Goal: Task Accomplishment & Management: Use online tool/utility

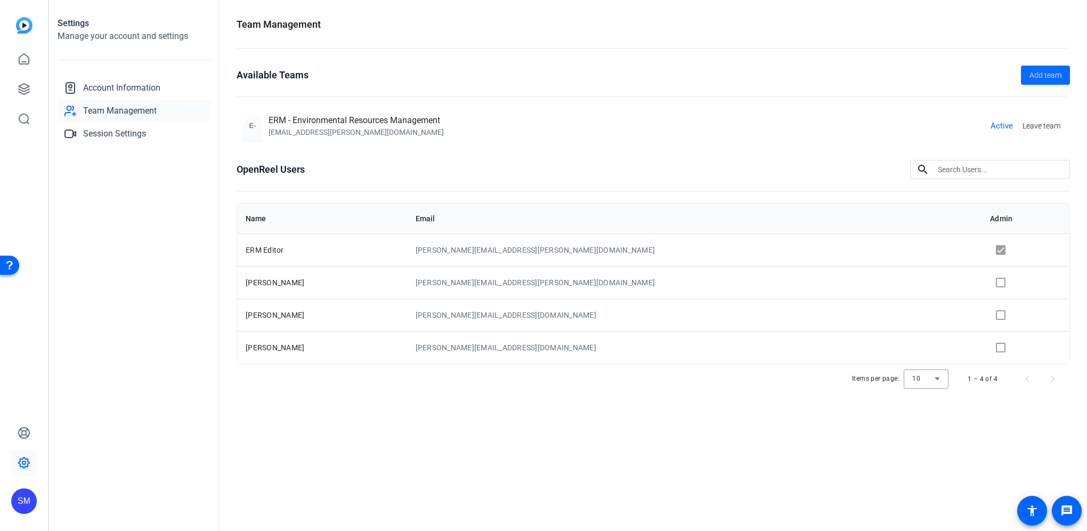
click at [1045, 72] on span "Add team" at bounding box center [1046, 75] width 32 height 11
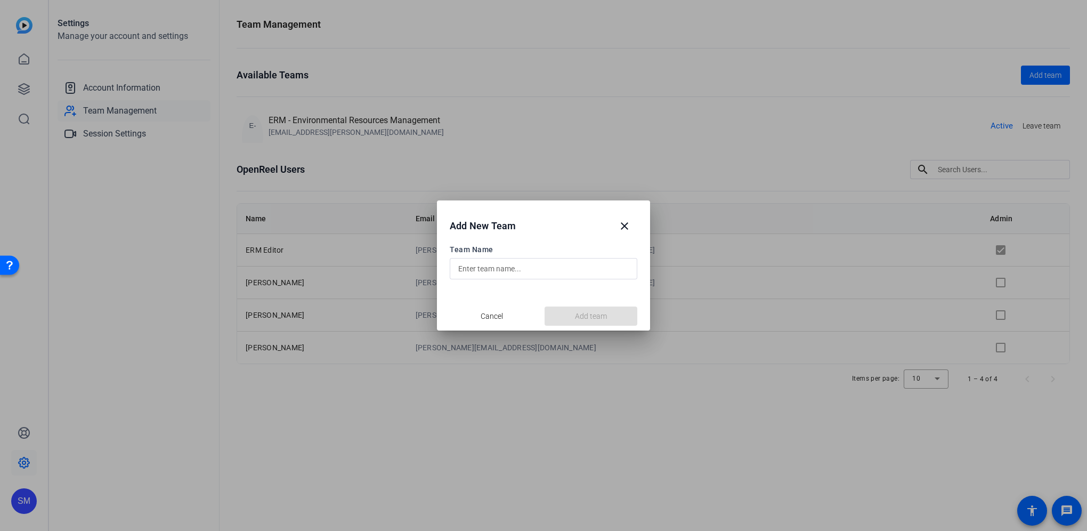
click at [501, 270] on input "text" at bounding box center [543, 268] width 171 height 13
type input "E"
type input "Global Comms team"
click at [606, 311] on span "Add team" at bounding box center [591, 316] width 32 height 11
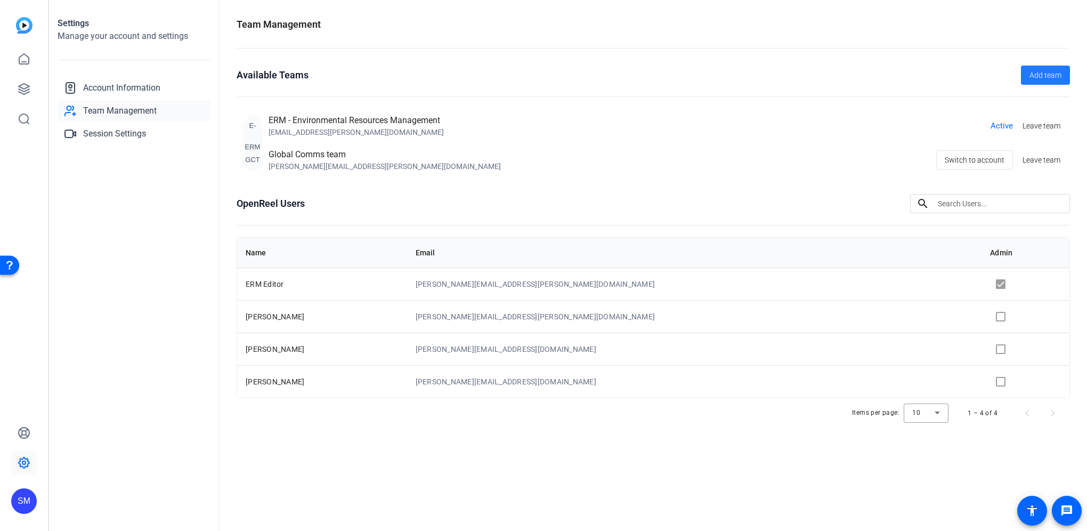
click at [284, 160] on div "Global Comms team" at bounding box center [385, 154] width 232 height 13
click at [976, 160] on span "Switch to account" at bounding box center [975, 160] width 60 height 20
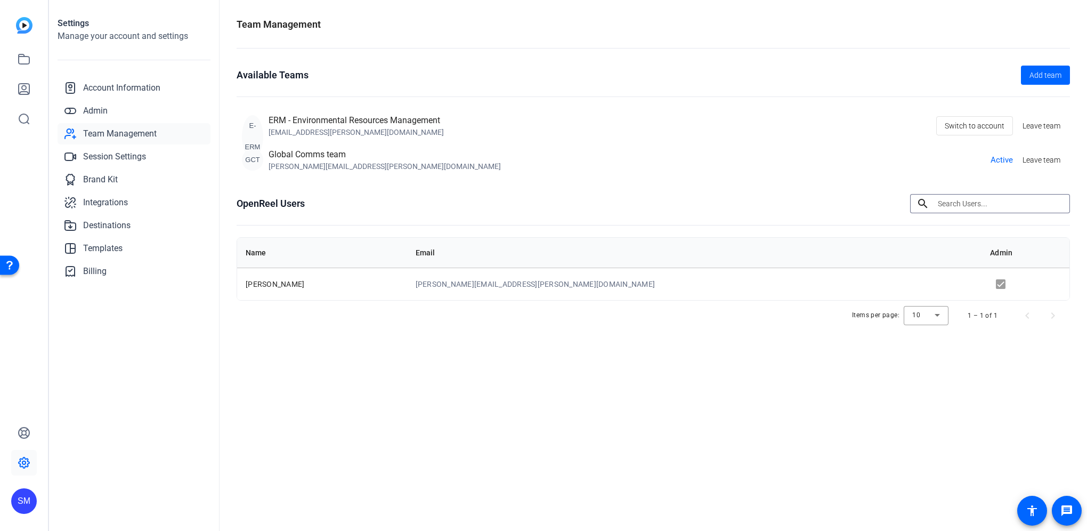
click at [952, 203] on input at bounding box center [1000, 203] width 124 height 13
click at [954, 205] on input at bounding box center [1000, 203] width 124 height 13
drag, startPoint x: 298, startPoint y: 384, endPoint x: 303, endPoint y: 373, distance: 12.2
click at [298, 383] on div "Team Management Available Teams Add team E-ERM ERM - Environmental Resources Ma…" at bounding box center [654, 265] width 868 height 531
click at [961, 201] on input at bounding box center [1000, 203] width 124 height 13
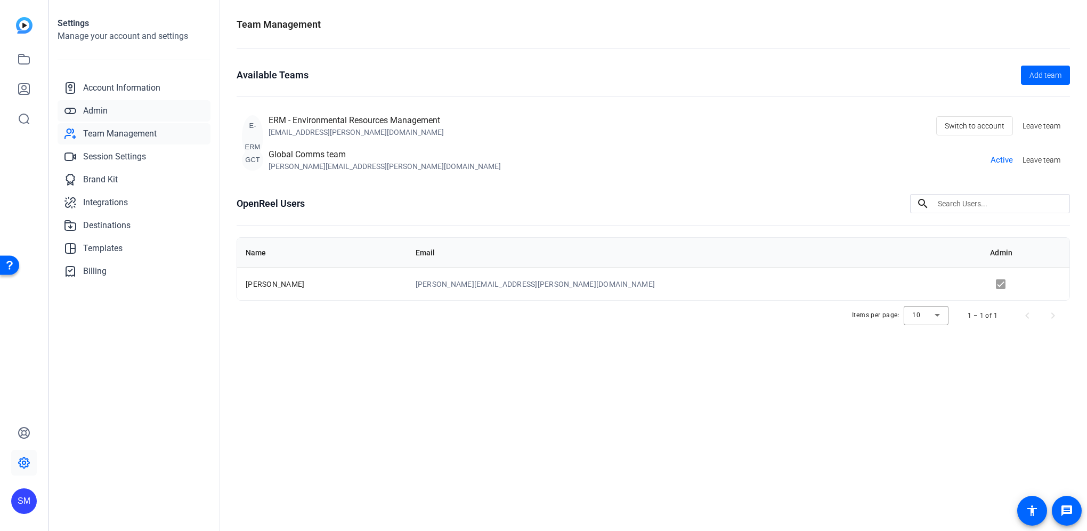
click at [109, 118] on link "Admin" at bounding box center [134, 110] width 153 height 21
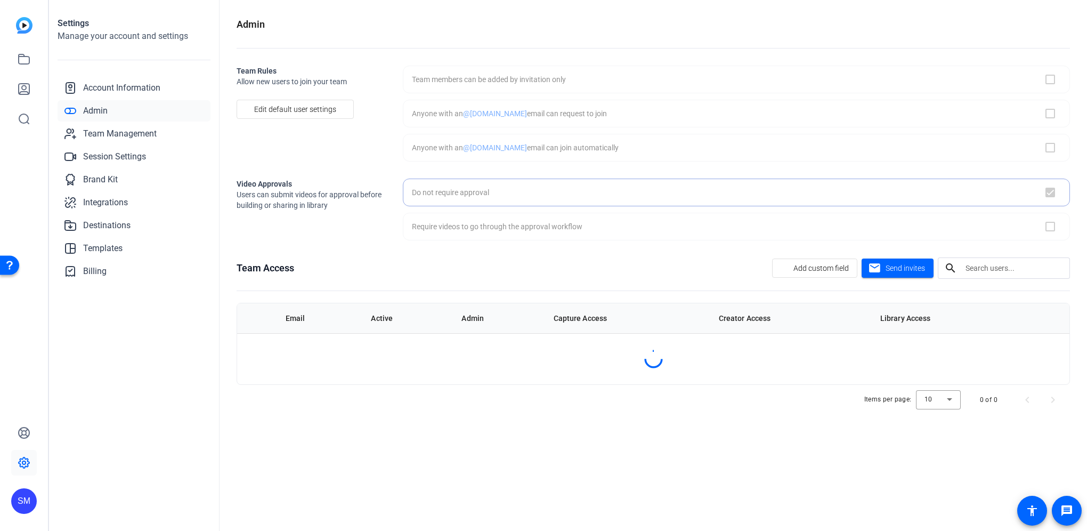
click at [110, 110] on link "Admin" at bounding box center [134, 110] width 153 height 21
checkbox input "true"
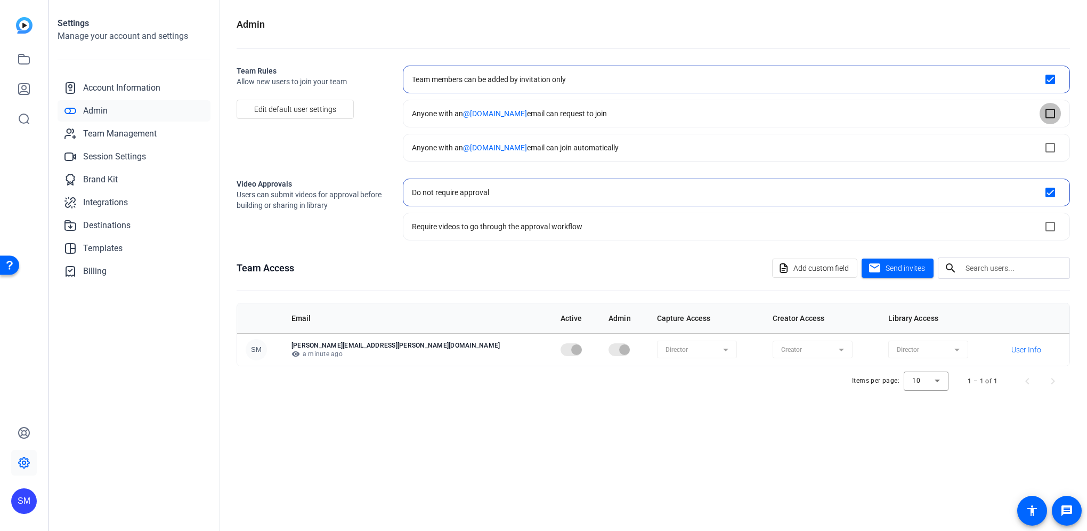
click at [1051, 110] on input "checkbox" at bounding box center [1050, 113] width 21 height 21
checkbox input "true"
checkbox input "false"
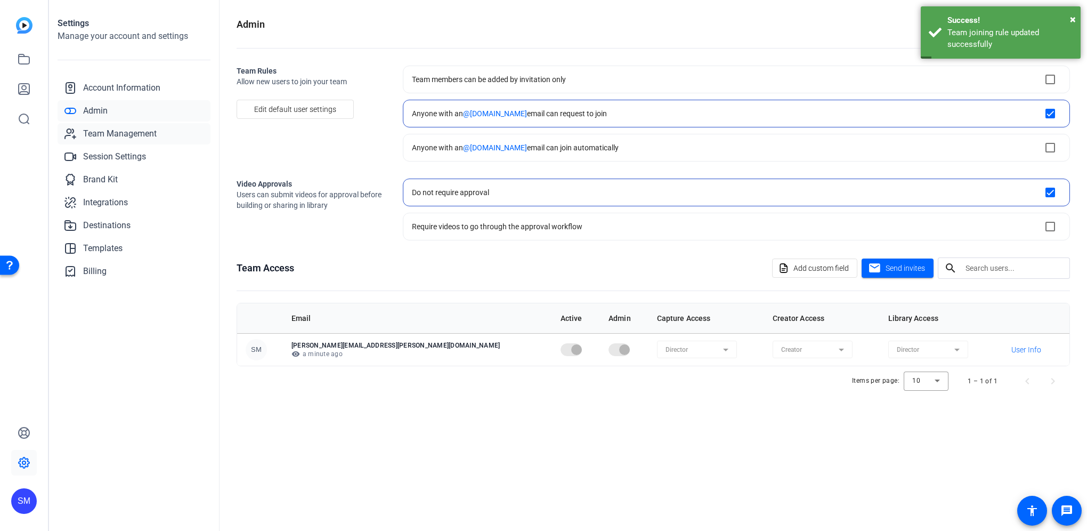
click at [109, 133] on span "Team Management" at bounding box center [120, 133] width 74 height 13
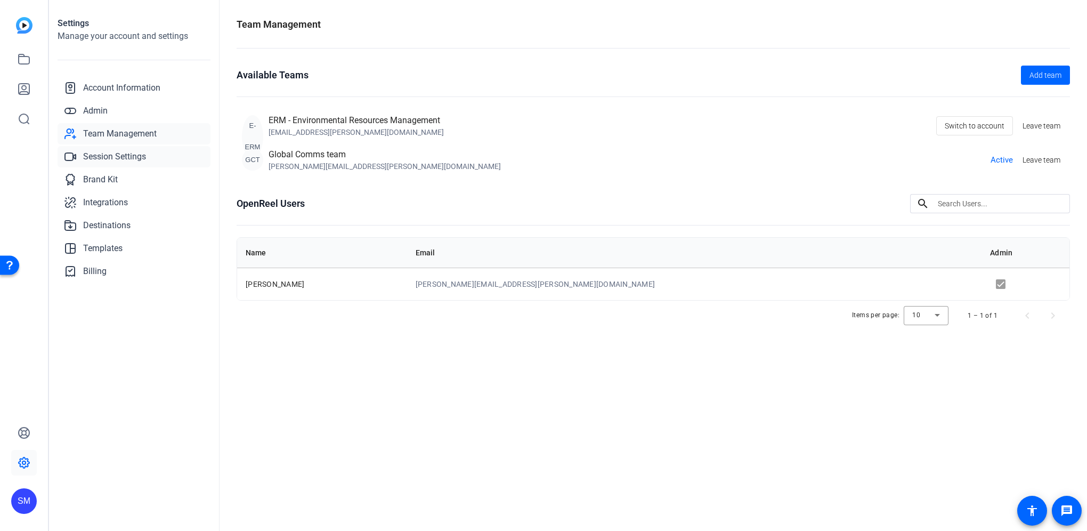
click at [112, 150] on span "Session Settings" at bounding box center [114, 156] width 63 height 13
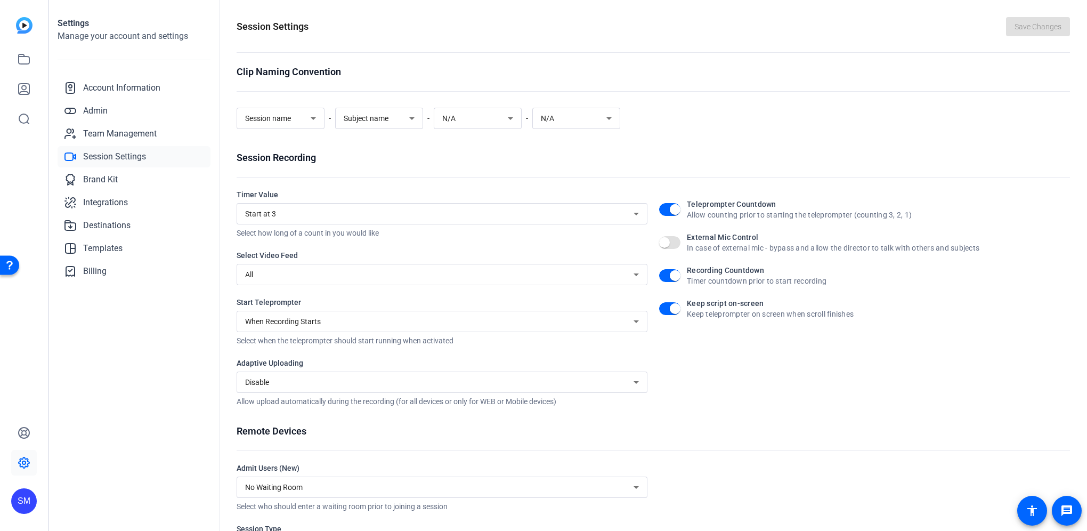
scroll to position [59, 0]
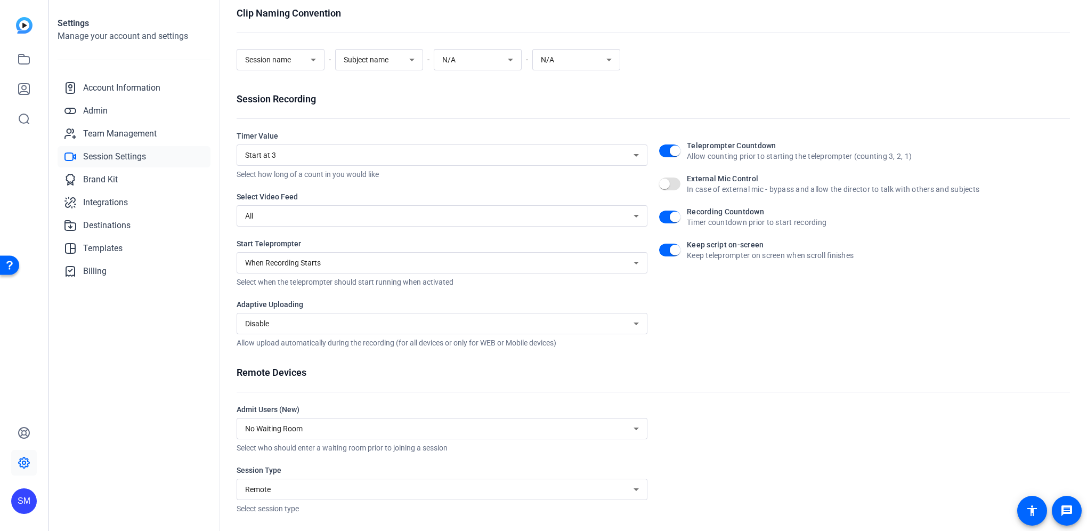
click at [337, 318] on div "Disable" at bounding box center [439, 323] width 388 height 13
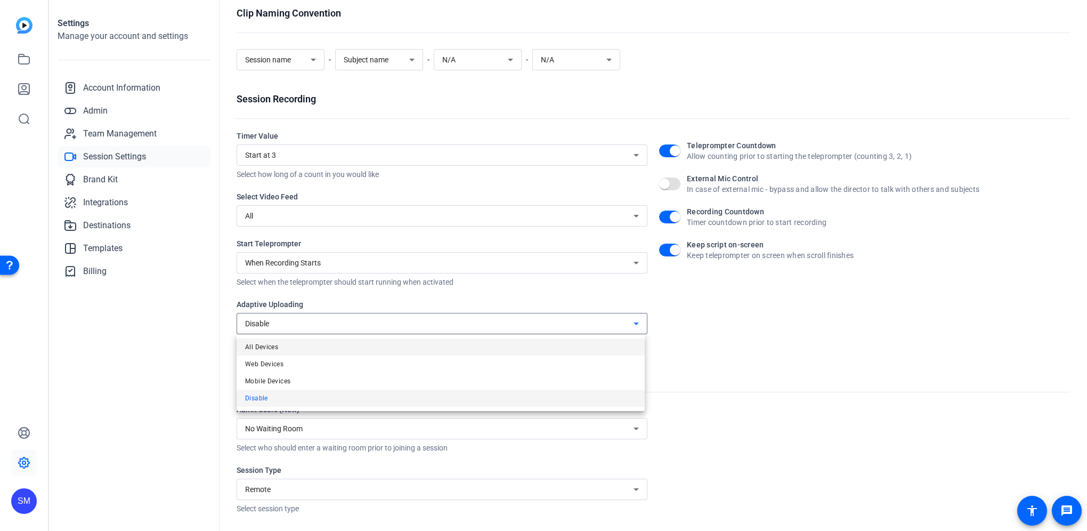
click at [297, 349] on mat-option "All Devices" at bounding box center [441, 346] width 408 height 17
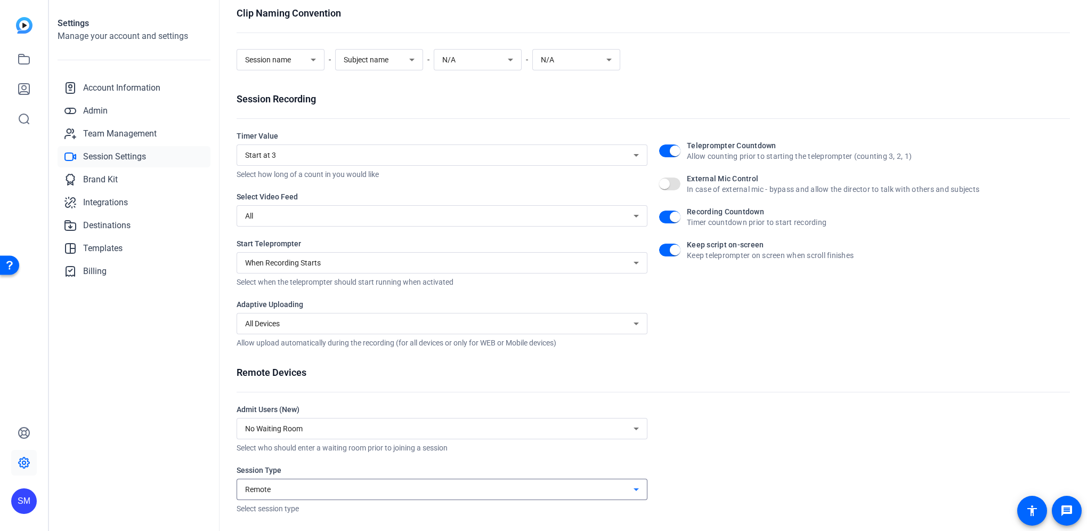
click at [368, 490] on div "Remote" at bounding box center [439, 489] width 388 height 13
click at [368, 490] on div at bounding box center [543, 265] width 1087 height 531
click at [667, 184] on span "button" at bounding box center [664, 183] width 21 height 21
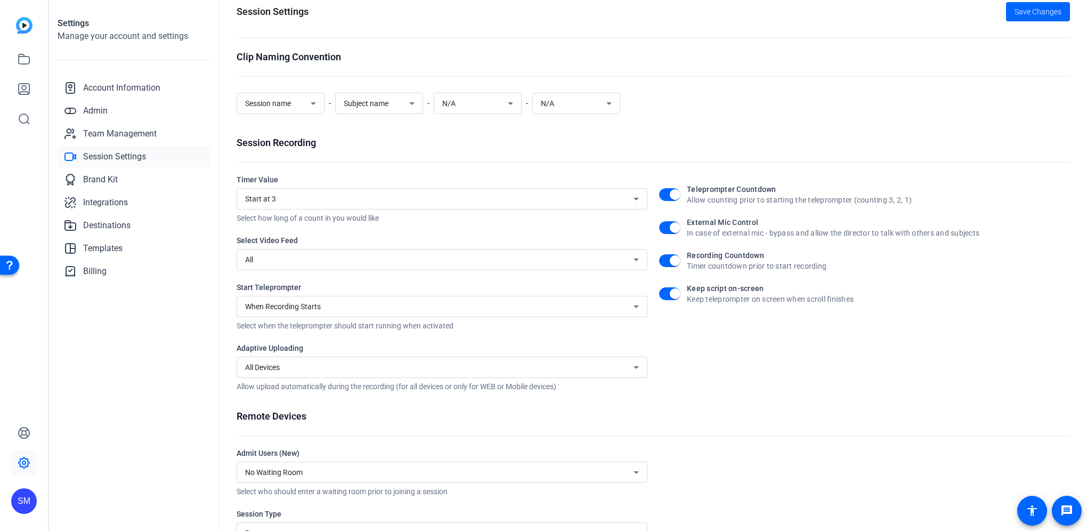
scroll to position [0, 0]
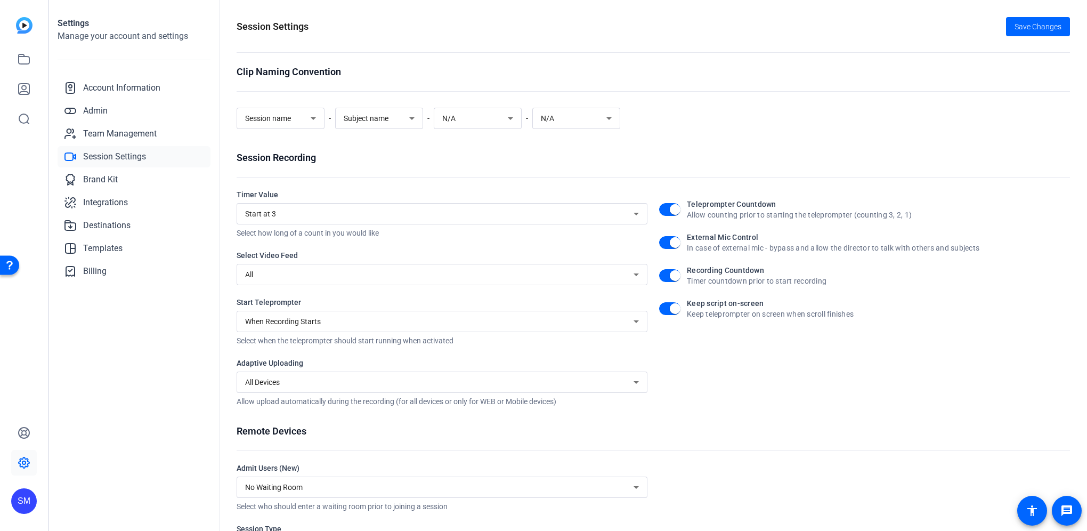
click at [23, 25] on img at bounding box center [24, 25] width 17 height 17
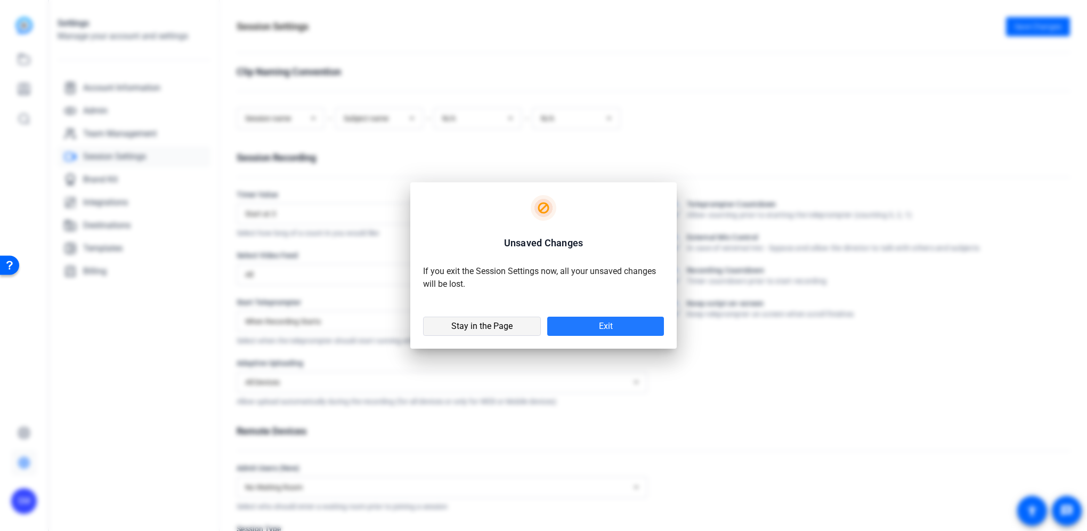
click at [492, 326] on span "Stay in the Page" at bounding box center [481, 326] width 61 height 11
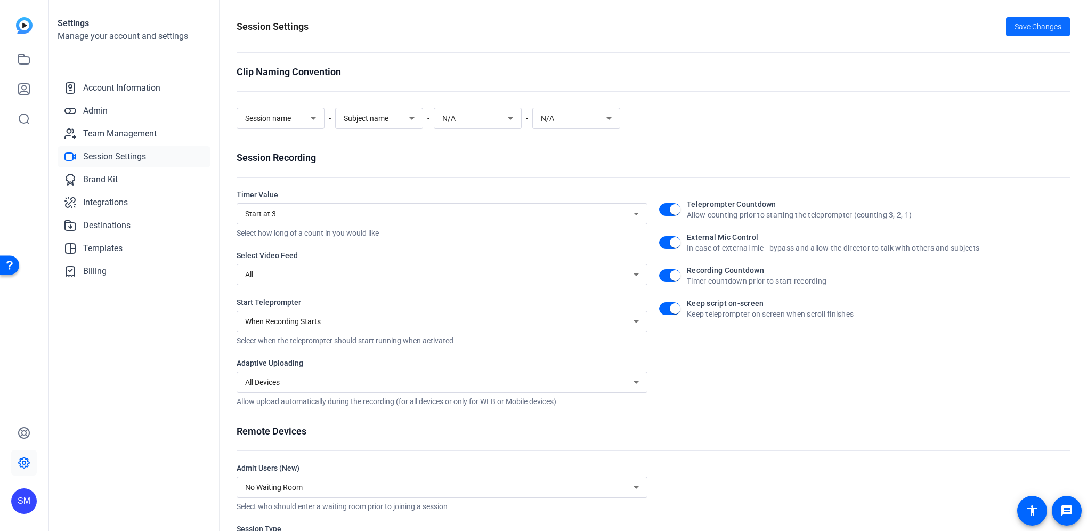
click at [1029, 23] on span "Save Changes" at bounding box center [1038, 26] width 47 height 11
click at [23, 27] on img at bounding box center [24, 25] width 17 height 17
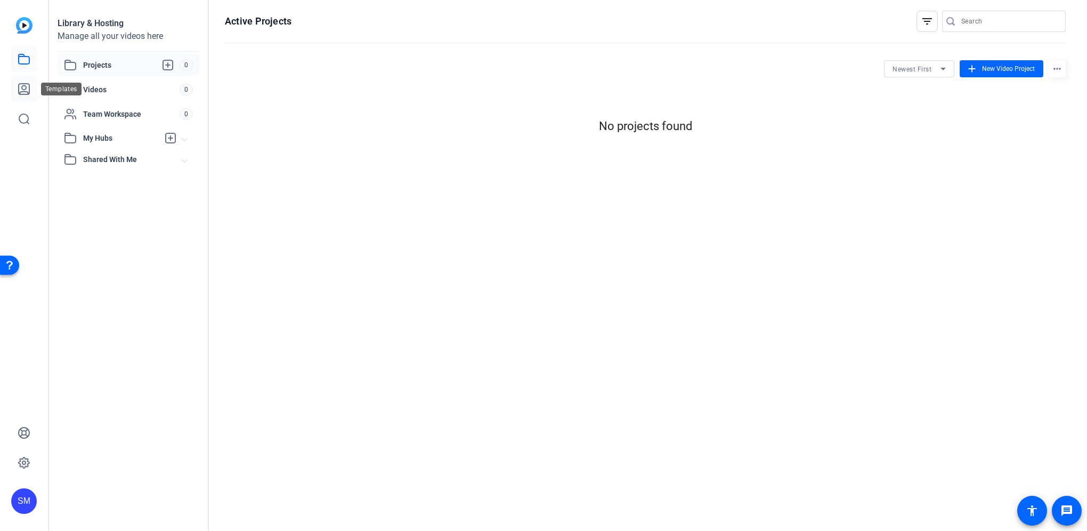
click at [17, 87] on link at bounding box center [24, 89] width 26 height 26
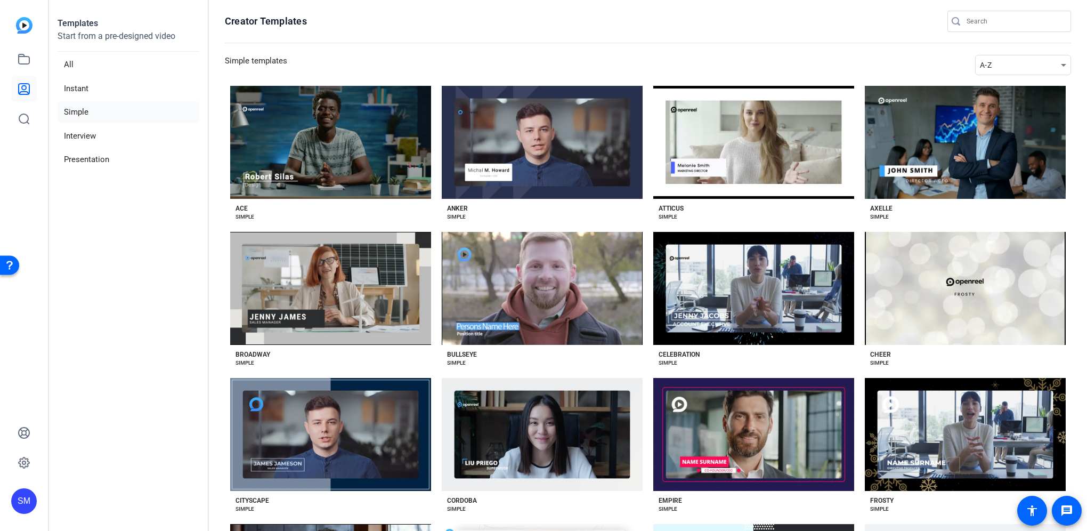
click at [30, 28] on img at bounding box center [24, 25] width 17 height 17
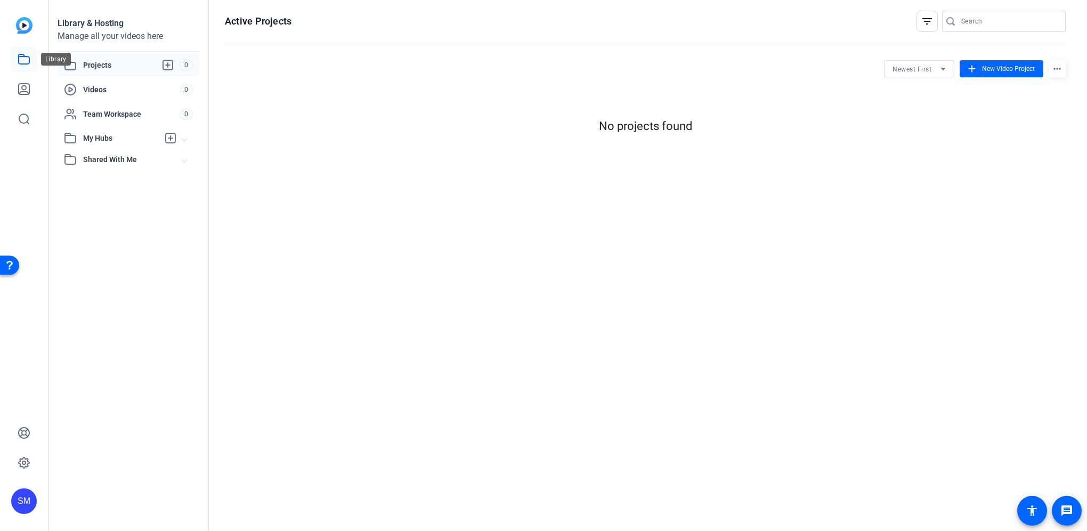
click at [19, 63] on icon at bounding box center [24, 59] width 13 height 13
click at [26, 55] on icon at bounding box center [24, 59] width 13 height 13
click at [21, 497] on div "SM" at bounding box center [24, 501] width 26 height 26
click at [37, 450] on div at bounding box center [543, 265] width 1087 height 531
click at [26, 460] on icon at bounding box center [24, 462] width 13 height 13
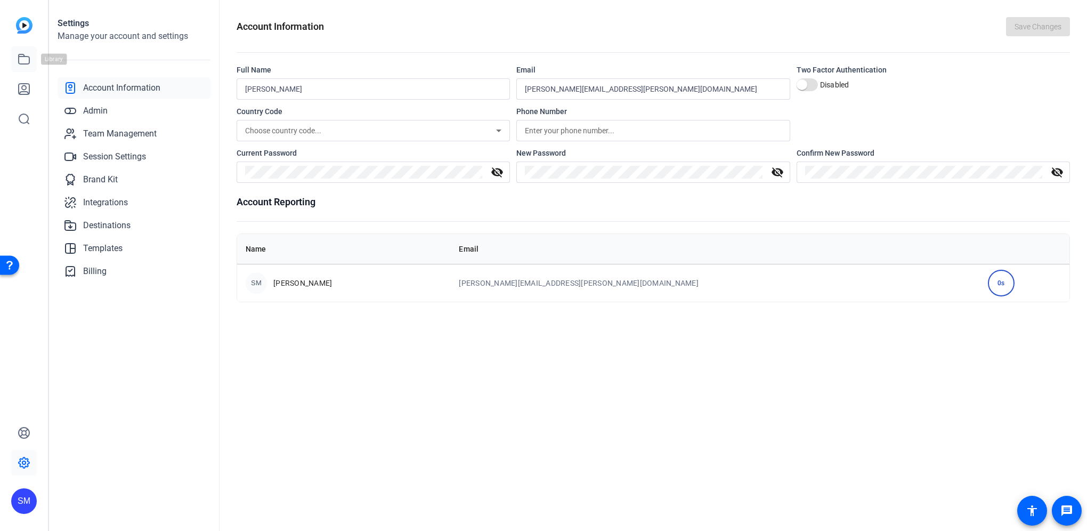
click at [21, 57] on icon at bounding box center [24, 59] width 13 height 13
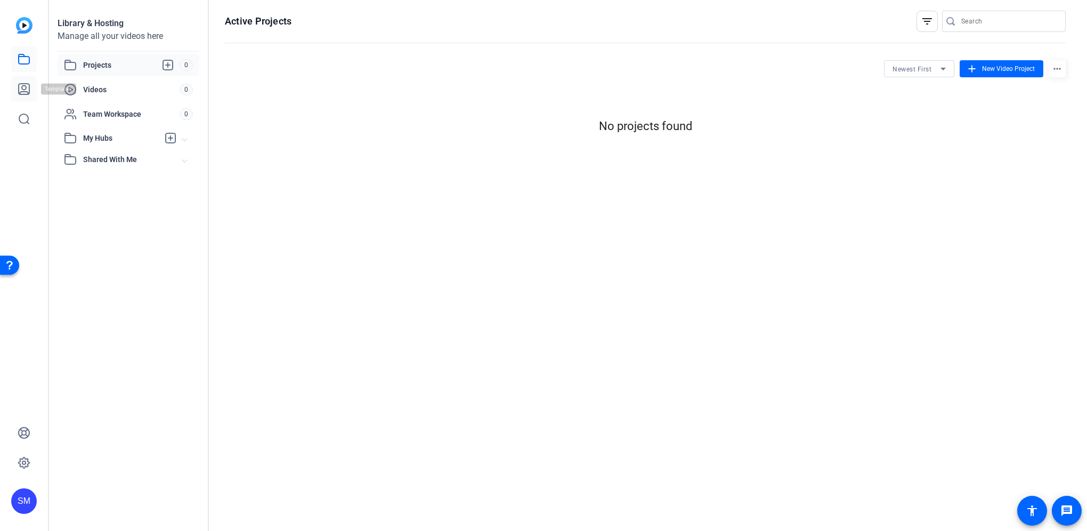
click at [25, 87] on icon at bounding box center [24, 89] width 13 height 13
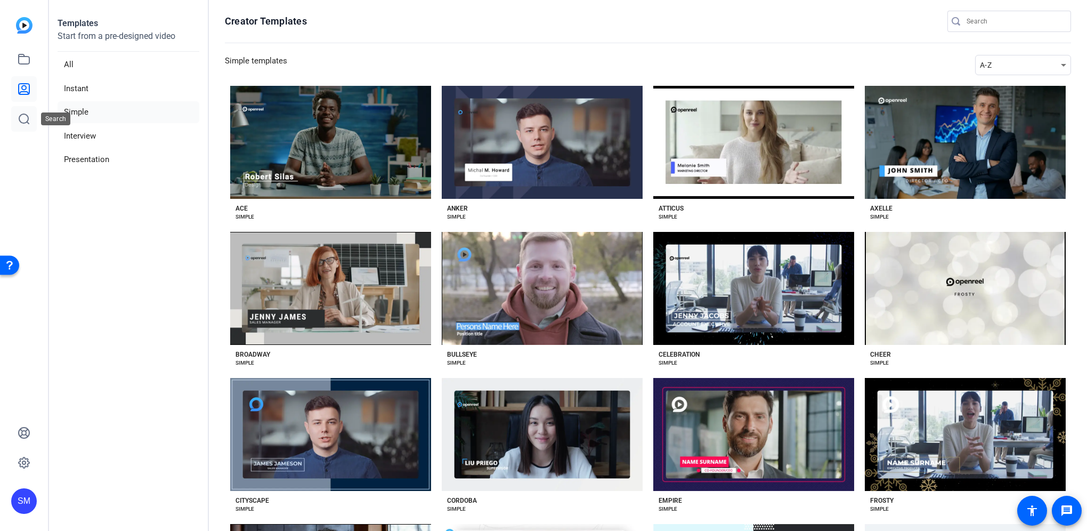
click at [25, 120] on icon at bounding box center [24, 118] width 13 height 13
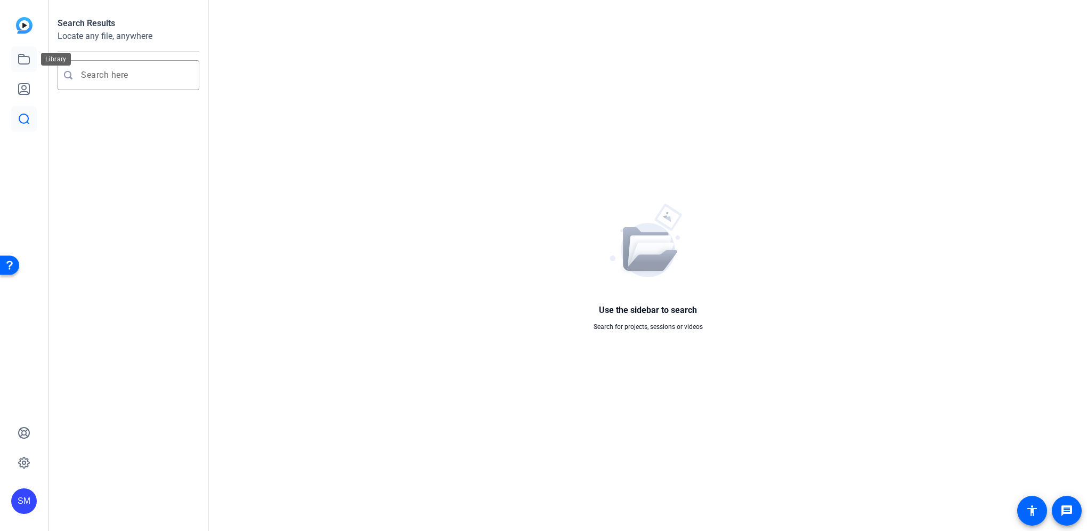
click at [23, 58] on icon at bounding box center [24, 59] width 13 height 13
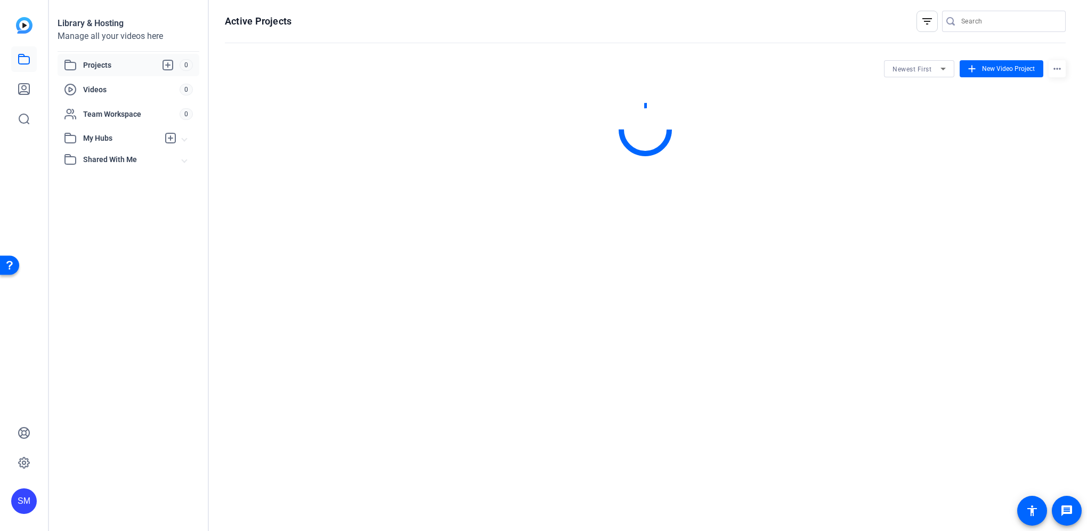
click at [23, 20] on img at bounding box center [24, 25] width 17 height 17
click at [22, 21] on img at bounding box center [24, 25] width 17 height 17
click at [26, 17] on div "SM" at bounding box center [24, 265] width 48 height 531
click at [26, 23] on img at bounding box center [24, 25] width 17 height 17
click at [101, 106] on div "Team Workspace 0" at bounding box center [129, 114] width 142 height 22
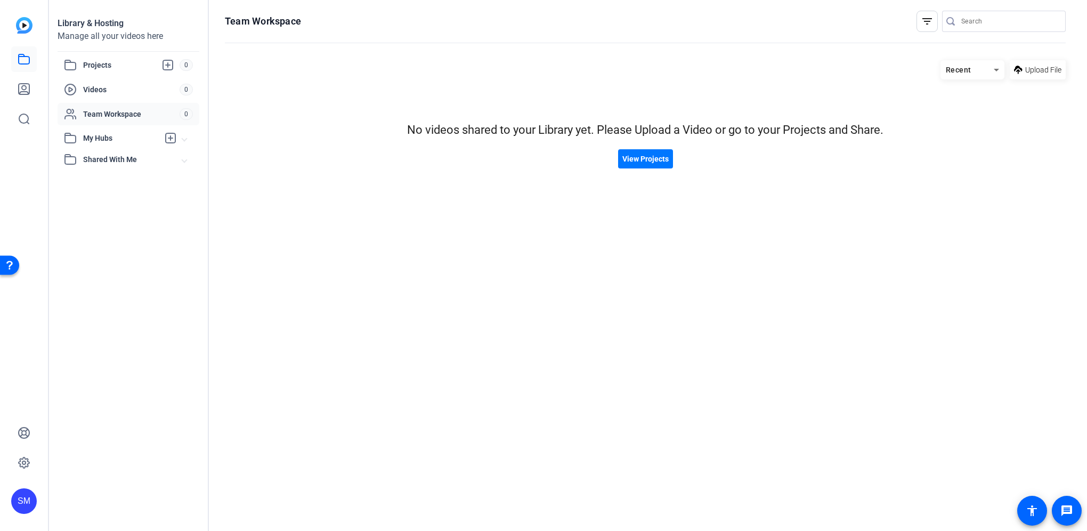
click at [111, 141] on span "My Hubs" at bounding box center [121, 138] width 76 height 11
click at [94, 62] on span "Projects" at bounding box center [131, 65] width 96 height 13
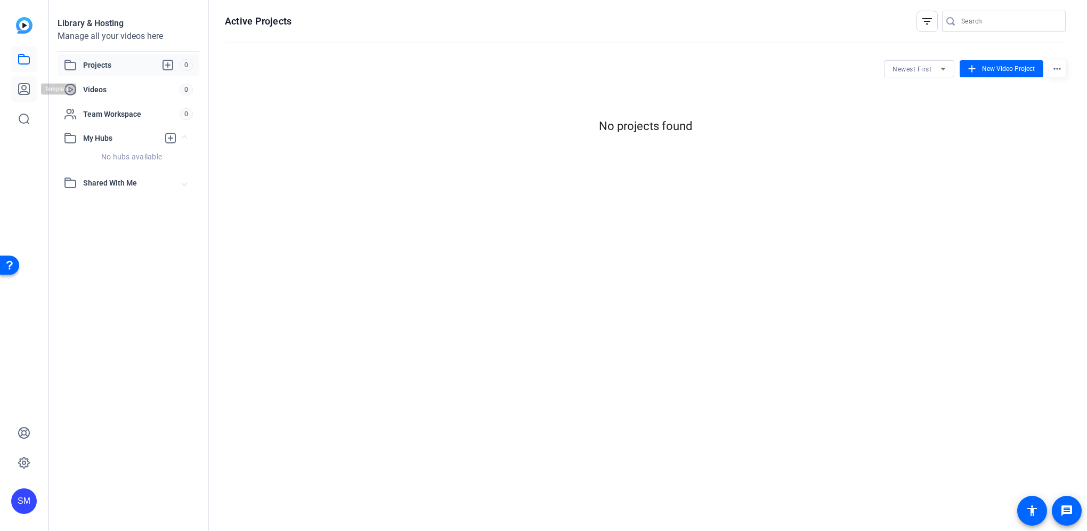
click at [27, 94] on icon at bounding box center [24, 89] width 11 height 11
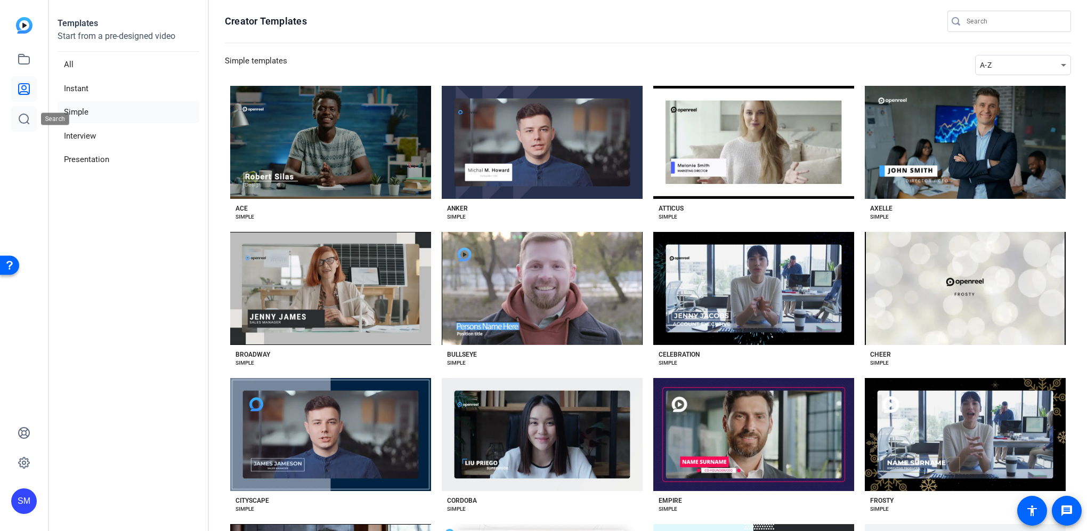
click at [26, 113] on icon at bounding box center [24, 118] width 13 height 13
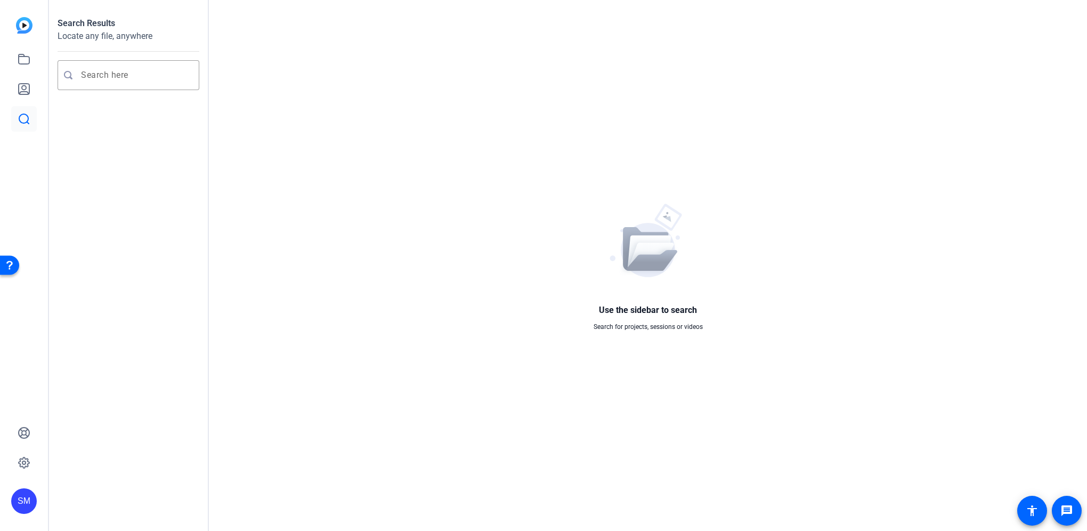
click at [22, 19] on img at bounding box center [24, 25] width 17 height 17
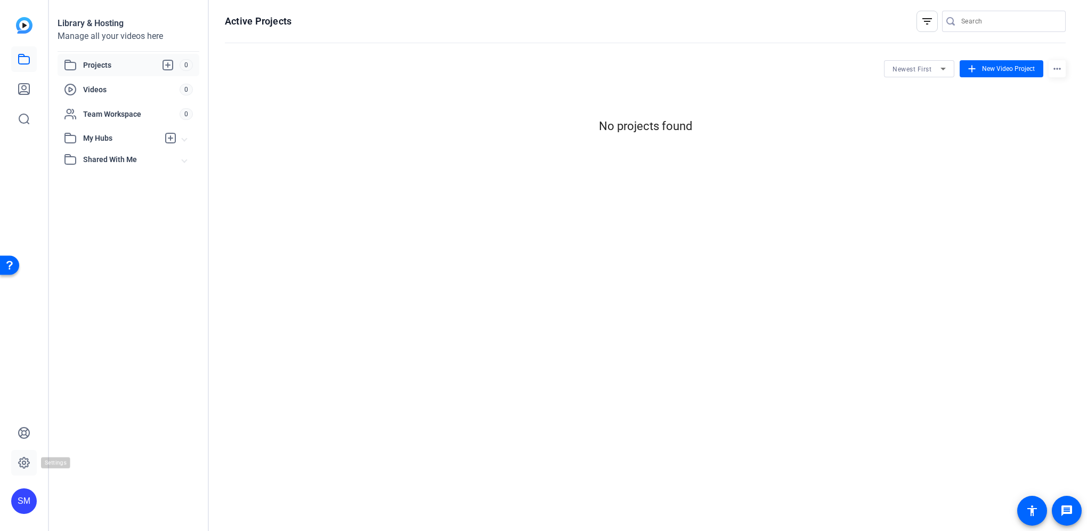
click at [23, 461] on icon at bounding box center [23, 462] width 3 height 3
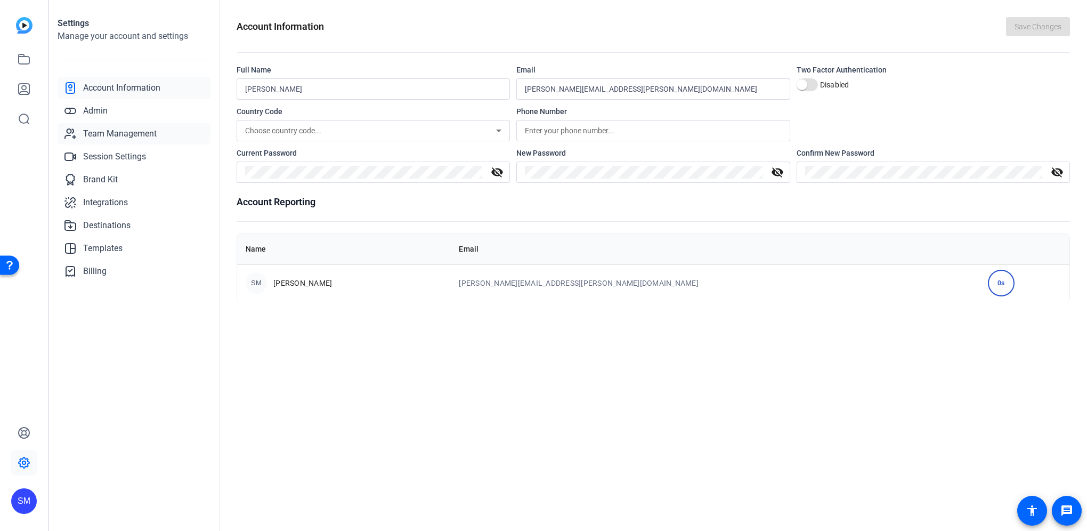
click at [96, 132] on span "Team Management" at bounding box center [120, 133] width 74 height 13
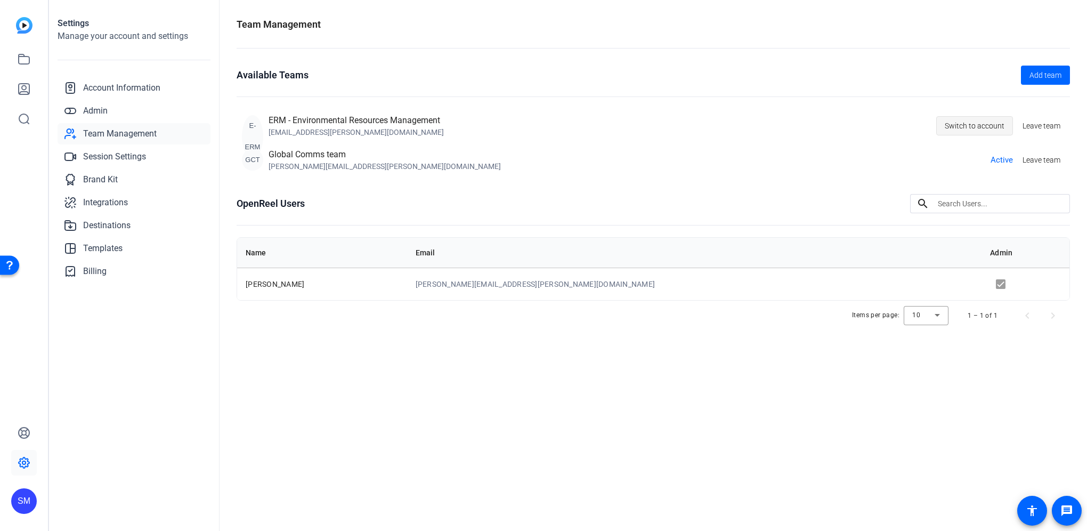
click at [959, 125] on span "Switch to account" at bounding box center [975, 126] width 60 height 20
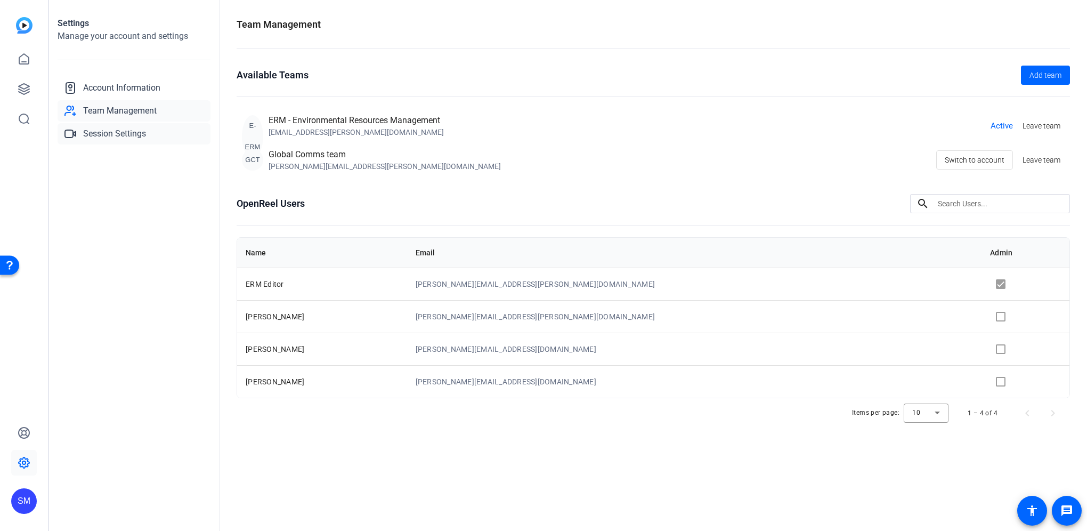
click at [105, 132] on span "Session Settings" at bounding box center [114, 133] width 63 height 13
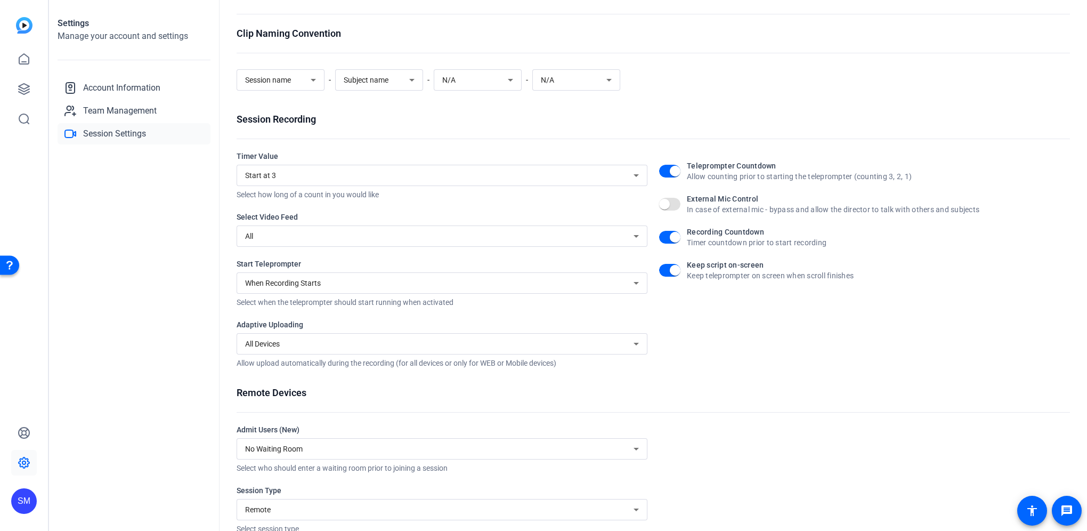
scroll to position [59, 0]
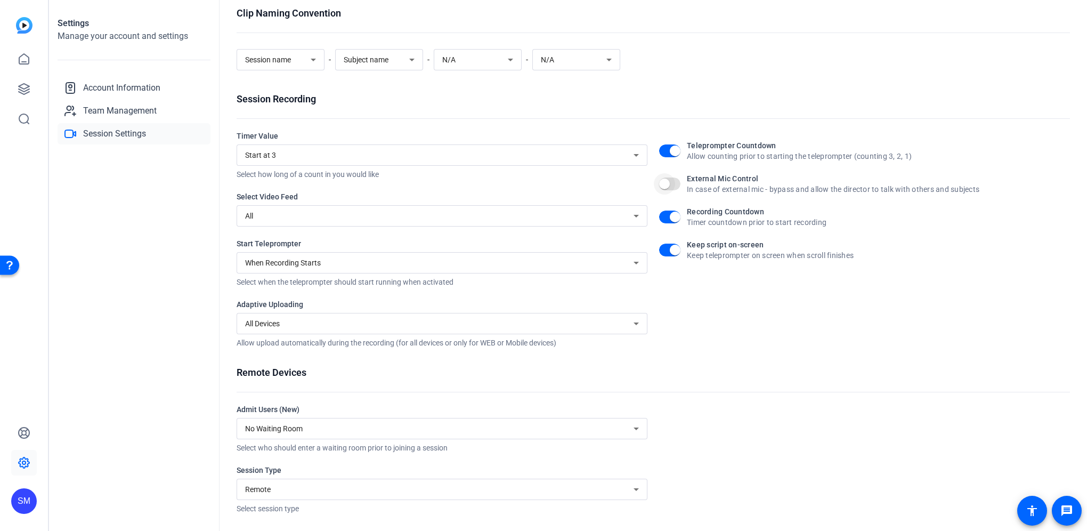
click at [665, 183] on span "button" at bounding box center [664, 184] width 11 height 11
click at [116, 86] on span "Account Information" at bounding box center [121, 88] width 77 height 13
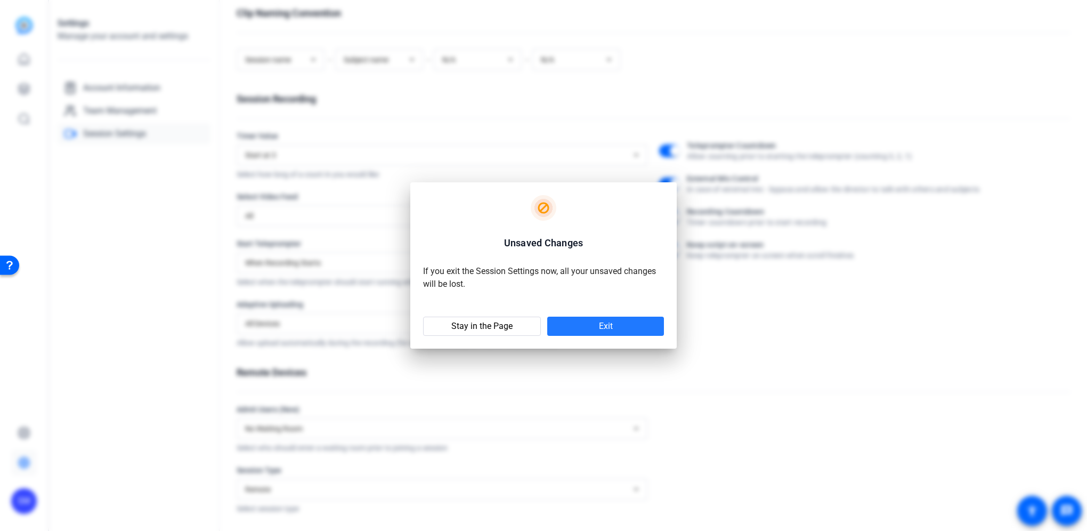
click at [593, 326] on span at bounding box center [605, 326] width 117 height 26
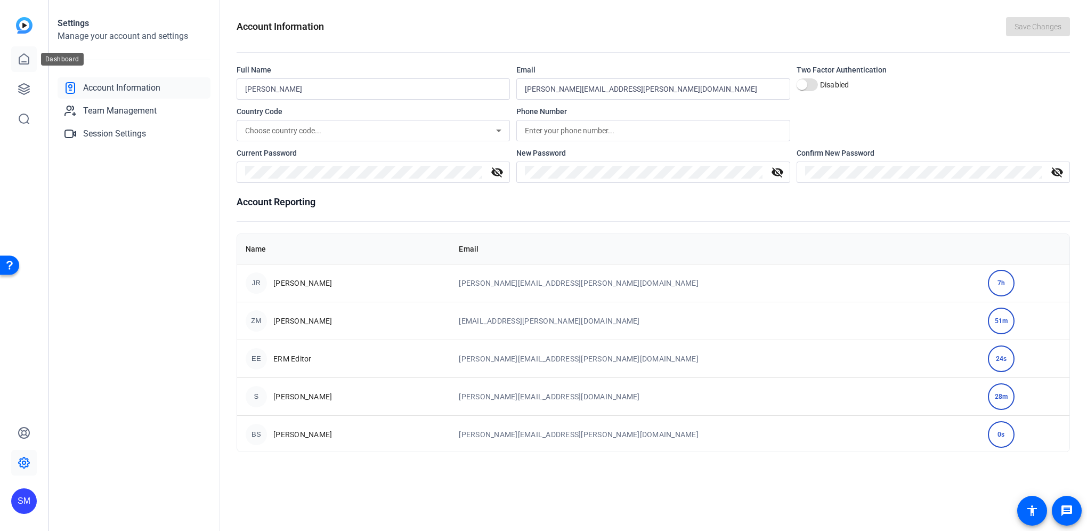
click at [19, 67] on link at bounding box center [24, 59] width 26 height 26
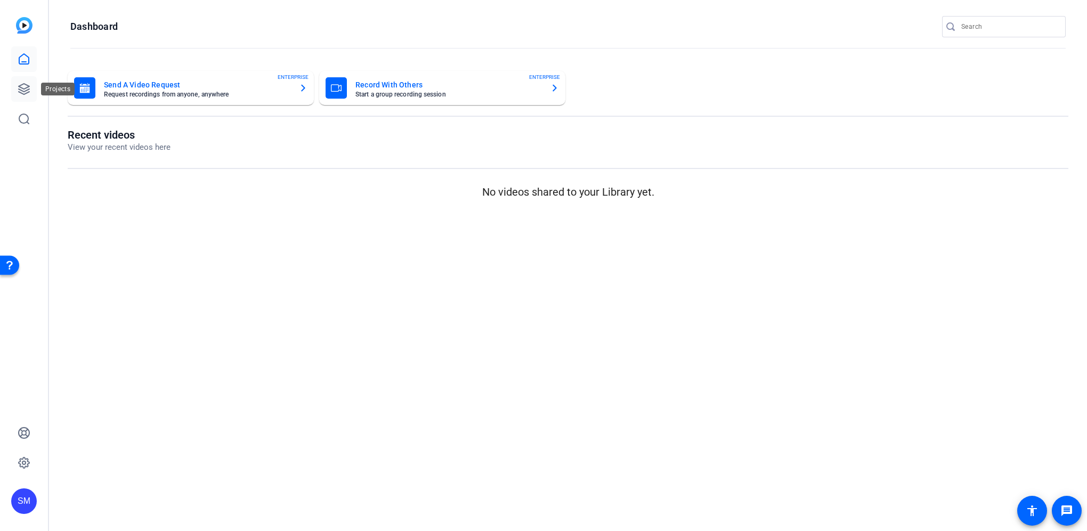
click at [21, 90] on icon at bounding box center [24, 89] width 11 height 11
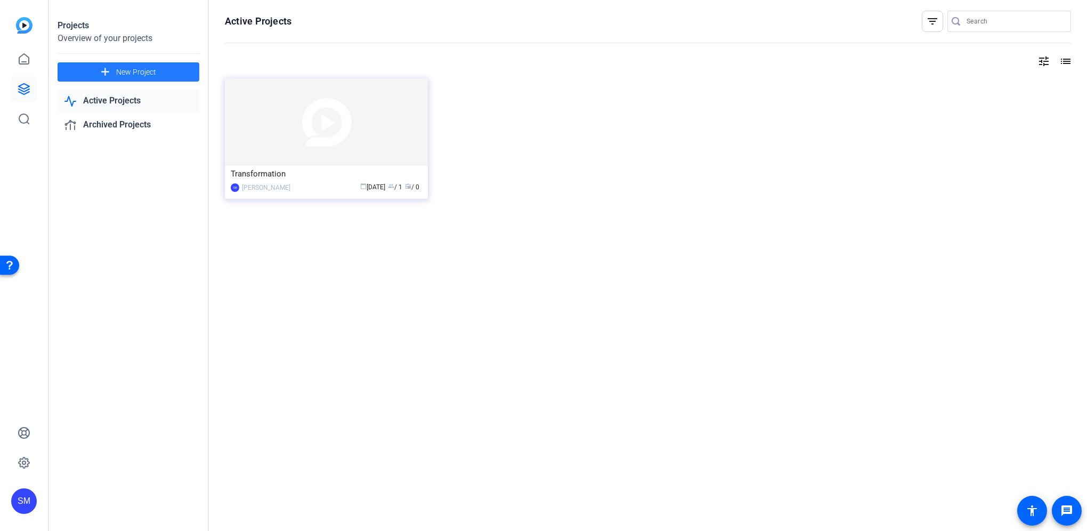
click at [117, 69] on span "New Project" at bounding box center [136, 72] width 40 height 11
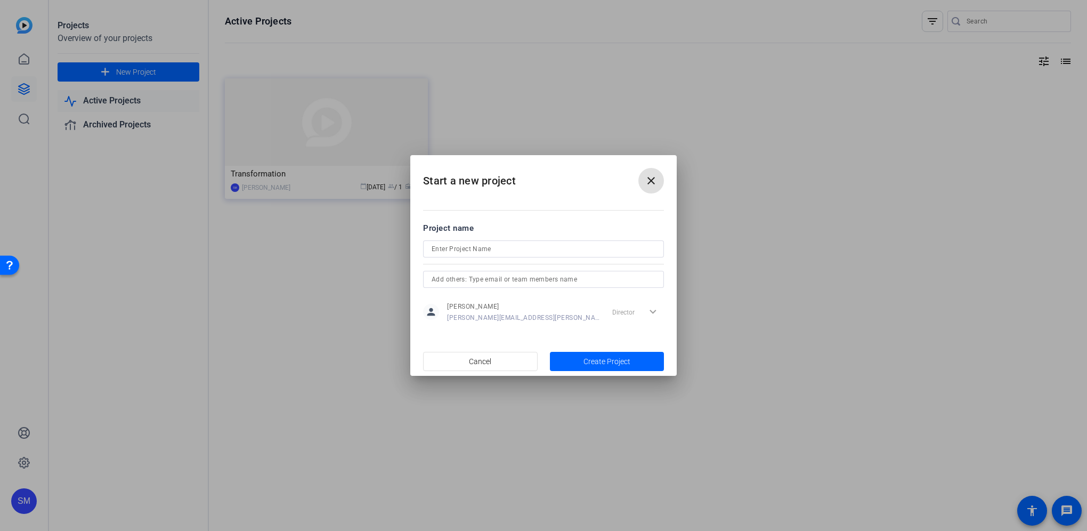
drag, startPoint x: 455, startPoint y: 242, endPoint x: 454, endPoint y: 249, distance: 6.9
click at [454, 243] on input at bounding box center [544, 248] width 224 height 13
click at [455, 249] on input at bounding box center [544, 248] width 224 height 13
type input "test"
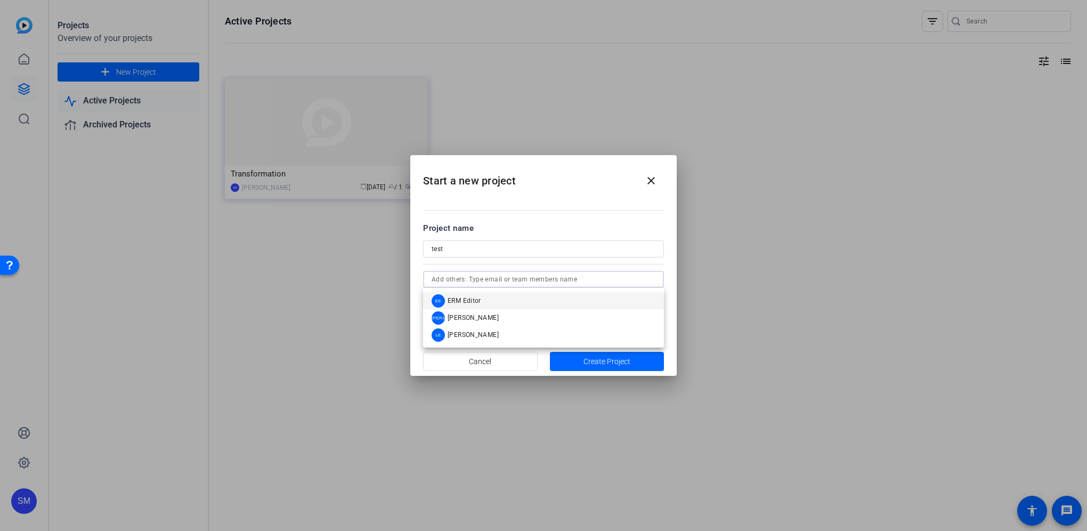
click at [496, 280] on input "text" at bounding box center [544, 279] width 224 height 13
click at [547, 234] on form "Project name test person Sarah Middleton sarah.middleton@erm.com Director expan…" at bounding box center [543, 273] width 241 height 103
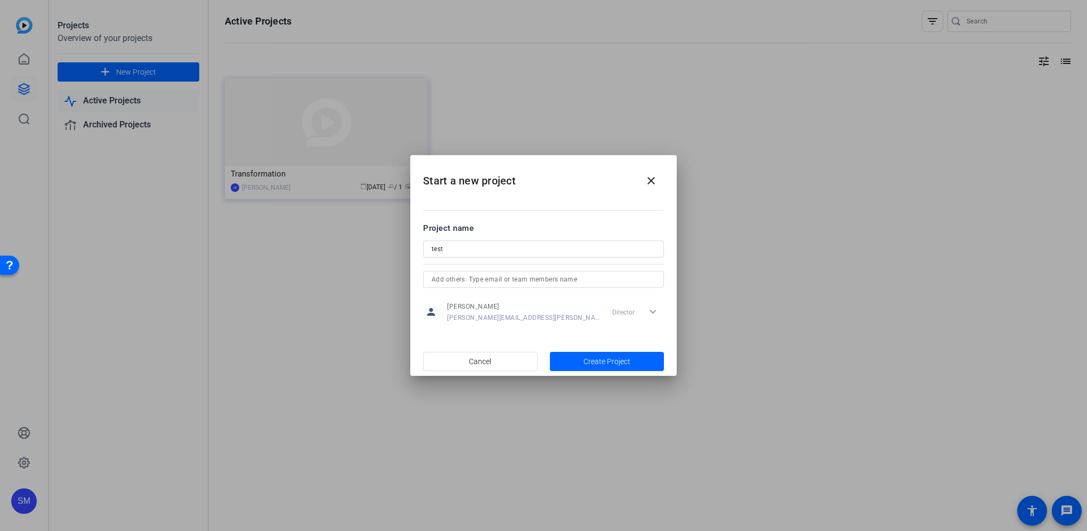
drag, startPoint x: 588, startPoint y: 358, endPoint x: 582, endPoint y: 358, distance: 5.4
click at [588, 358] on span "Create Project" at bounding box center [607, 361] width 47 height 11
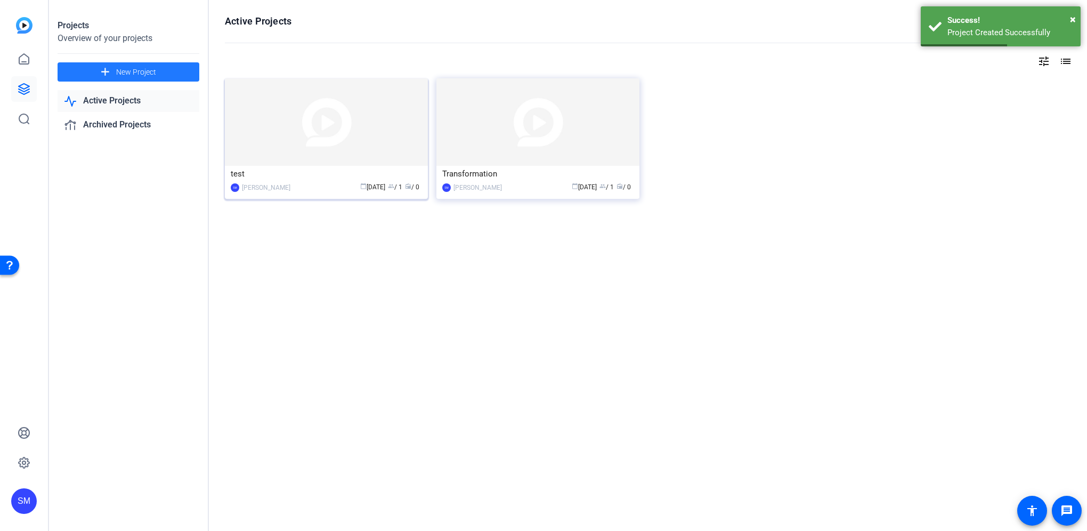
click at [309, 117] on img at bounding box center [326, 121] width 203 height 87
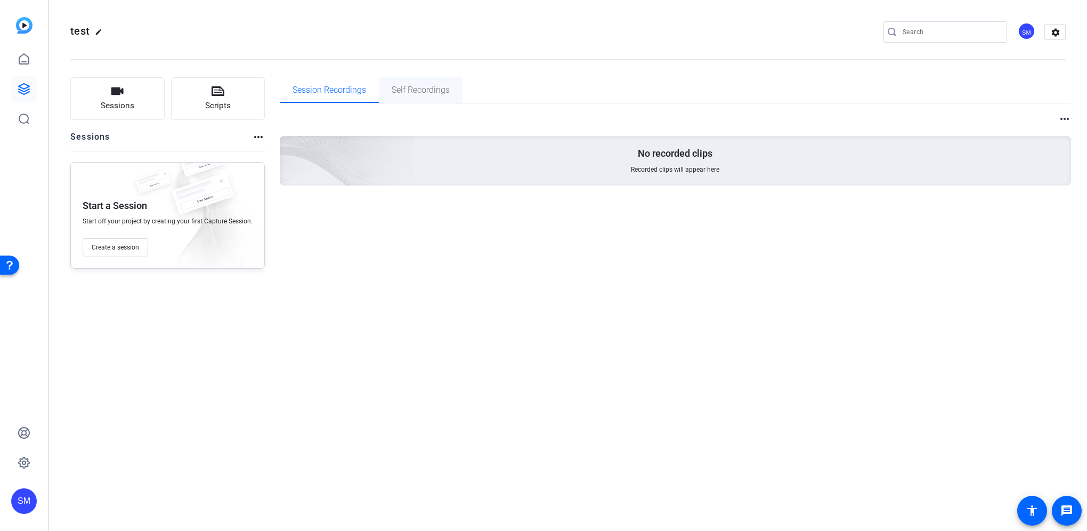
click at [418, 89] on span "Self Recordings" at bounding box center [421, 90] width 58 height 9
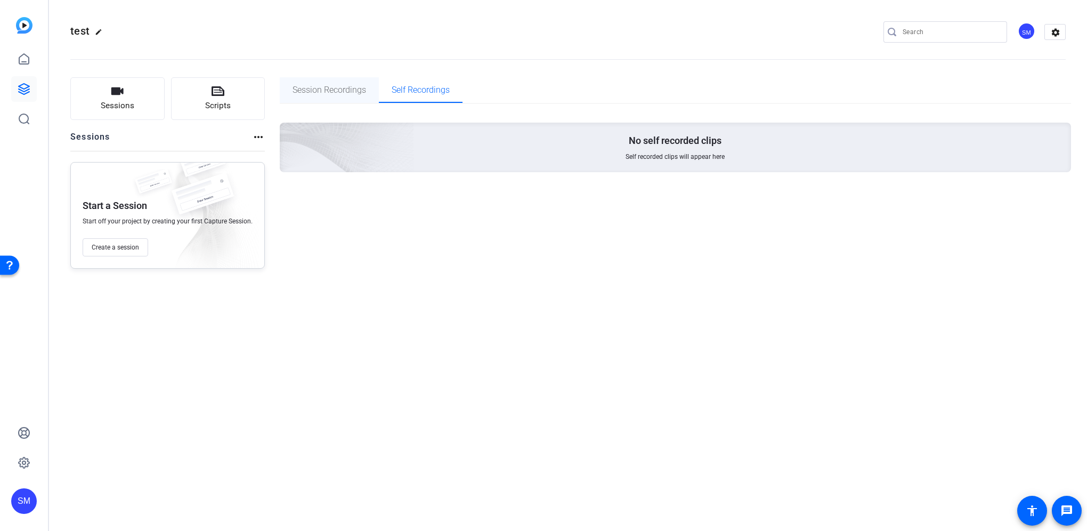
click at [339, 96] on span "Session Recordings" at bounding box center [330, 90] width 74 height 26
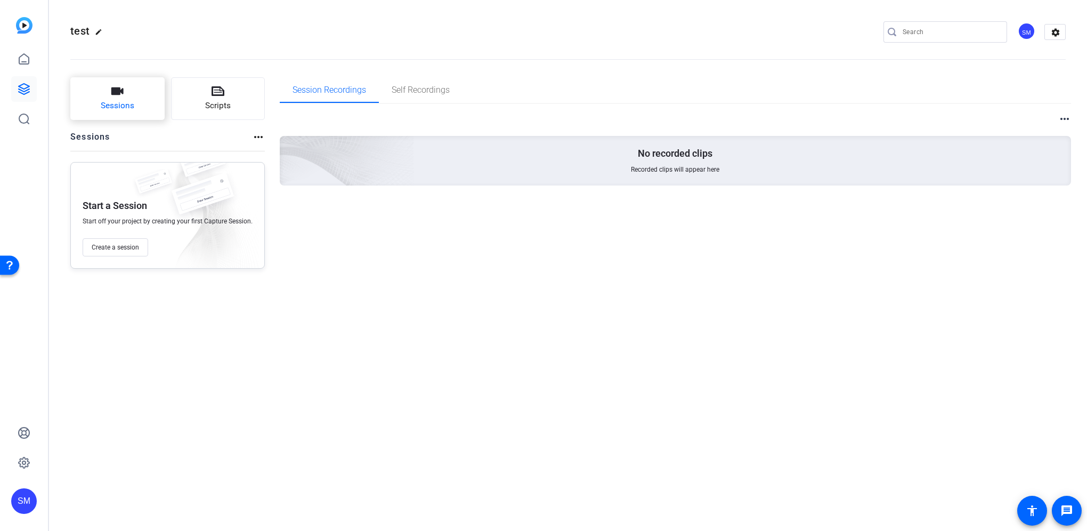
click at [115, 97] on icon "button" at bounding box center [117, 91] width 13 height 13
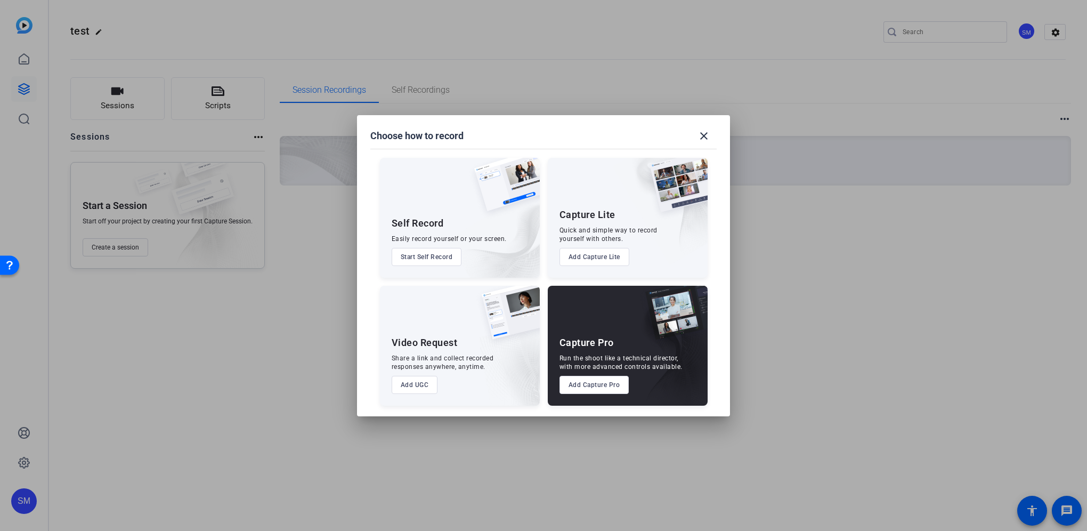
click at [431, 256] on button "Start Self Record" at bounding box center [427, 257] width 70 height 18
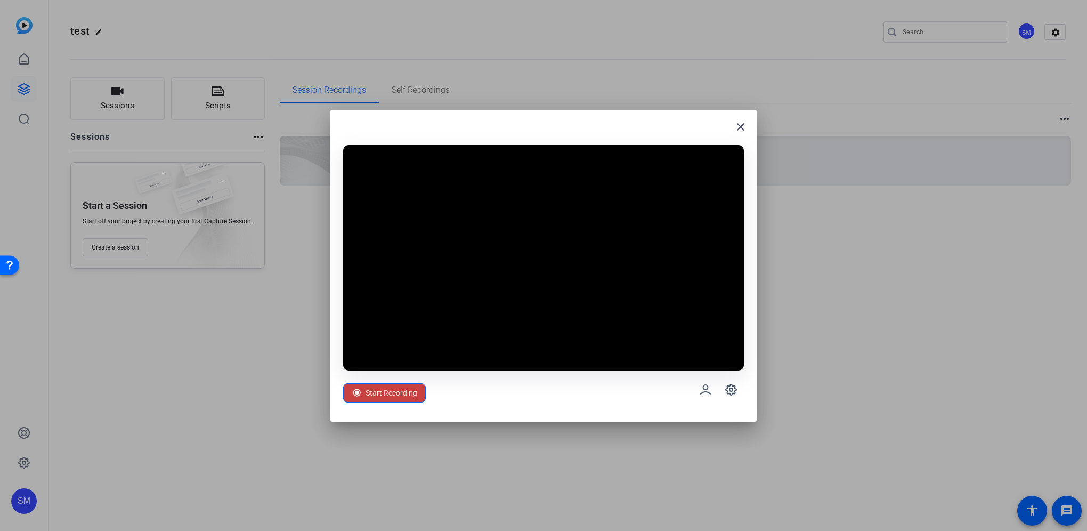
click at [386, 390] on span "Start Recording" at bounding box center [392, 393] width 52 height 20
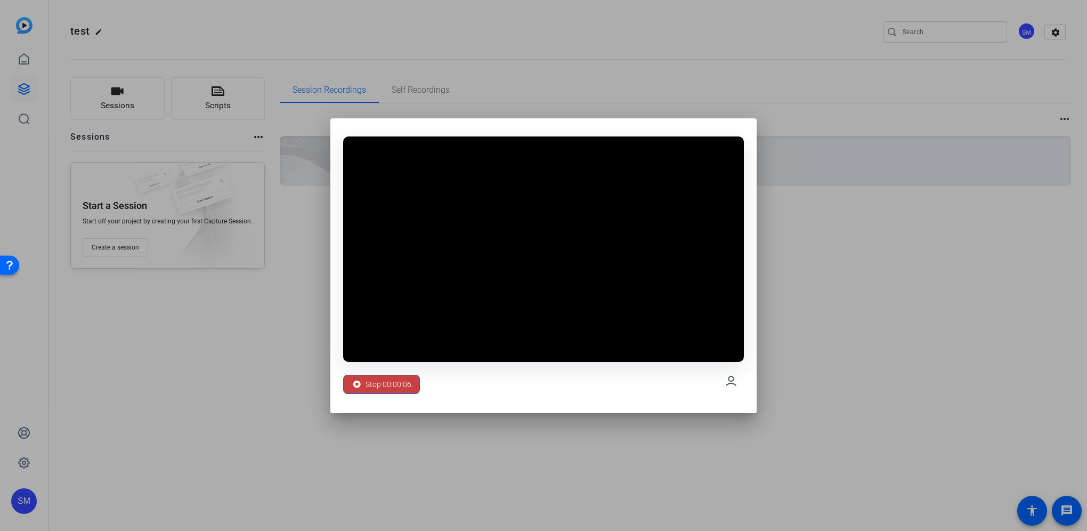
click at [386, 385] on span "Stop 00:00:06" at bounding box center [389, 384] width 46 height 20
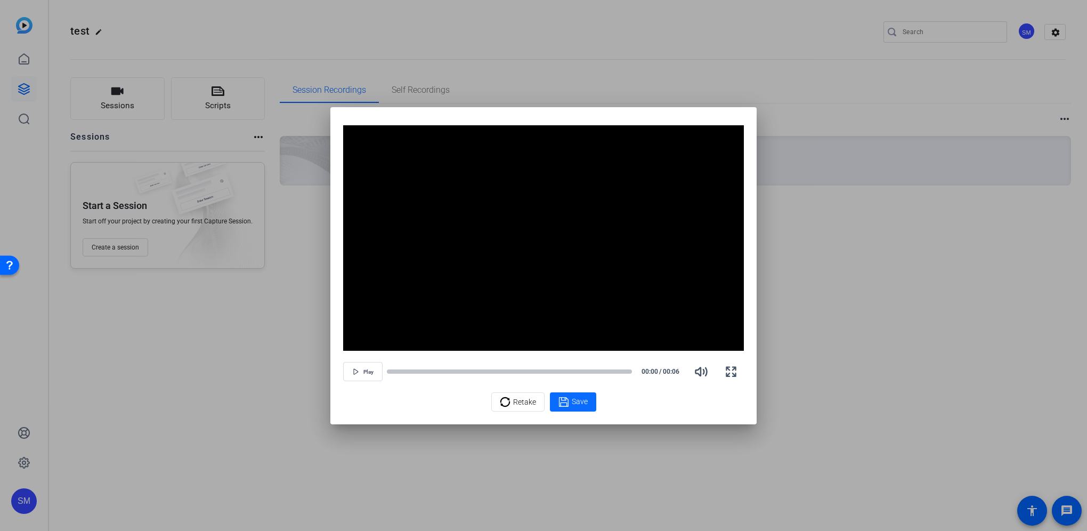
click at [574, 402] on span "Save" at bounding box center [580, 401] width 16 height 11
click at [570, 399] on div "Save" at bounding box center [572, 401] width 29 height 13
click at [580, 398] on span "Save" at bounding box center [580, 401] width 16 height 11
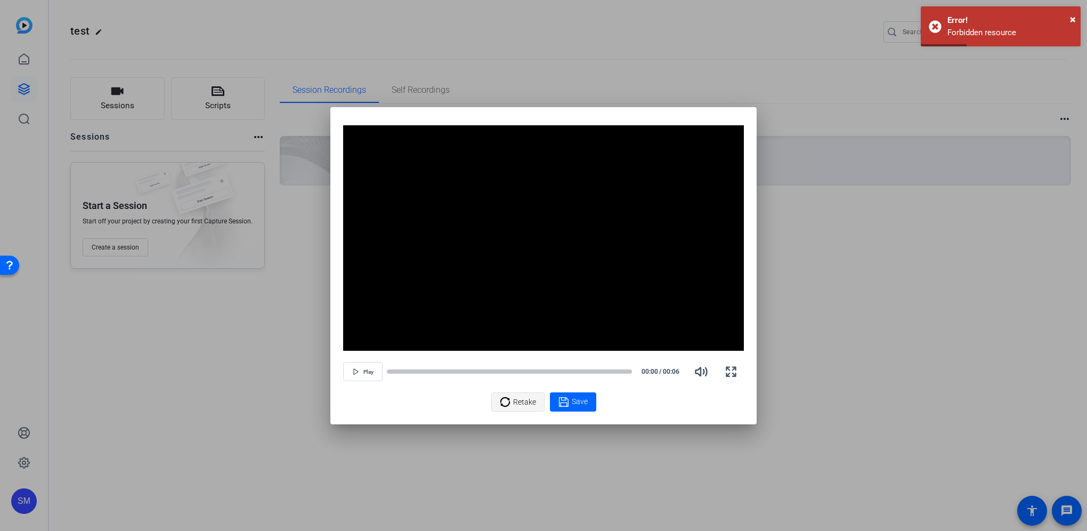
click at [513, 401] on span "Retake" at bounding box center [524, 402] width 23 height 20
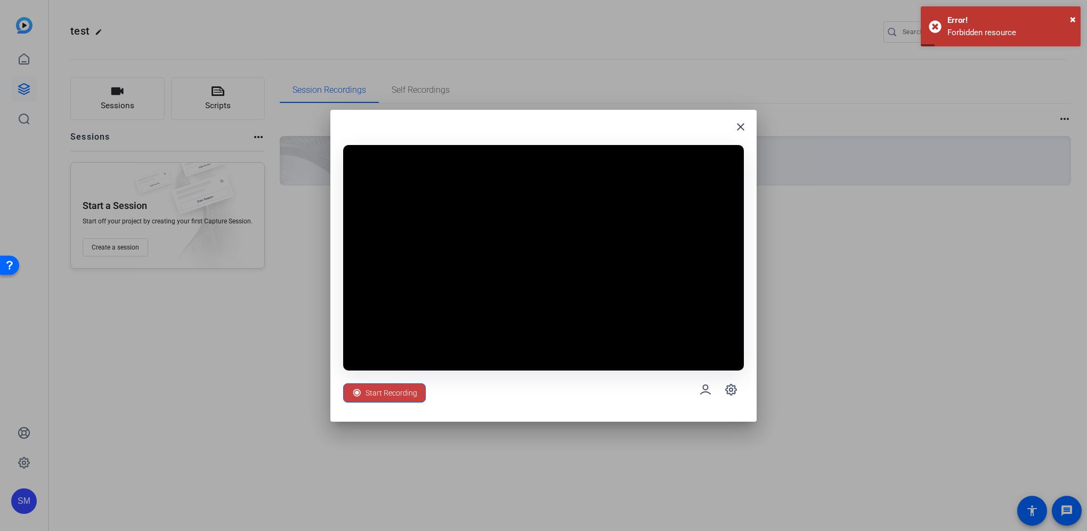
click at [391, 388] on span "Start Recording" at bounding box center [392, 393] width 52 height 20
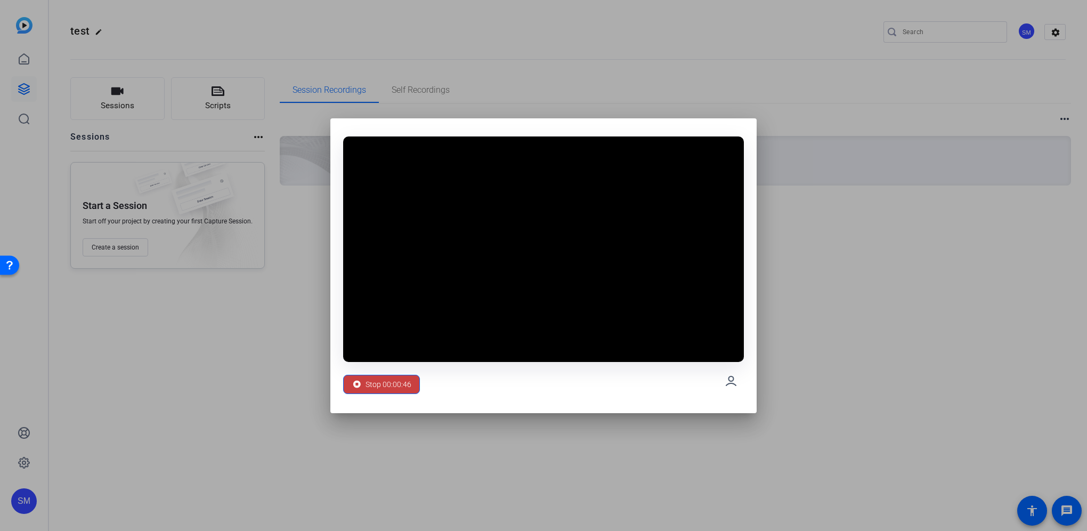
click at [383, 383] on span "Stop 00:00:46" at bounding box center [389, 384] width 46 height 20
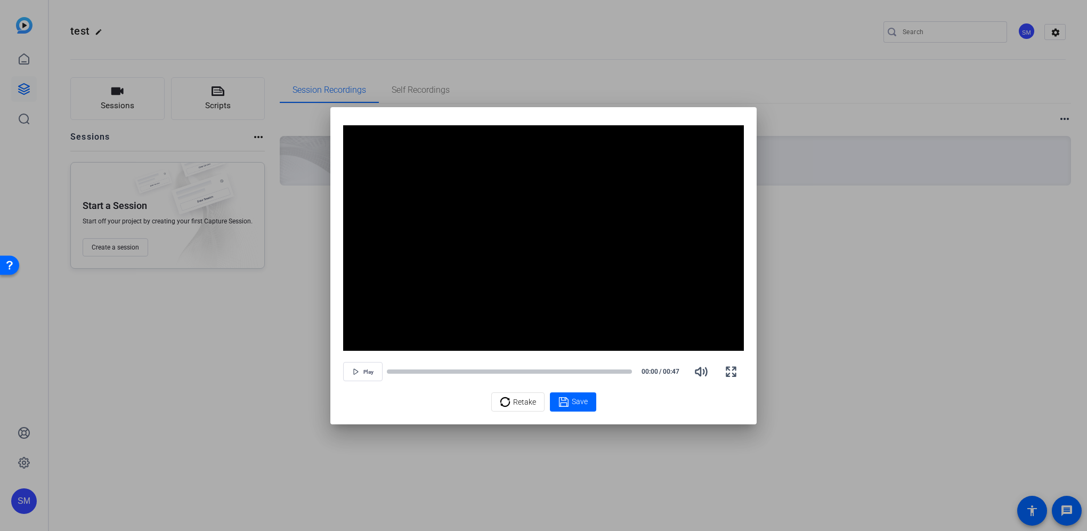
click at [886, 156] on div at bounding box center [543, 265] width 1087 height 531
click at [580, 400] on span "Save" at bounding box center [580, 401] width 16 height 11
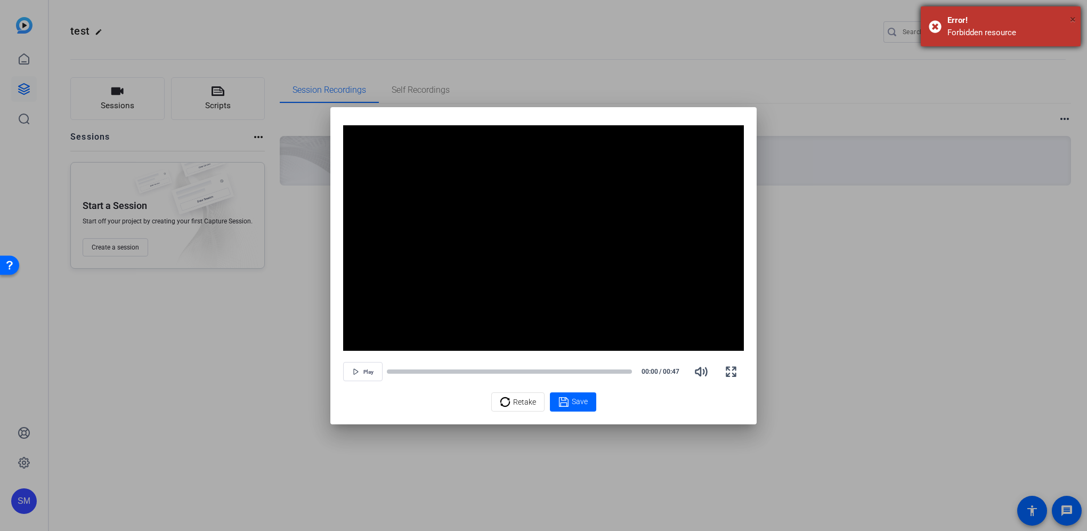
click at [1072, 14] on span "×" at bounding box center [1073, 19] width 6 height 13
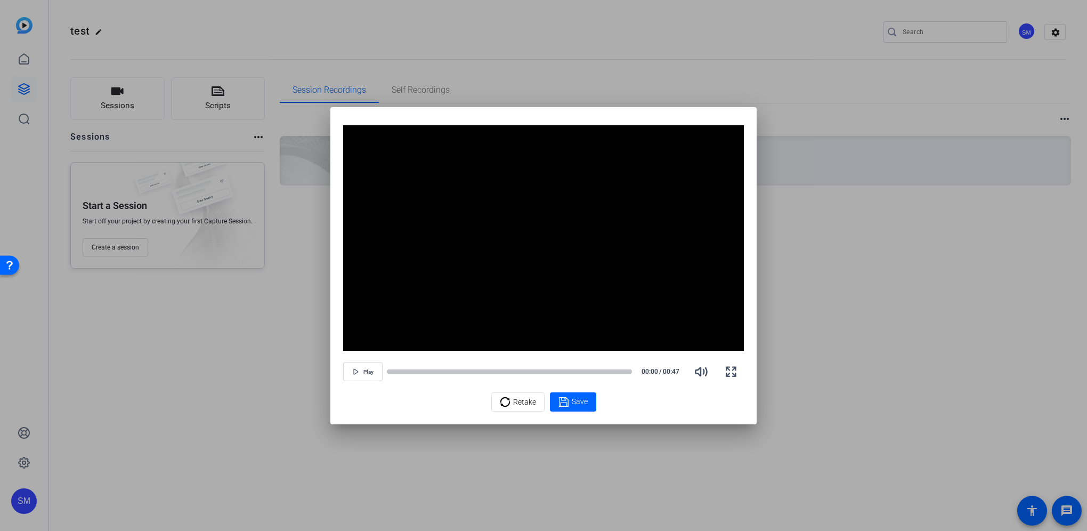
click at [295, 210] on div at bounding box center [543, 265] width 1087 height 531
click at [733, 370] on icon "button" at bounding box center [731, 371] width 13 height 13
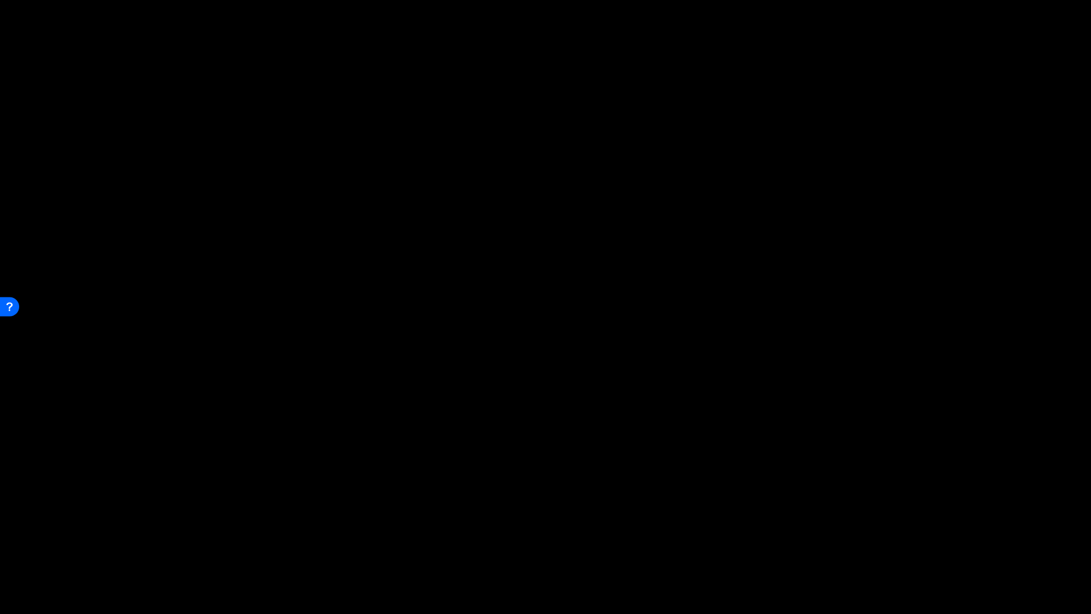
click at [418, 173] on video "Video Player" at bounding box center [545, 307] width 1091 height 614
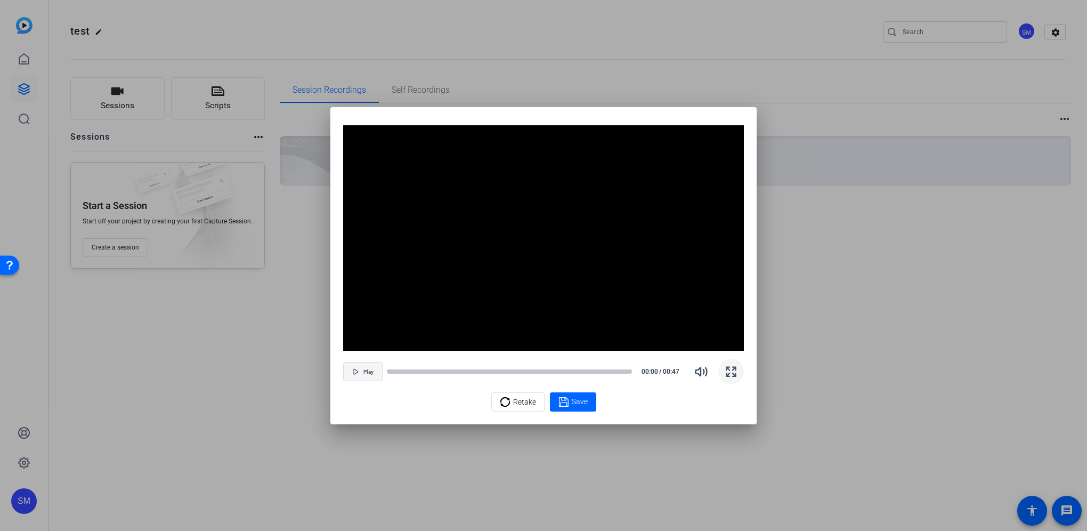
click at [371, 369] on span "Play" at bounding box center [368, 372] width 10 height 6
click at [580, 401] on span "Save" at bounding box center [580, 401] width 16 height 11
click at [529, 401] on span "Retake" at bounding box center [524, 402] width 23 height 20
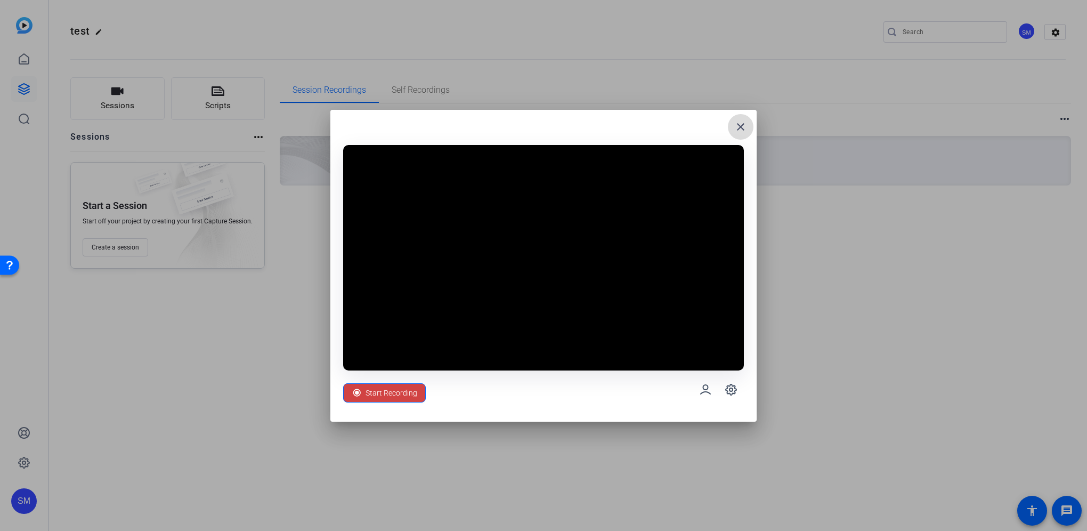
click at [744, 133] on span at bounding box center [741, 127] width 26 height 26
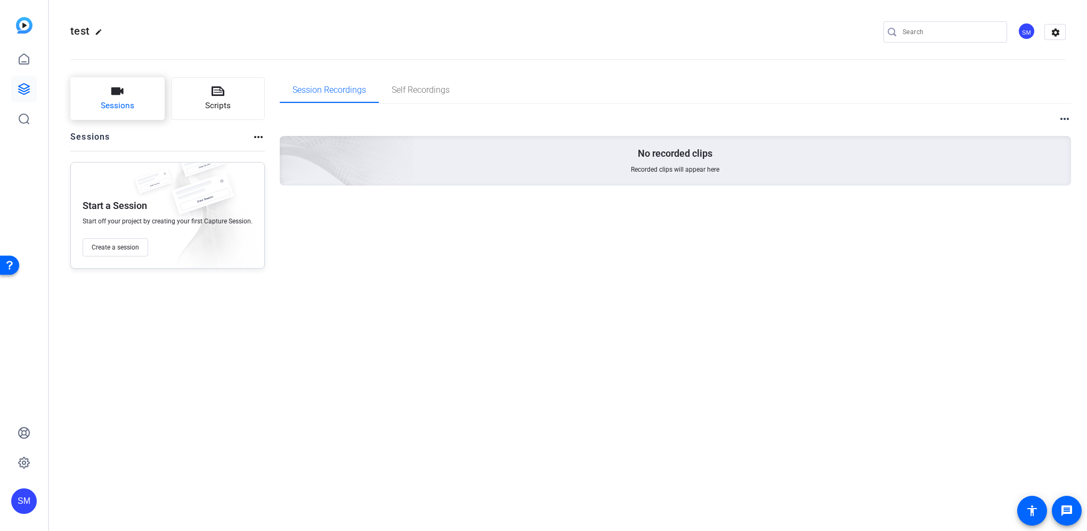
click at [98, 96] on button "Sessions" at bounding box center [117, 98] width 94 height 43
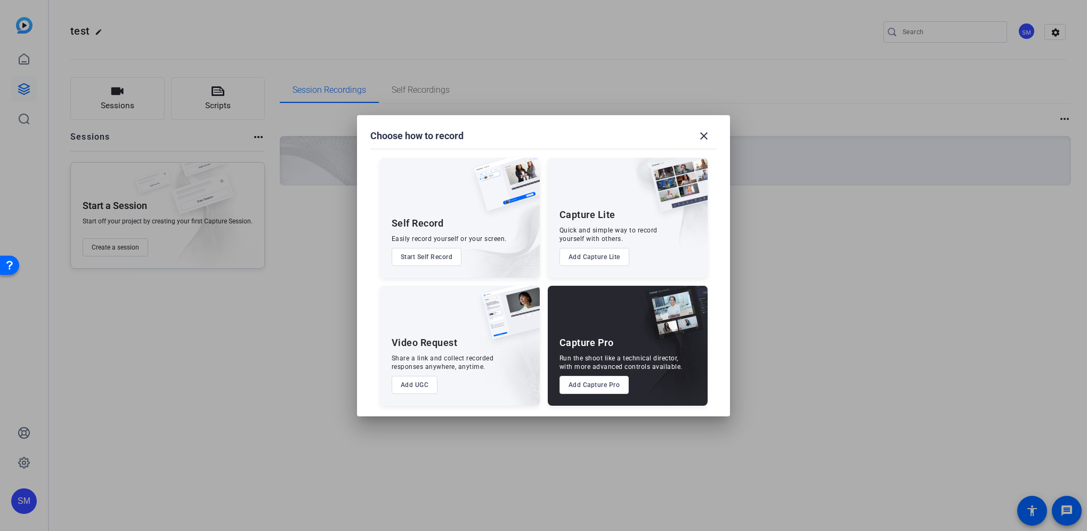
click at [587, 385] on button "Add Capture Pro" at bounding box center [595, 385] width 70 height 18
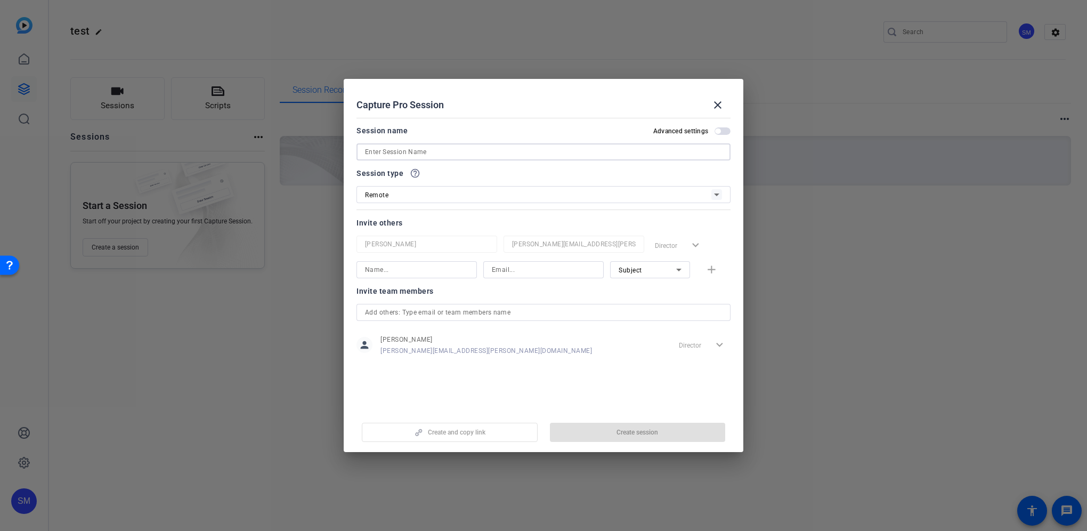
click at [415, 156] on input at bounding box center [543, 151] width 357 height 13
click at [718, 103] on mat-icon "close" at bounding box center [717, 105] width 13 height 13
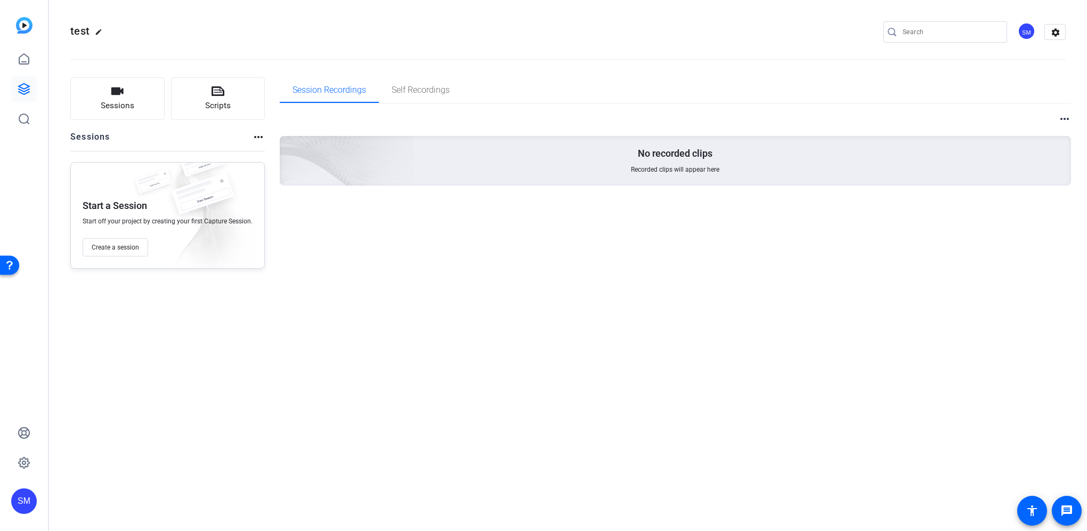
click at [432, 382] on div "test edit SM settings Sessions Scripts Sessions more_horiz Start a Session Star…" at bounding box center [568, 265] width 1038 height 531
click at [428, 83] on span "Self Recordings" at bounding box center [421, 90] width 58 height 26
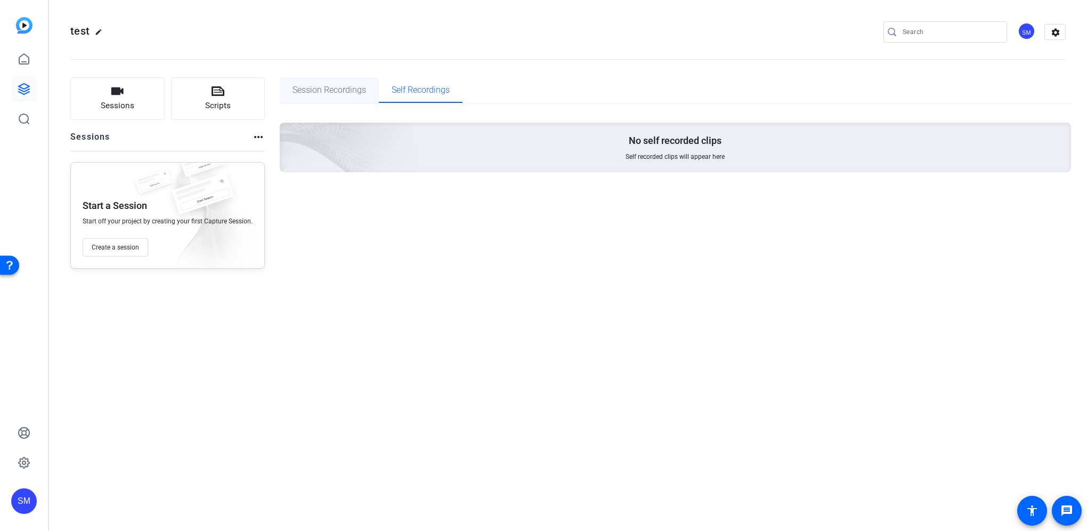
click at [335, 93] on span "Session Recordings" at bounding box center [330, 90] width 74 height 9
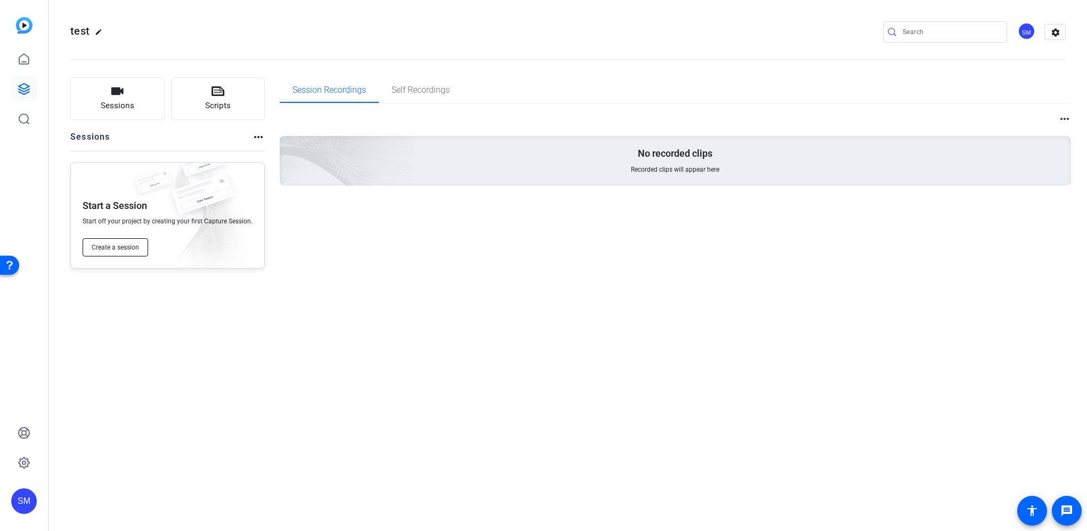
click at [132, 245] on span "Create a session" at bounding box center [115, 247] width 47 height 9
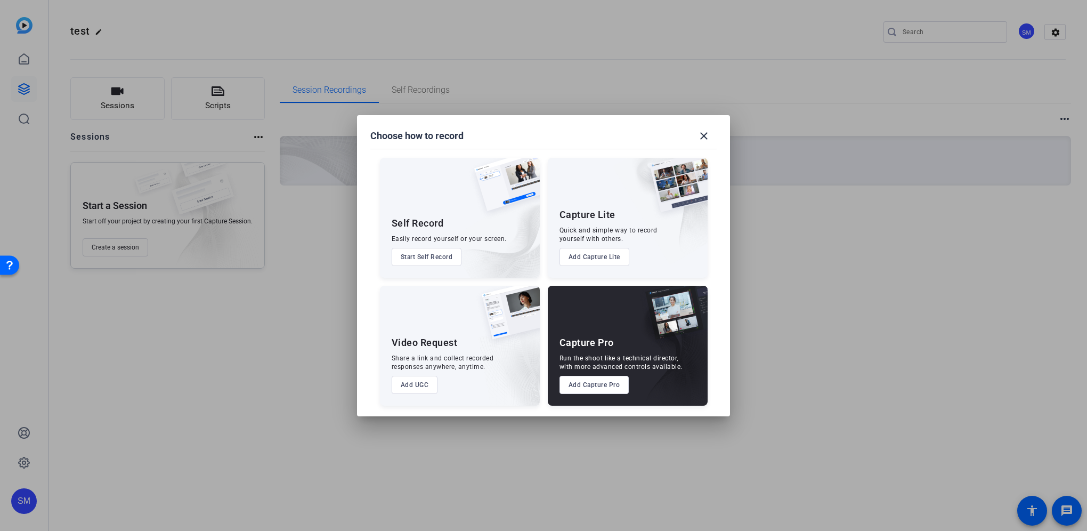
click at [588, 386] on button "Add Capture Pro" at bounding box center [595, 385] width 70 height 18
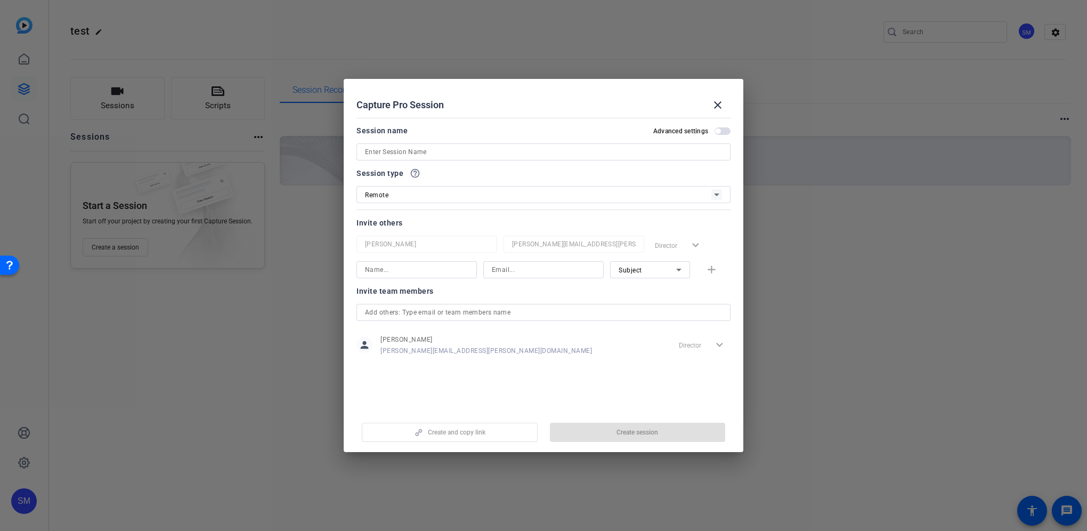
click at [438, 149] on input at bounding box center [543, 151] width 357 height 13
type input "Transformation"
click at [415, 199] on div "Remote" at bounding box center [538, 194] width 346 height 13
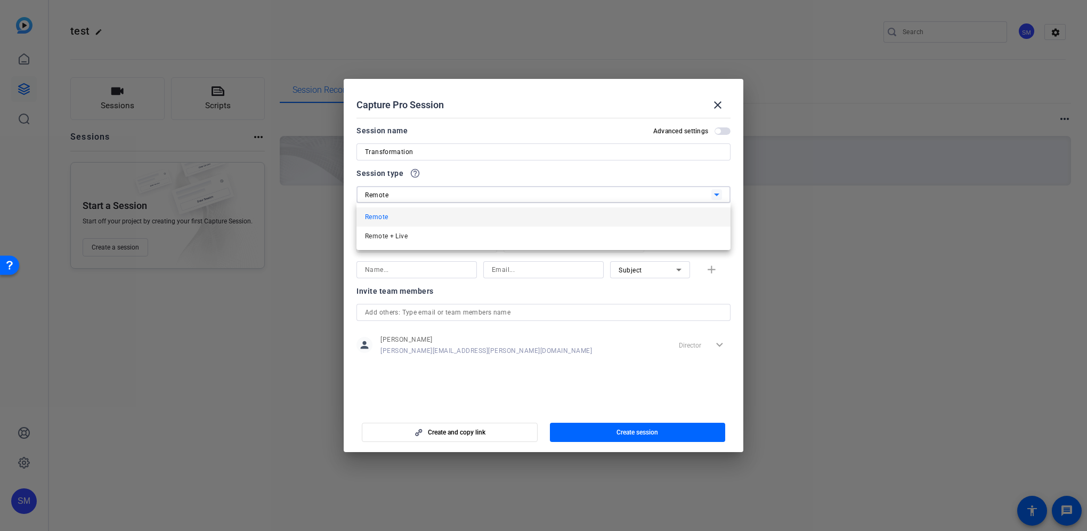
click at [415, 199] on div at bounding box center [543, 265] width 1087 height 531
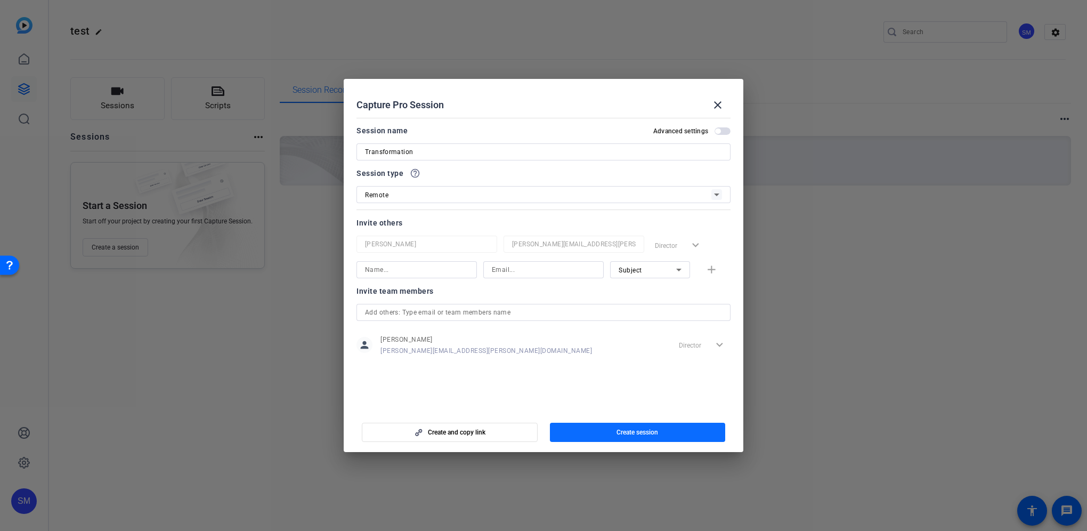
click at [613, 433] on span "button" at bounding box center [638, 432] width 176 height 26
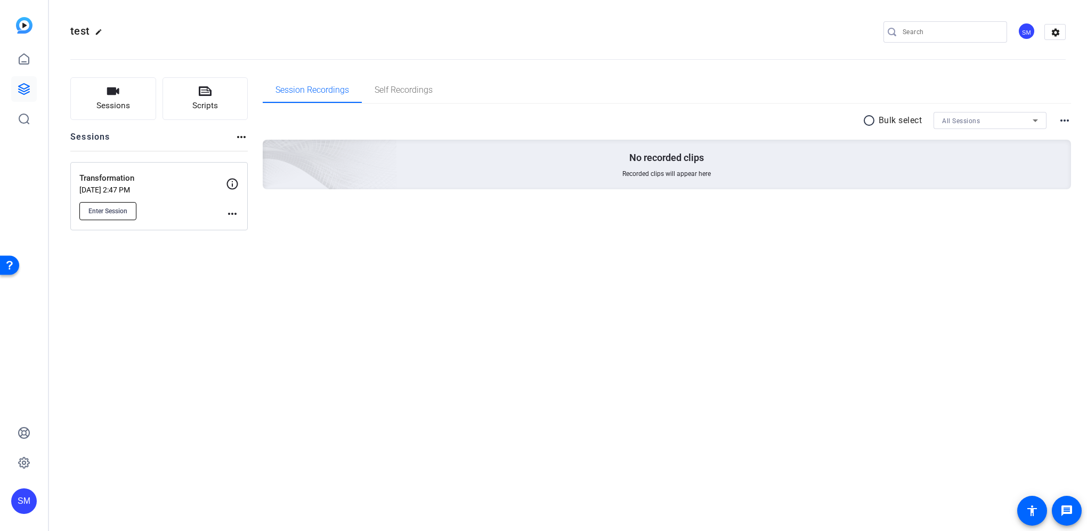
click at [115, 208] on span "Enter Session" at bounding box center [107, 211] width 39 height 9
click at [228, 211] on mat-icon "more_horiz" at bounding box center [232, 213] width 13 height 13
click at [243, 228] on span "Edit Session" at bounding box center [258, 228] width 48 height 13
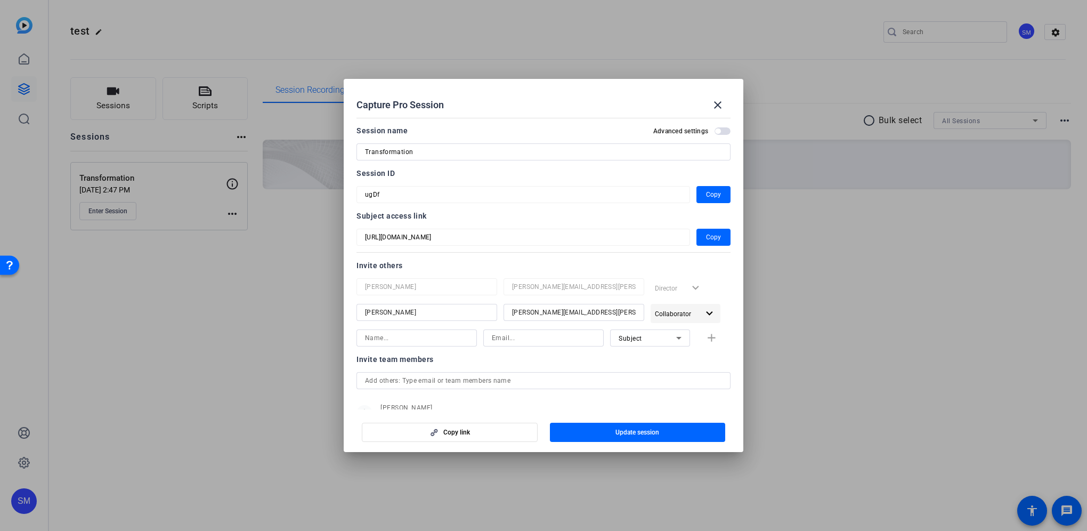
click at [703, 312] on mat-icon "expand_more" at bounding box center [709, 313] width 13 height 13
click at [700, 312] on div at bounding box center [543, 265] width 1087 height 531
click at [706, 231] on span "Copy" at bounding box center [713, 237] width 15 height 13
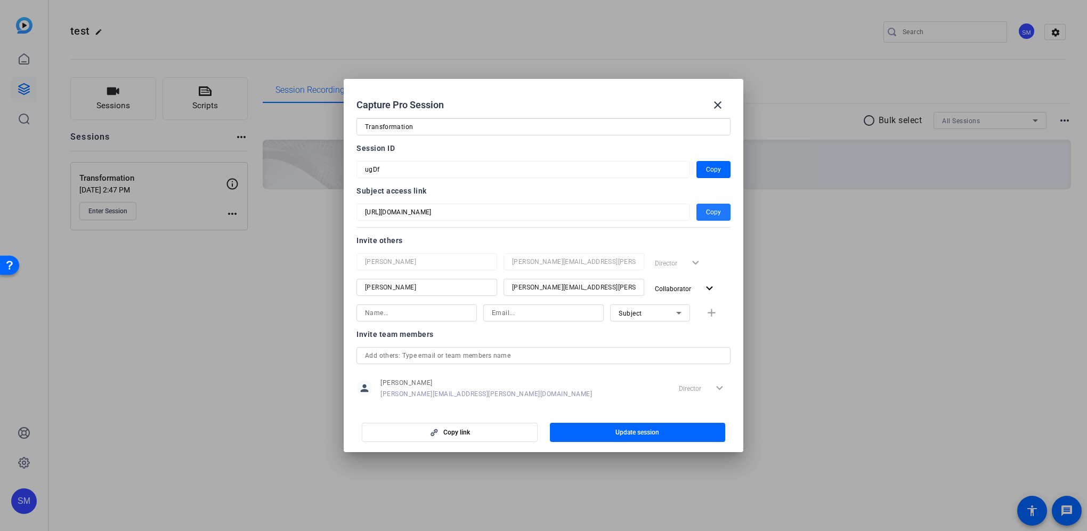
scroll to position [39, 0]
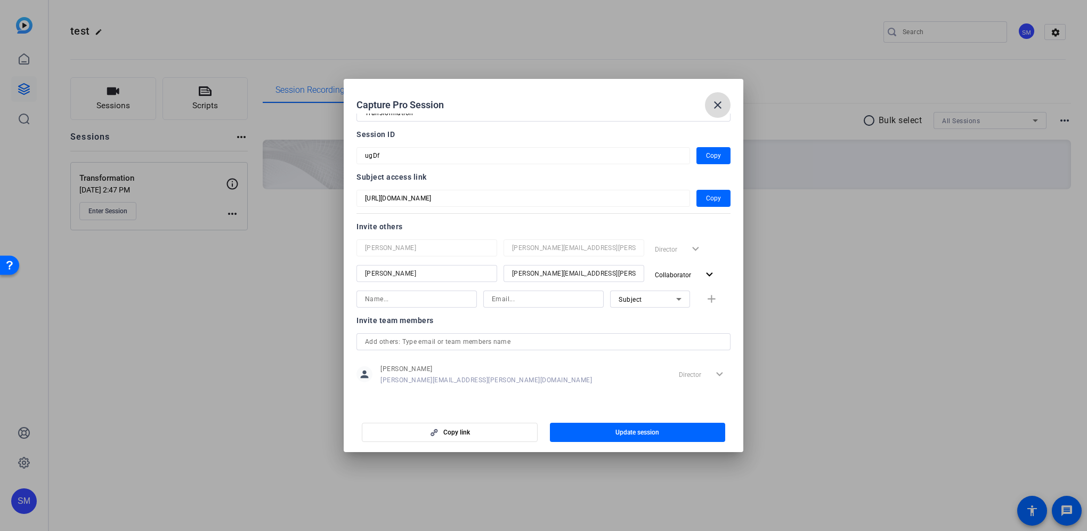
click at [719, 101] on mat-icon "close" at bounding box center [717, 105] width 13 height 13
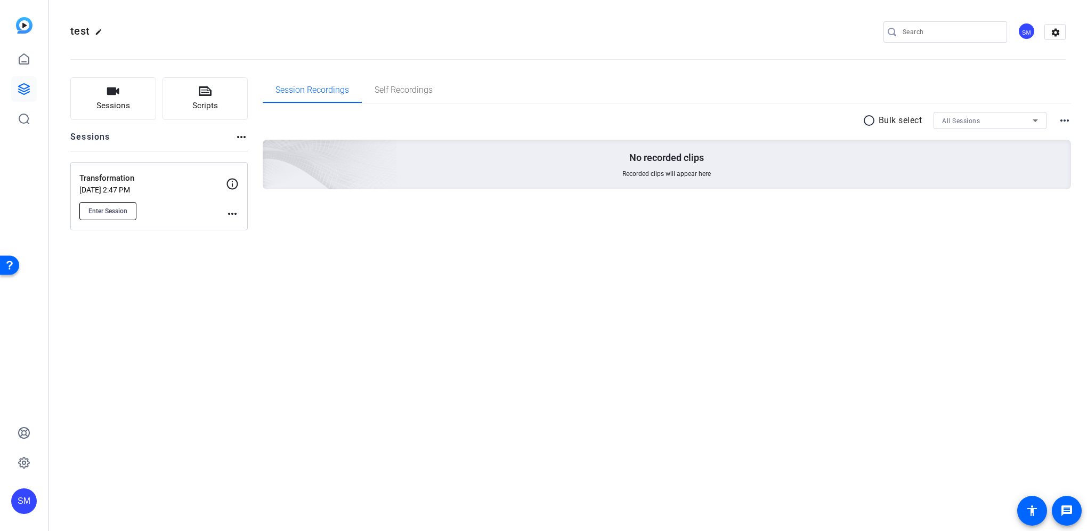
click at [124, 217] on button "Enter Session" at bounding box center [107, 211] width 57 height 18
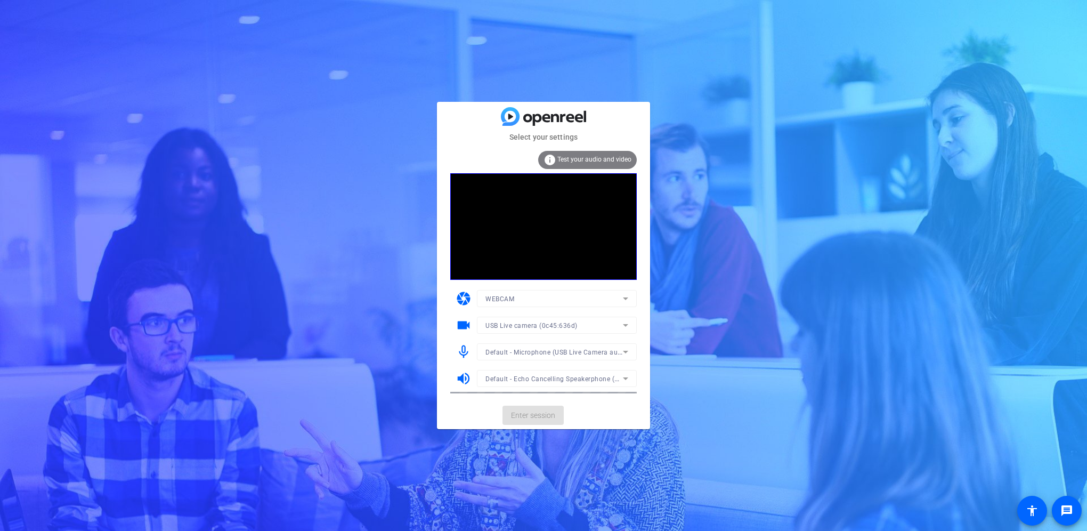
click at [566, 158] on span "Test your audio and video" at bounding box center [594, 159] width 74 height 7
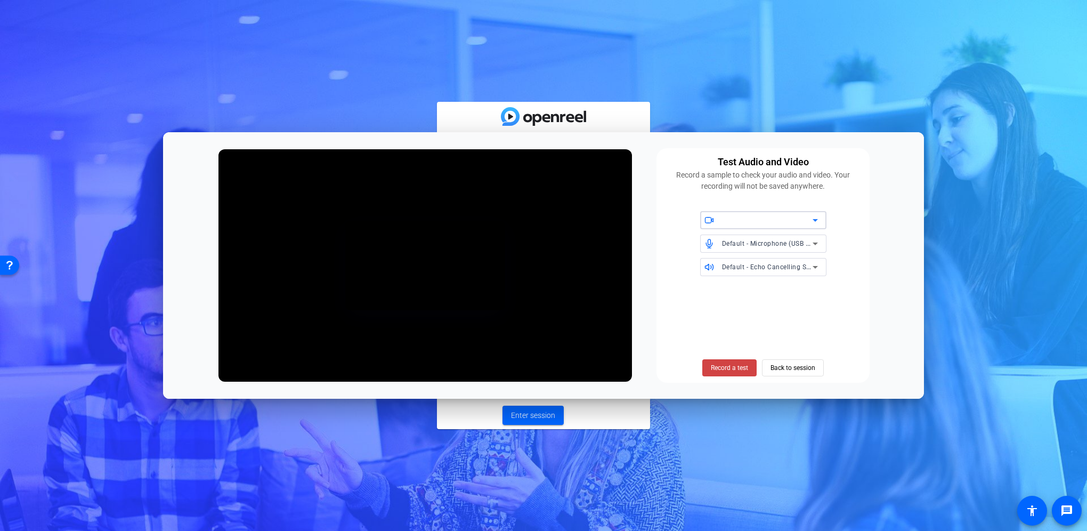
click at [772, 218] on div at bounding box center [767, 220] width 91 height 13
click at [760, 241] on span "USB Live camera (0c45:636d)" at bounding box center [754, 242] width 90 height 13
click at [762, 237] on div "Default - Microphone (USB Live Camera audio) (0c45:636d)" at bounding box center [767, 243] width 91 height 13
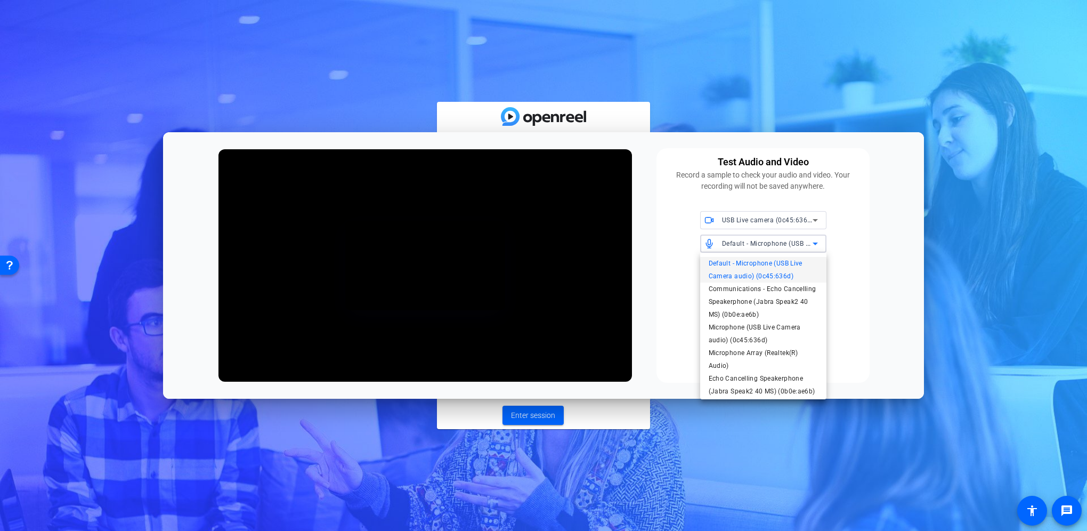
click at [764, 238] on div at bounding box center [543, 265] width 1087 height 531
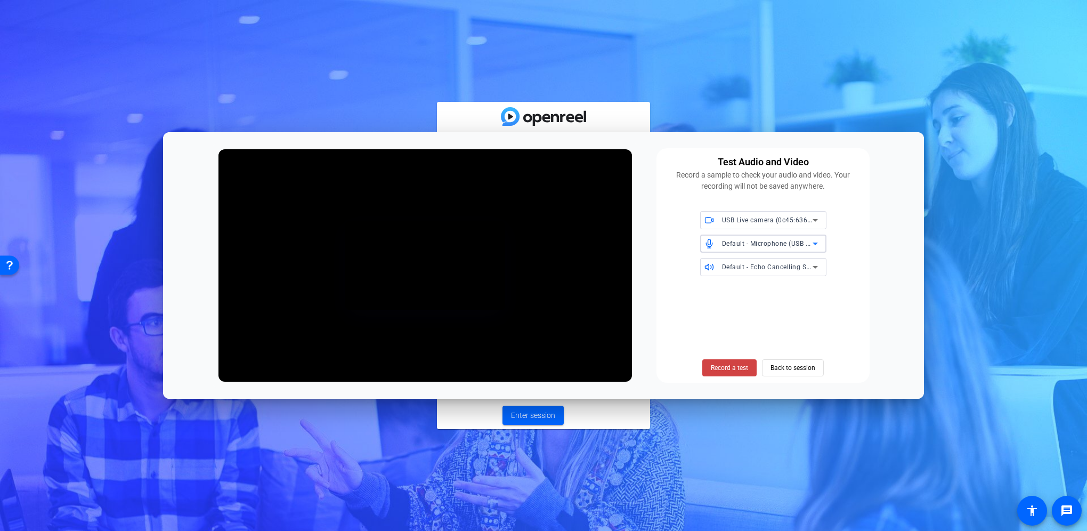
click at [764, 238] on div "Default - Microphone (USB Live Camera audio) (0c45:636d)" at bounding box center [767, 243] width 91 height 13
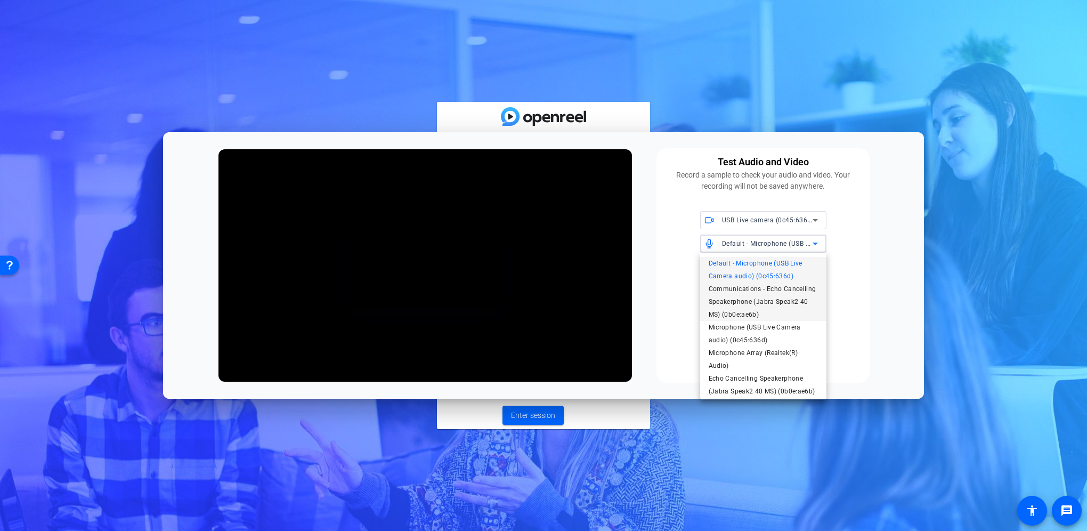
click at [765, 298] on span "Communications - Echo Cancelling Speakerphone (Jabra Speak2 40 MS) (0b0e:ae6b)" at bounding box center [763, 301] width 109 height 38
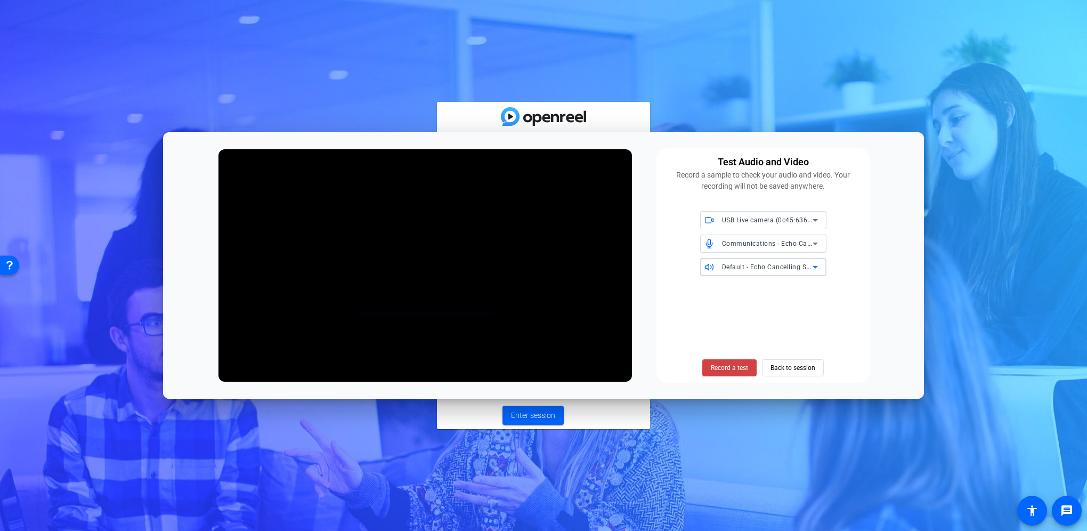
click at [762, 263] on span "Default - Echo Cancelling Speakerphone (Jabra Speak2 40 MS) (0b0e:ae6b)" at bounding box center [840, 266] width 236 height 9
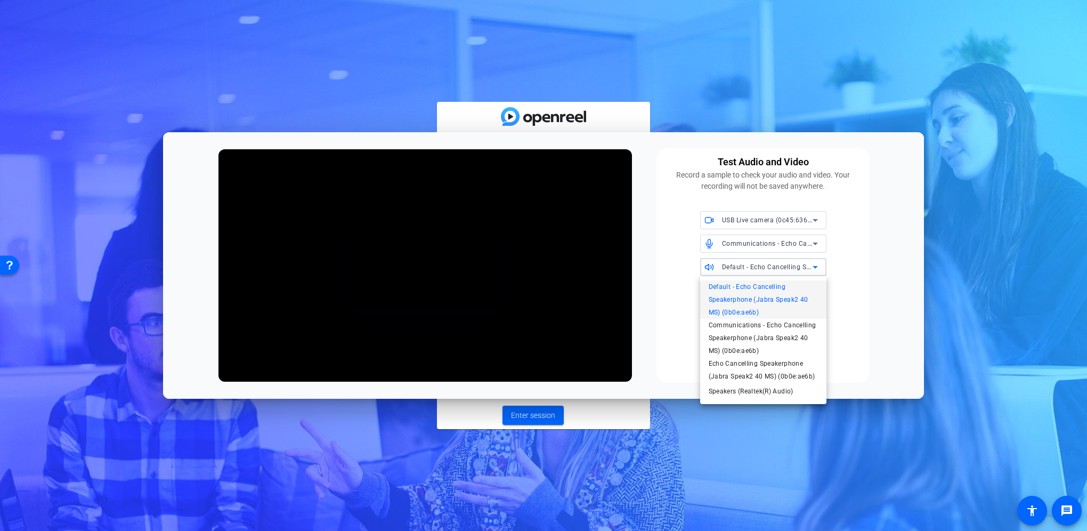
click at [762, 263] on div at bounding box center [543, 265] width 1087 height 531
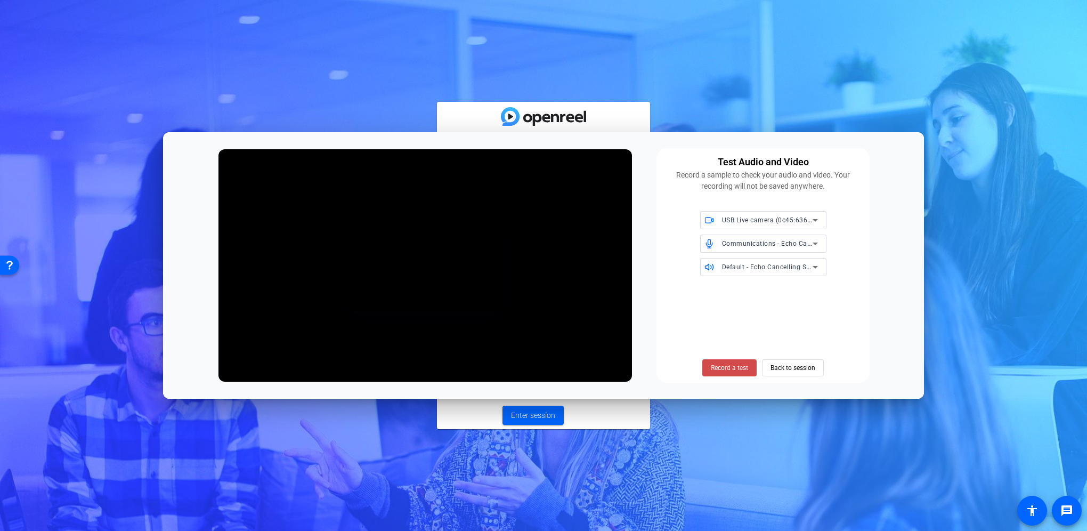
click at [740, 367] on span "Record a test" at bounding box center [729, 368] width 37 height 10
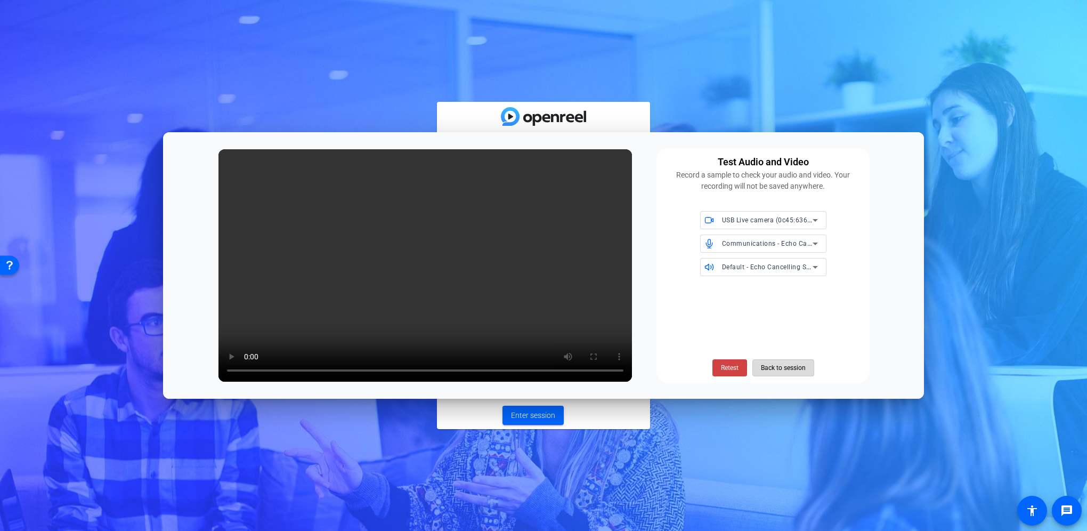
click at [799, 367] on span "Back to session" at bounding box center [783, 368] width 45 height 20
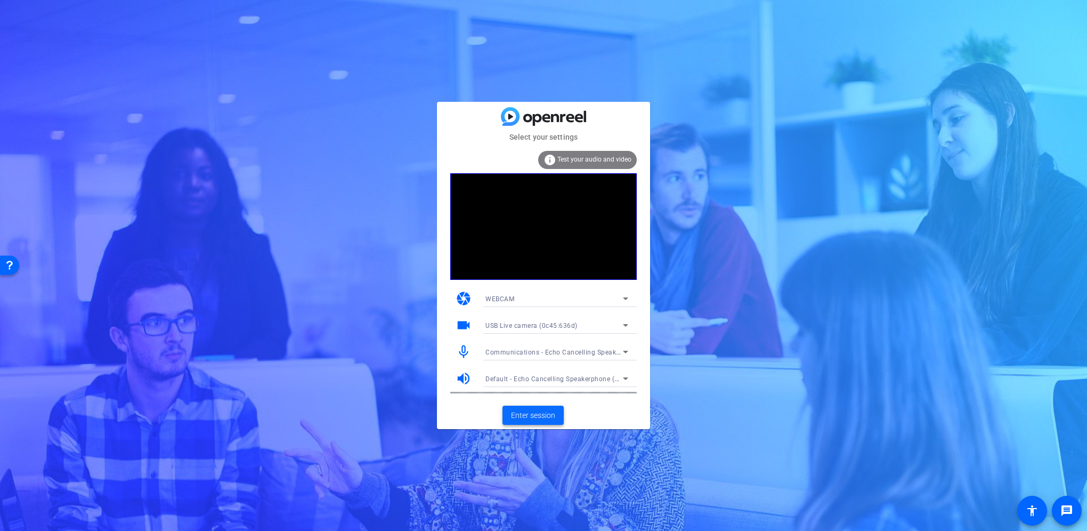
click at [540, 414] on span "Enter session" at bounding box center [533, 415] width 44 height 11
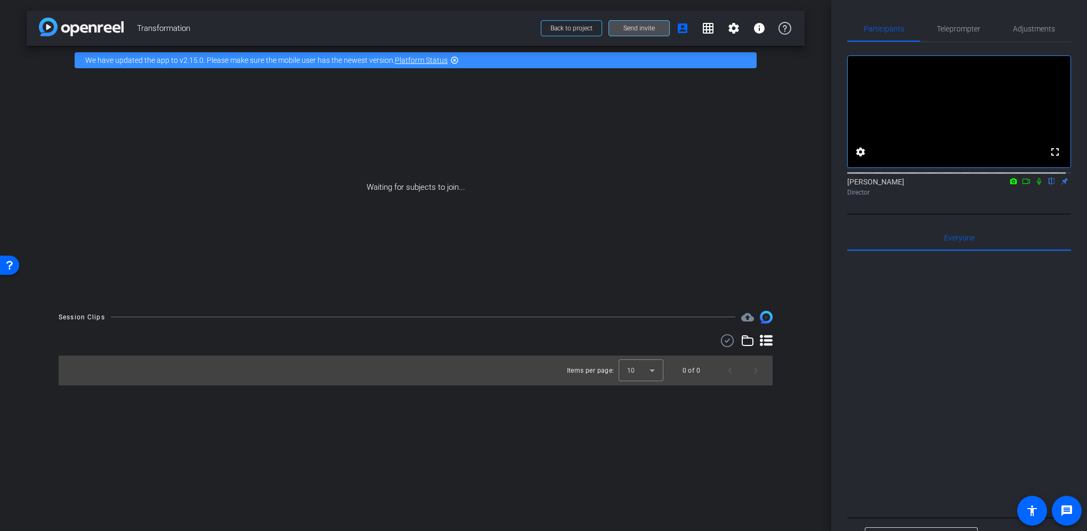
click at [639, 29] on span "Send invite" at bounding box center [639, 28] width 31 height 9
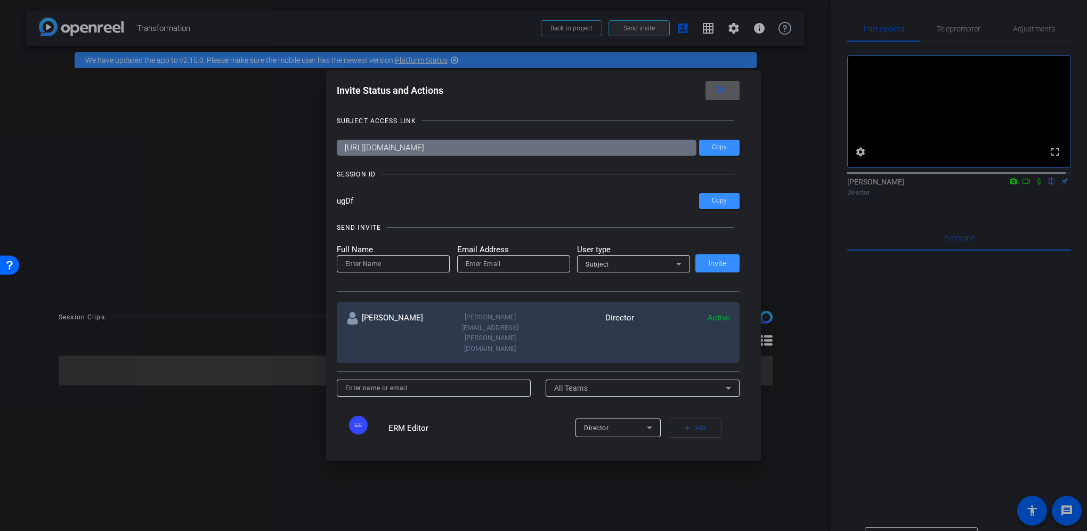
click at [639, 29] on div at bounding box center [543, 265] width 1087 height 531
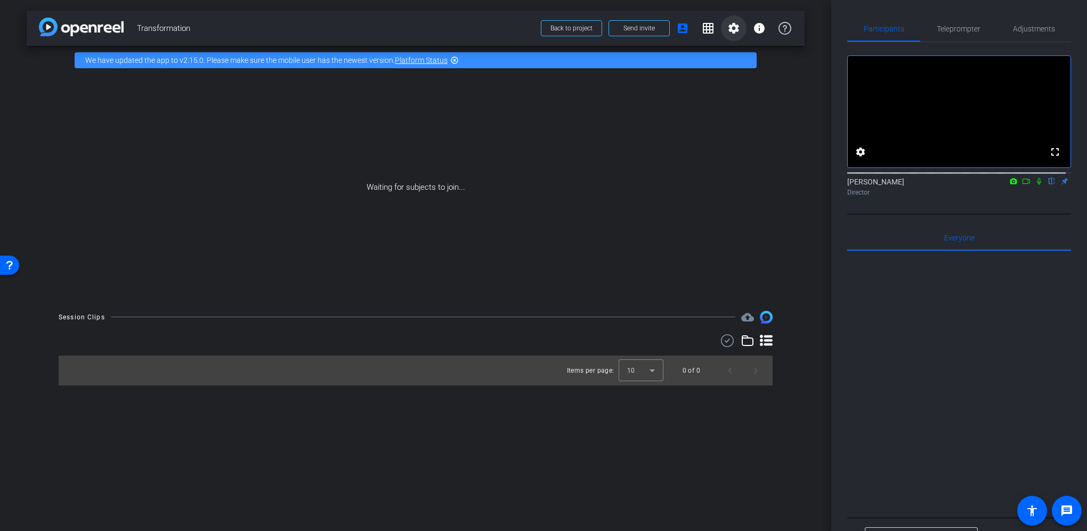
click at [736, 27] on mat-icon "settings" at bounding box center [733, 28] width 13 height 13
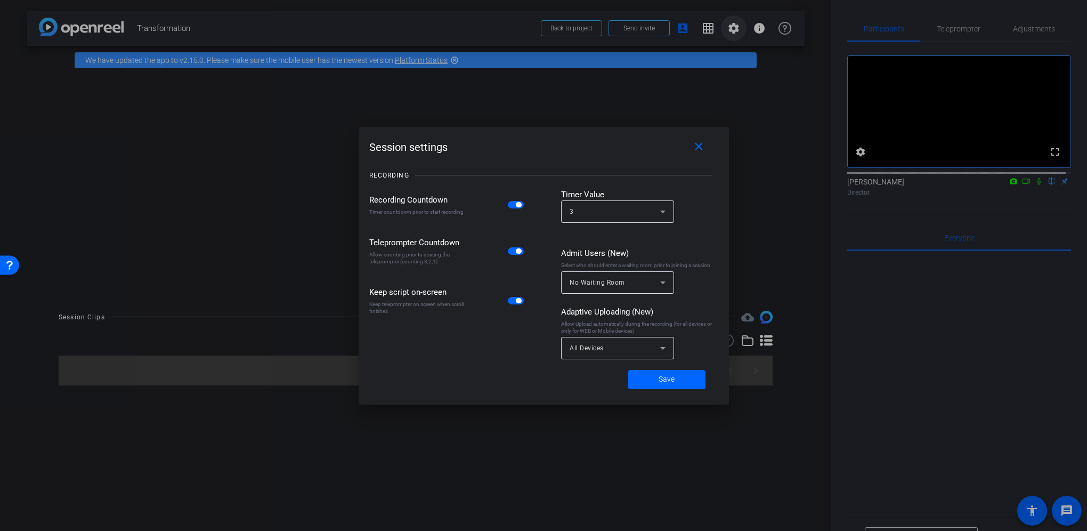
click at [736, 27] on div at bounding box center [543, 265] width 1087 height 531
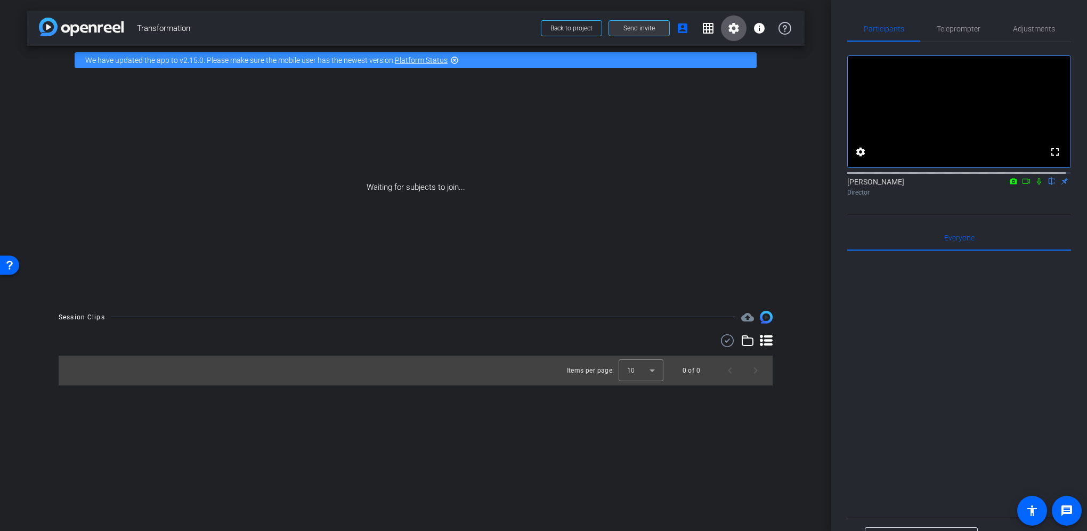
click at [642, 28] on span "Send invite" at bounding box center [639, 28] width 31 height 9
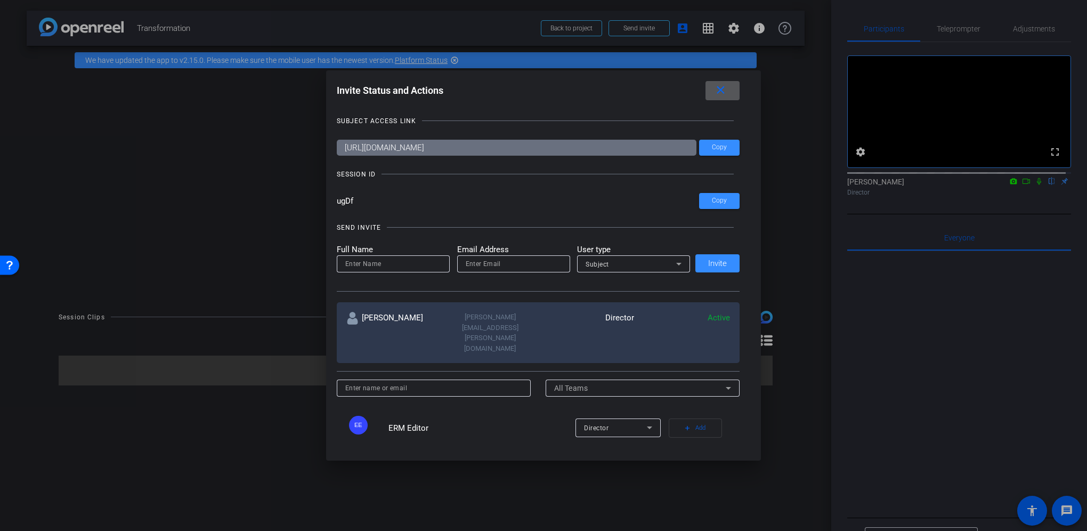
scroll to position [107, 0]
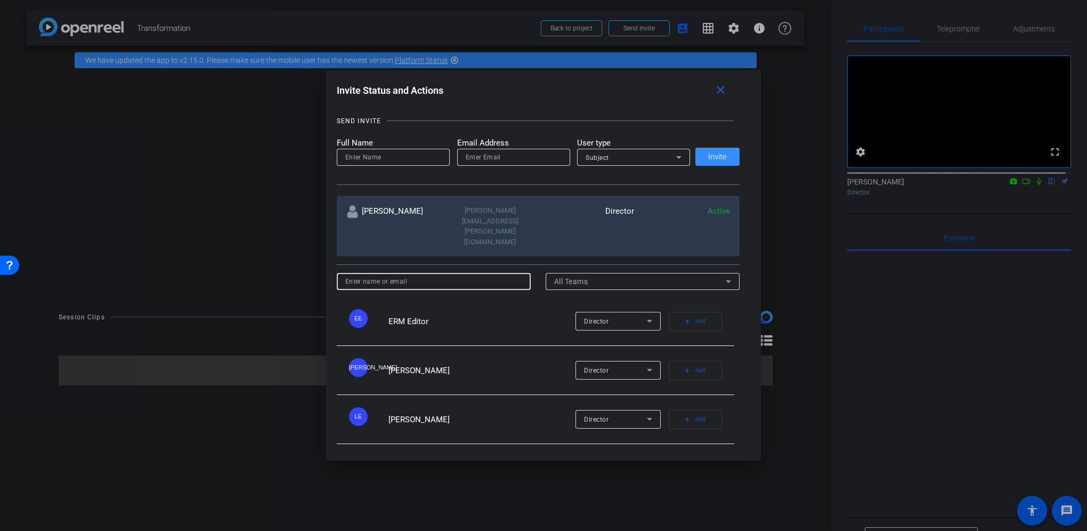
click at [399, 275] on input at bounding box center [433, 281] width 177 height 13
type input "sarah.c.middleton@outlook.com"
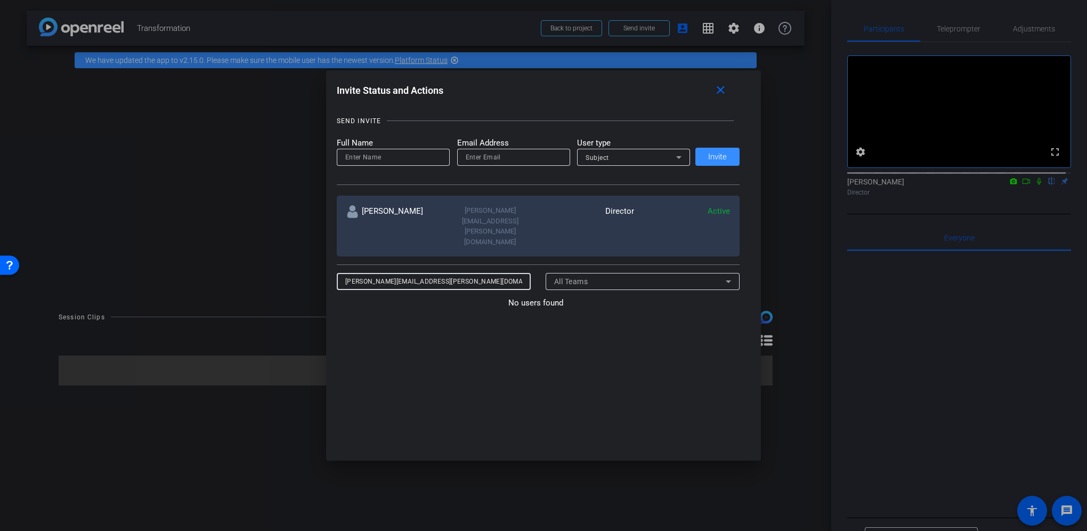
click at [488, 275] on input "sarah.c.middleton@outlook.com" at bounding box center [433, 281] width 177 height 13
click at [396, 157] on input at bounding box center [393, 157] width 96 height 13
click at [617, 157] on div "Subject" at bounding box center [631, 157] width 91 height 13
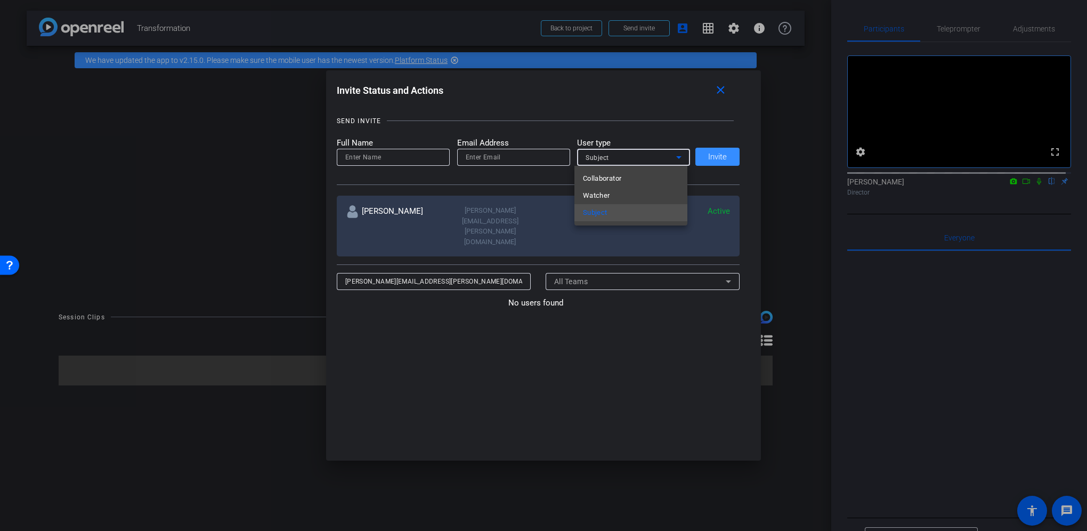
click at [471, 184] on div at bounding box center [543, 265] width 1087 height 531
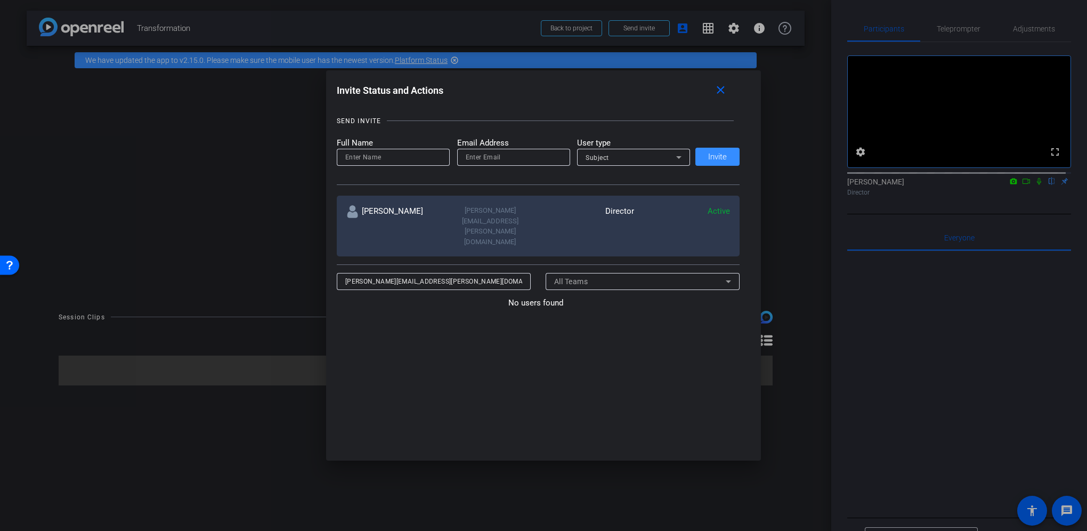
click at [616, 161] on div "Subject" at bounding box center [631, 157] width 91 height 13
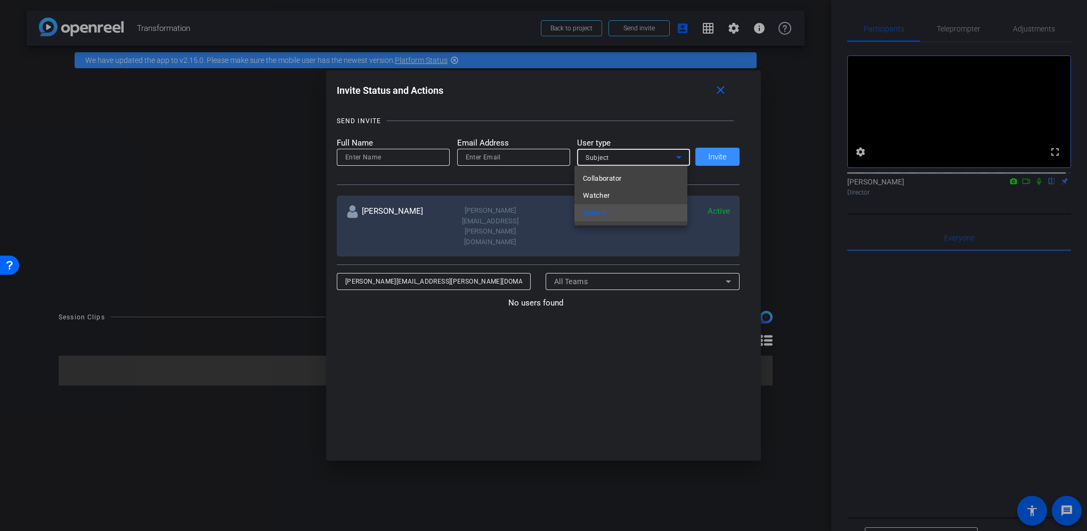
click at [595, 157] on div at bounding box center [543, 265] width 1087 height 531
click at [622, 153] on div "Subject" at bounding box center [631, 157] width 91 height 13
click at [620, 176] on span "Collaborator" at bounding box center [602, 178] width 39 height 13
click at [475, 209] on div "sarah.middleton@erm.com" at bounding box center [490, 226] width 96 height 42
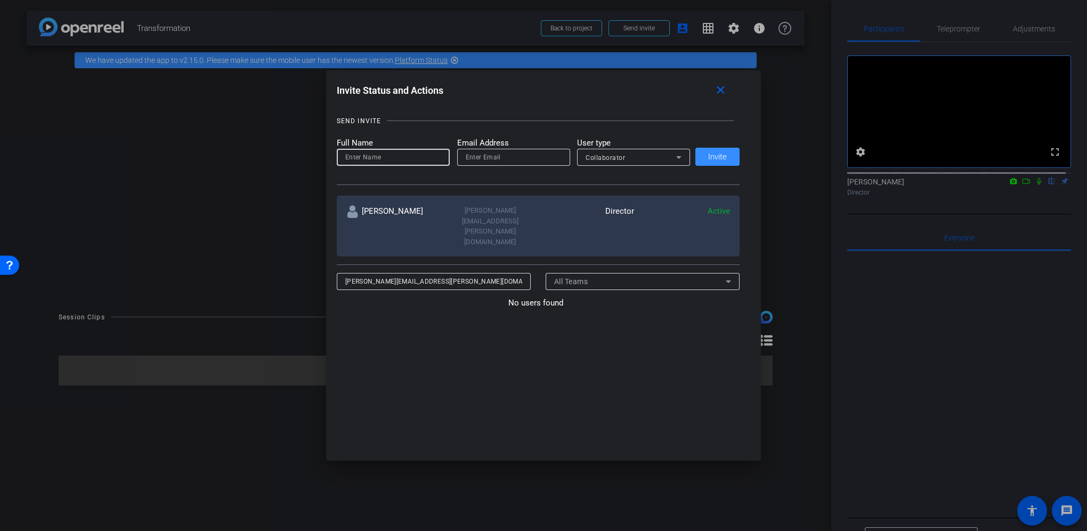
click at [381, 155] on input at bounding box center [393, 157] width 96 height 13
type input "Sarah"
click at [473, 160] on input "email" at bounding box center [514, 157] width 96 height 13
type input "sarah.c.middleton@outlook.com"
click at [719, 156] on span "Invite" at bounding box center [717, 157] width 19 height 8
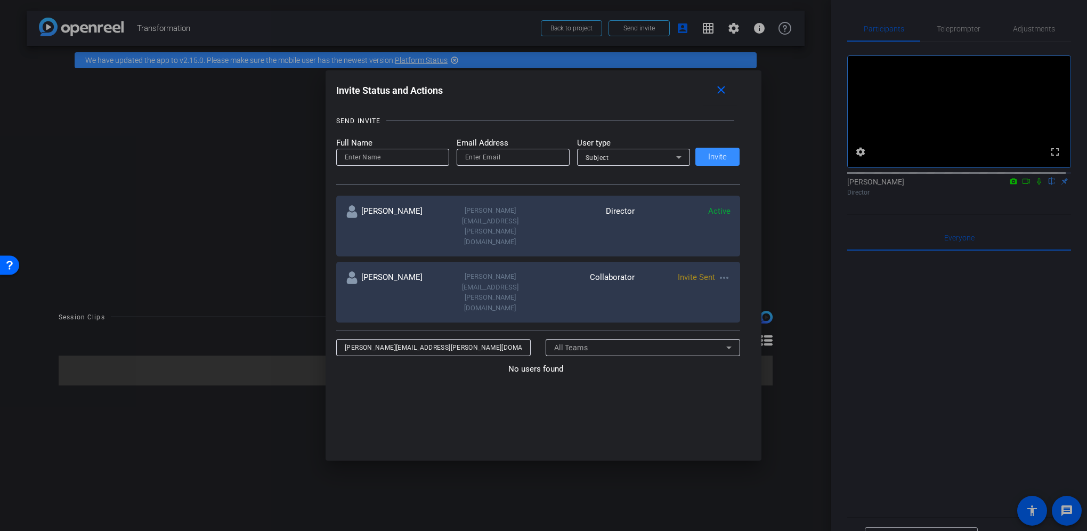
click at [723, 271] on mat-icon "more_horiz" at bounding box center [724, 277] width 13 height 13
click at [723, 248] on div at bounding box center [543, 265] width 1087 height 531
click at [500, 199] on div "Sarah Middleton sarah.middleton@erm.com Director Active" at bounding box center [538, 226] width 404 height 61
drag, startPoint x: 611, startPoint y: 345, endPoint x: 682, endPoint y: 185, distance: 174.9
click at [612, 363] on div "No users found" at bounding box center [538, 467] width 404 height 208
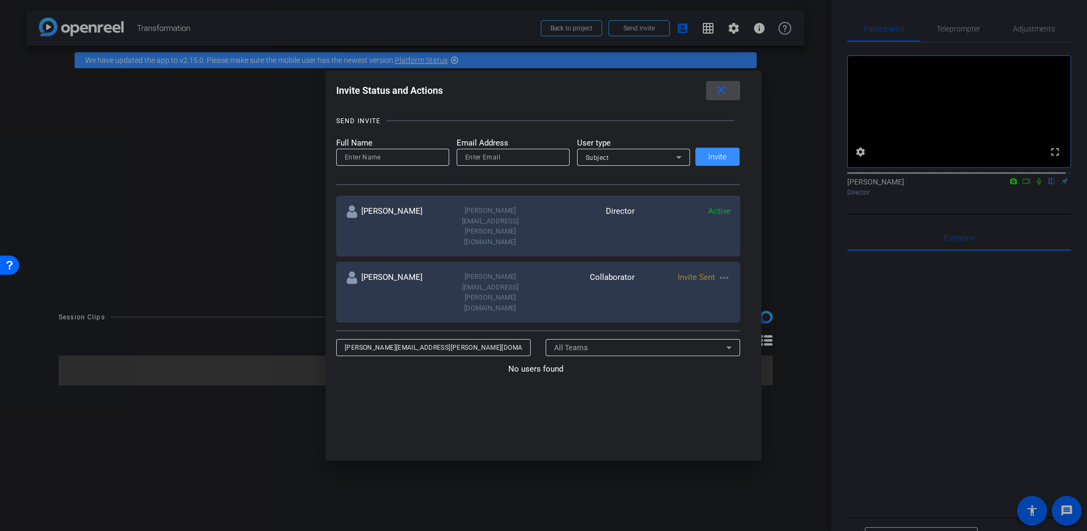
click at [718, 91] on mat-icon "close" at bounding box center [721, 90] width 13 height 13
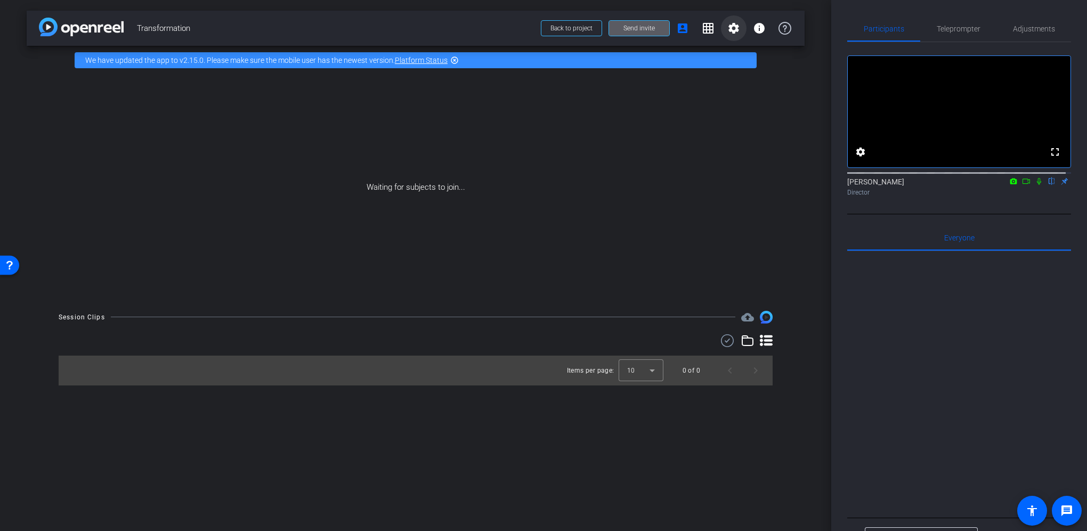
click at [734, 32] on mat-icon "settings" at bounding box center [733, 28] width 13 height 13
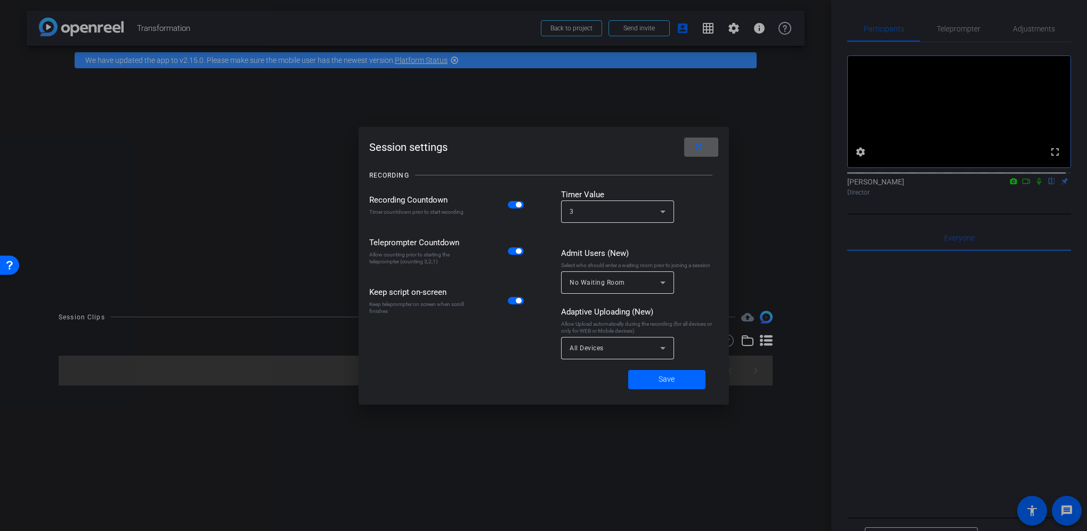
click at [708, 143] on span at bounding box center [701, 147] width 34 height 26
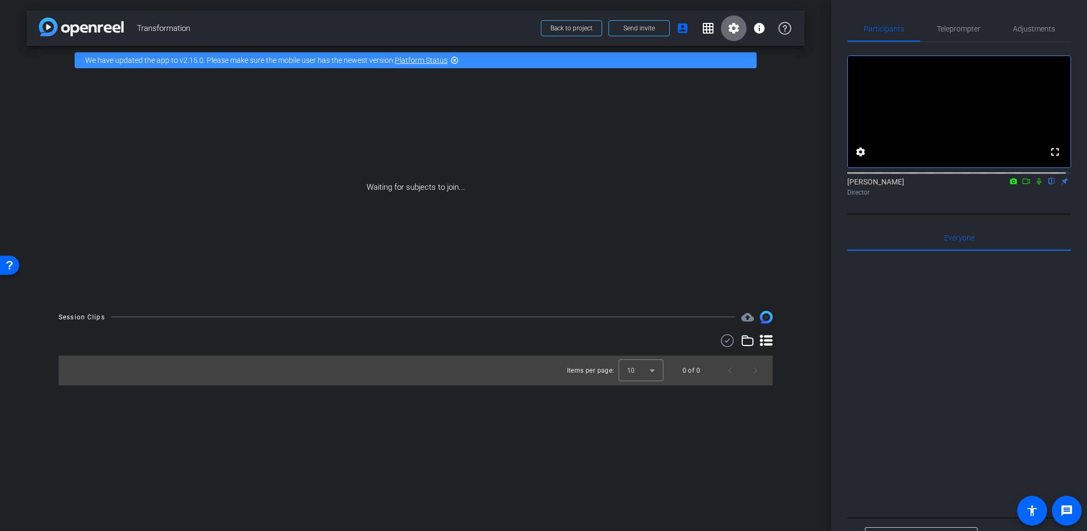
click at [734, 33] on mat-icon "settings" at bounding box center [733, 28] width 13 height 13
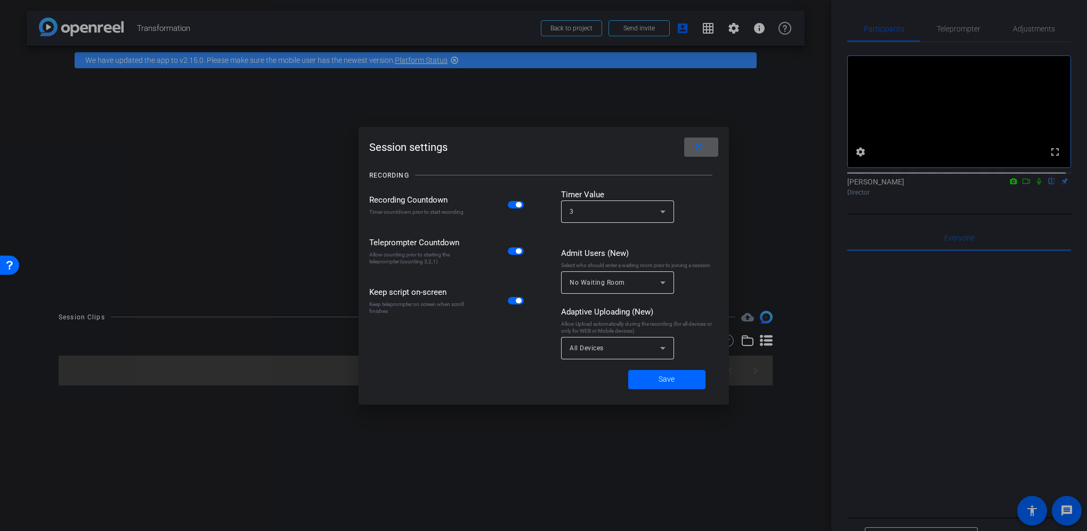
click at [734, 29] on div at bounding box center [543, 265] width 1087 height 531
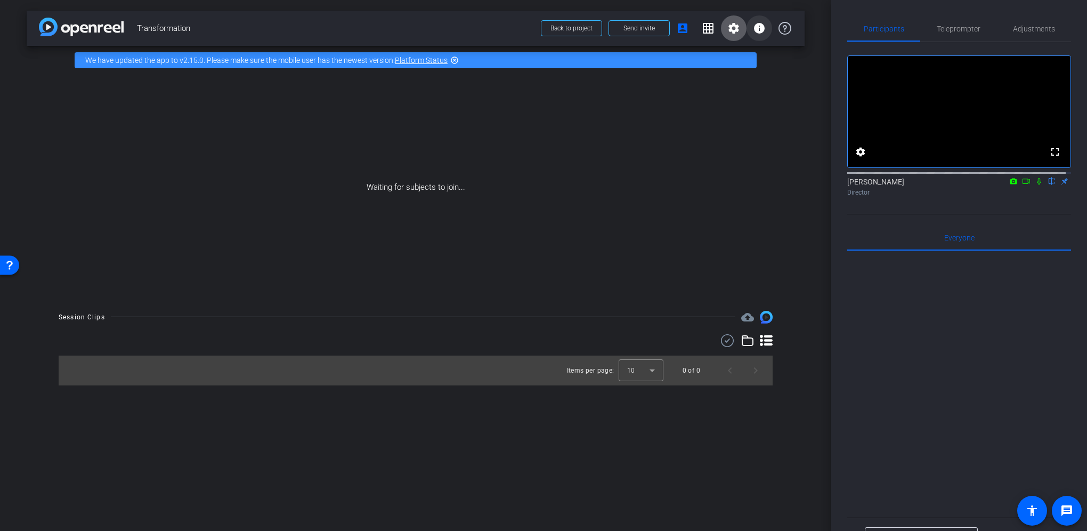
click at [762, 30] on mat-icon "info" at bounding box center [759, 28] width 13 height 13
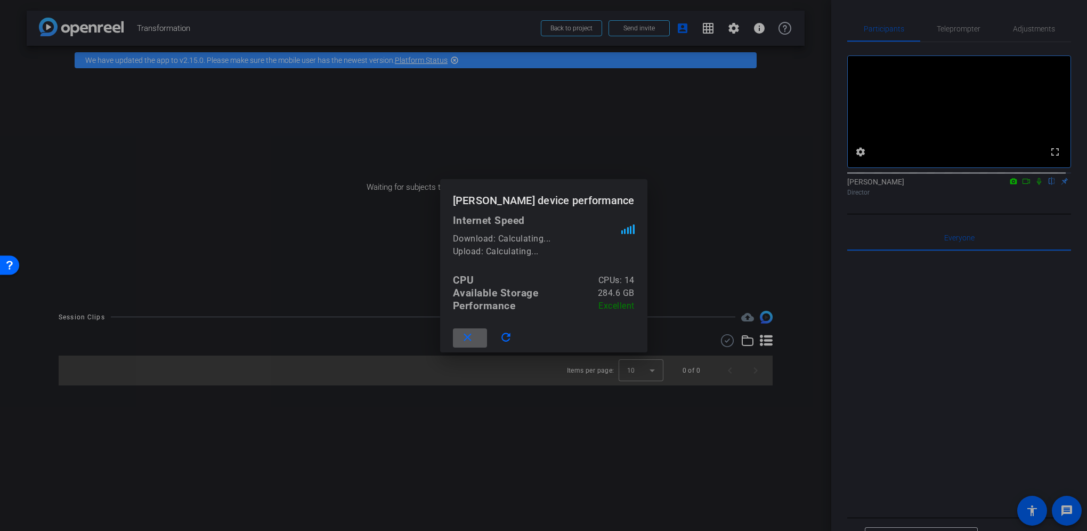
click at [708, 110] on div at bounding box center [543, 265] width 1087 height 531
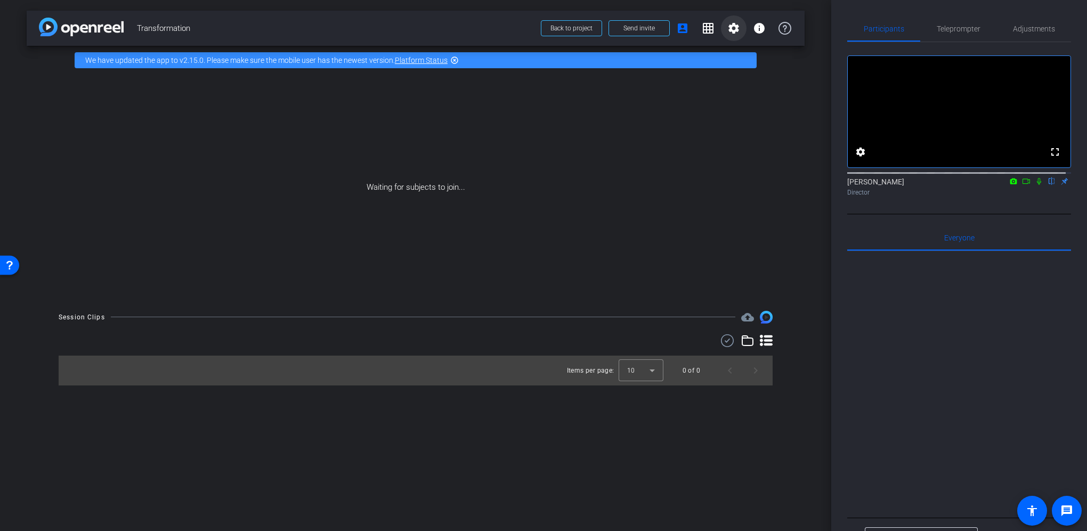
click at [736, 27] on mat-icon "settings" at bounding box center [733, 28] width 13 height 13
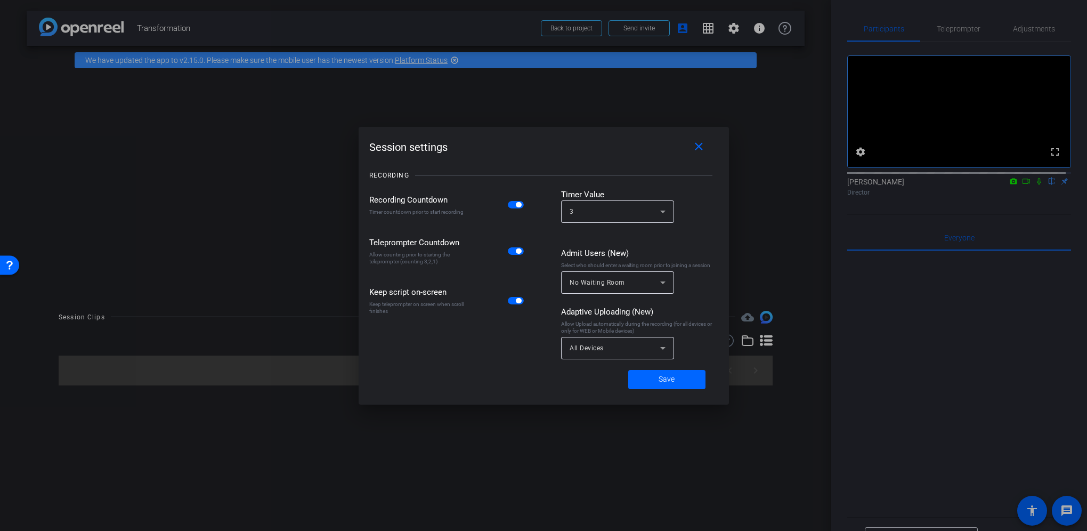
click at [732, 27] on div at bounding box center [543, 265] width 1087 height 531
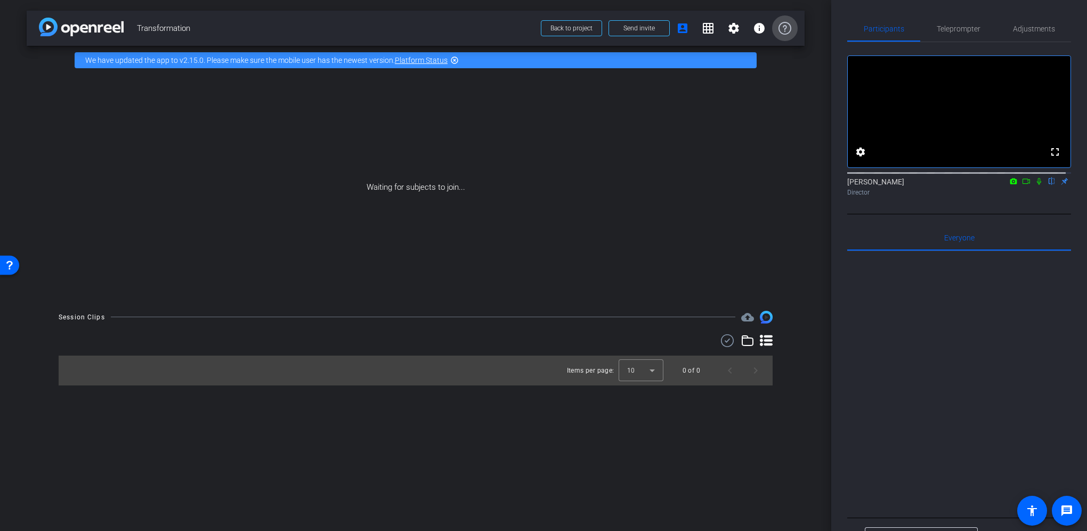
click at [784, 25] on icon at bounding box center [785, 28] width 13 height 13
click at [682, 29] on mat-icon "account_box" at bounding box center [682, 28] width 13 height 13
click at [731, 26] on mat-icon "settings" at bounding box center [733, 28] width 13 height 13
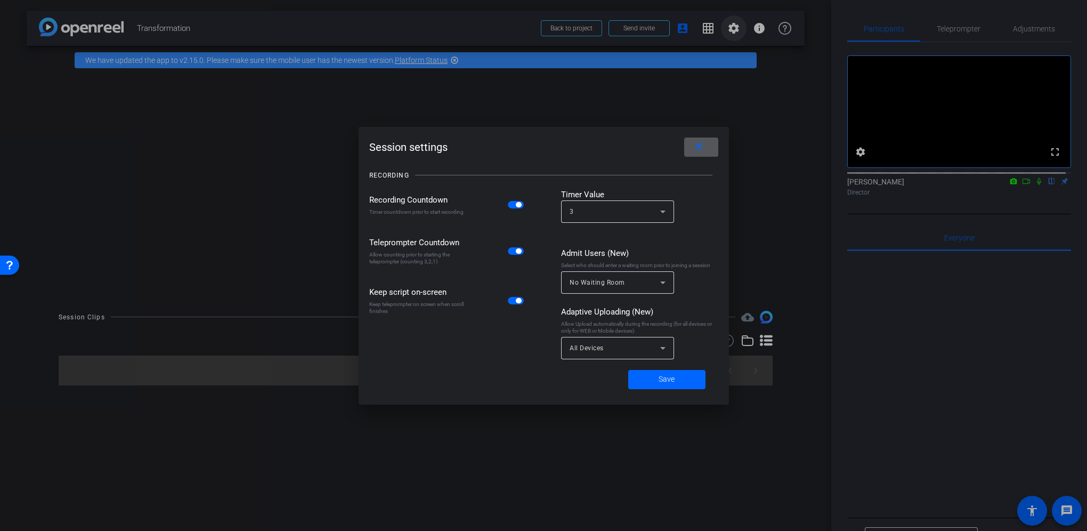
click at [731, 26] on div at bounding box center [543, 265] width 1087 height 531
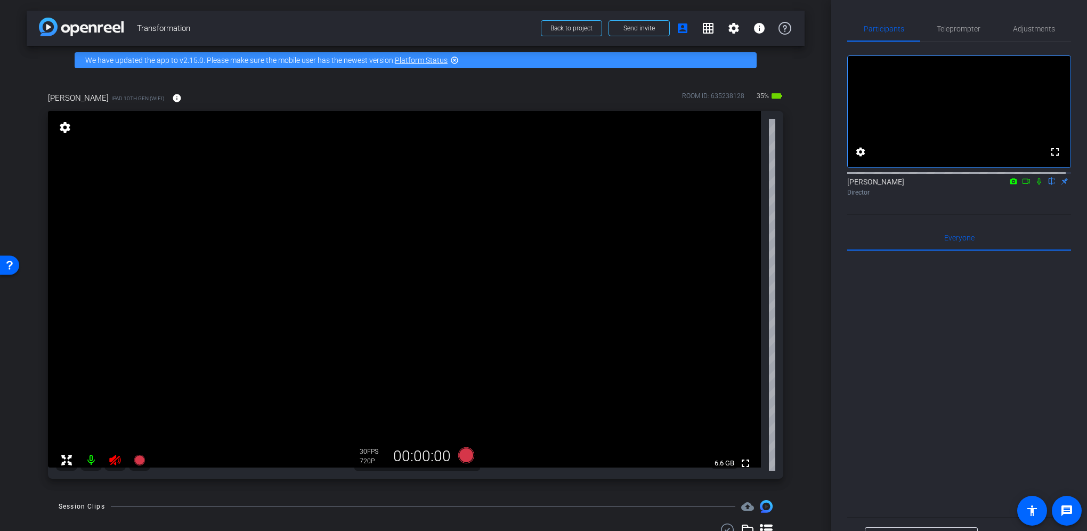
click at [116, 456] on icon at bounding box center [115, 460] width 13 height 13
click at [139, 457] on icon at bounding box center [139, 460] width 11 height 11
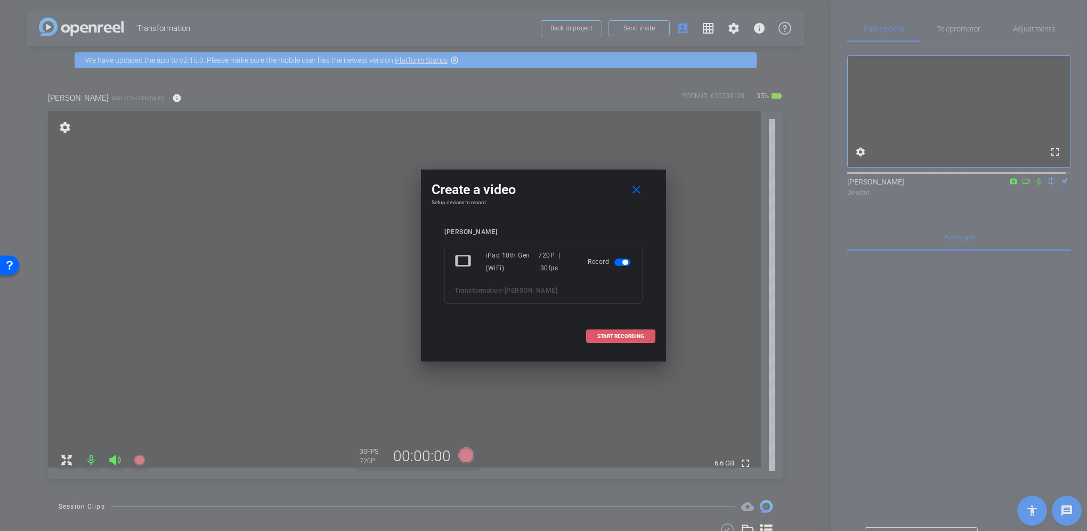
click at [613, 335] on span "START RECORDING" at bounding box center [620, 336] width 47 height 5
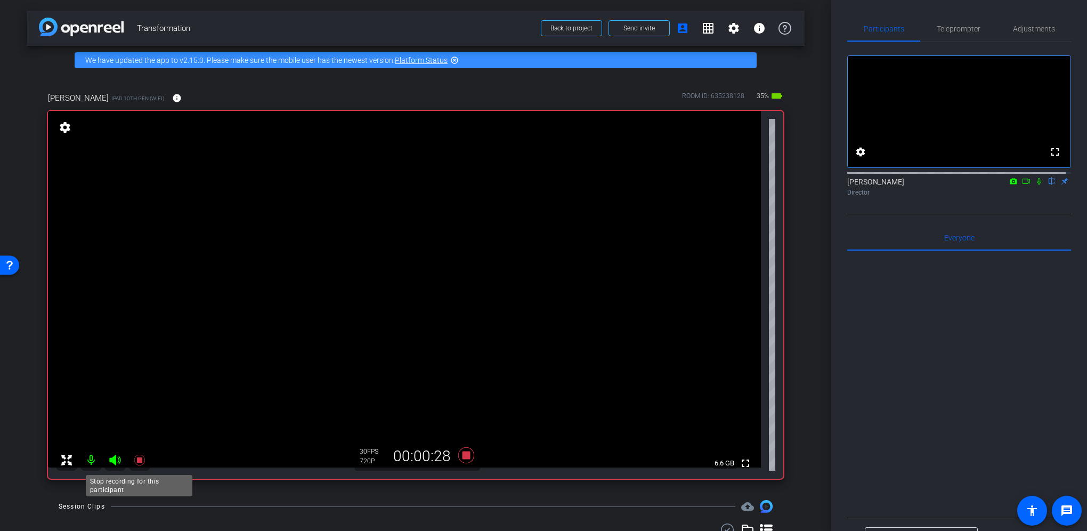
click at [136, 458] on icon at bounding box center [139, 460] width 13 height 13
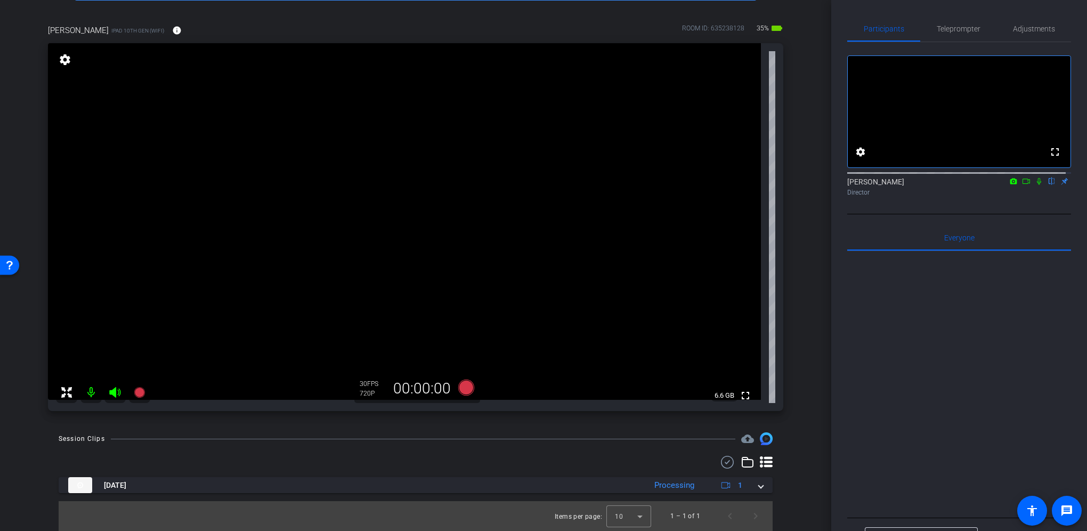
scroll to position [0, 0]
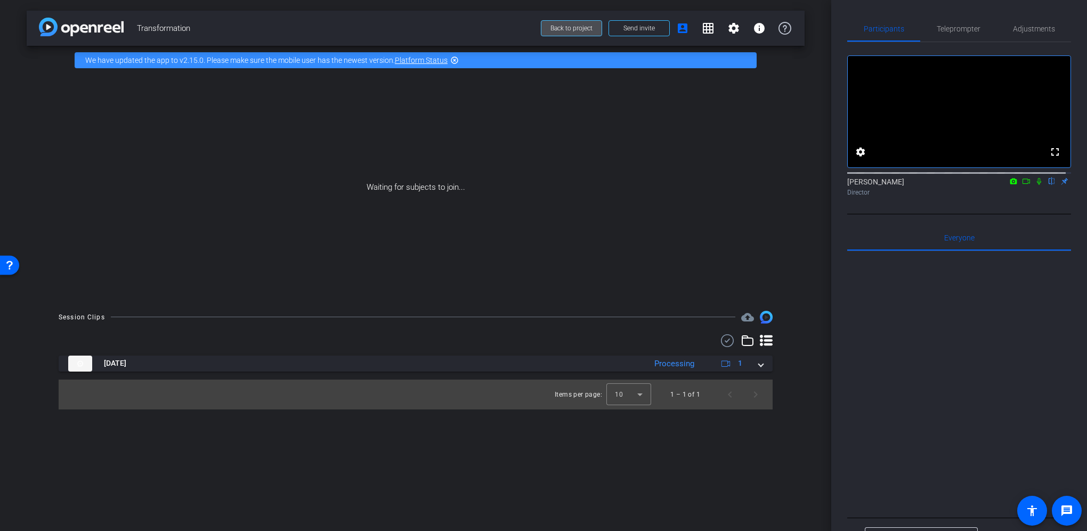
click at [572, 32] on span at bounding box center [571, 28] width 60 height 26
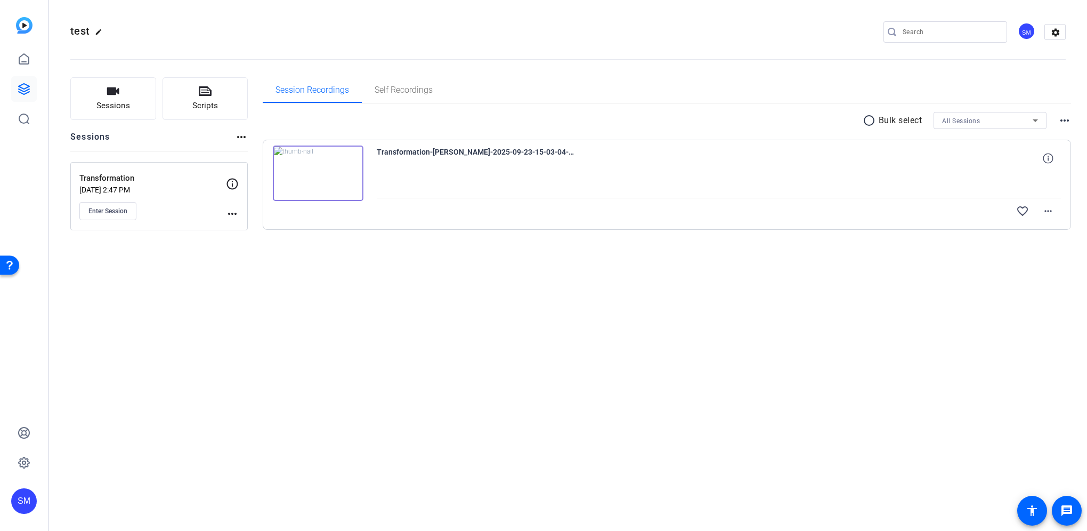
click at [309, 177] on img at bounding box center [318, 172] width 91 height 55
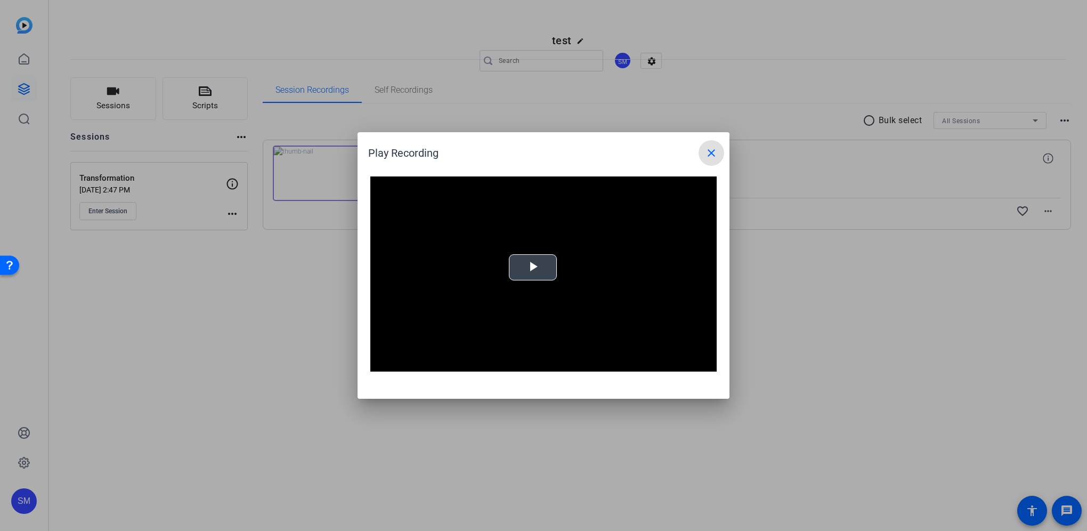
click at [530, 271] on video "Video Player" at bounding box center [543, 273] width 346 height 195
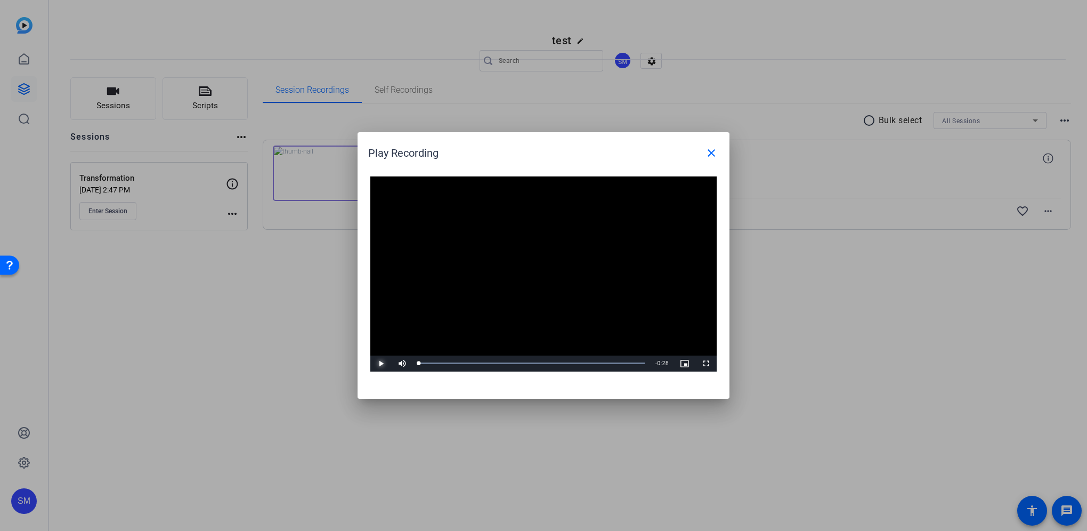
click at [380, 363] on span "Video Player" at bounding box center [380, 363] width 21 height 0
click at [717, 149] on mat-icon "close" at bounding box center [711, 153] width 13 height 13
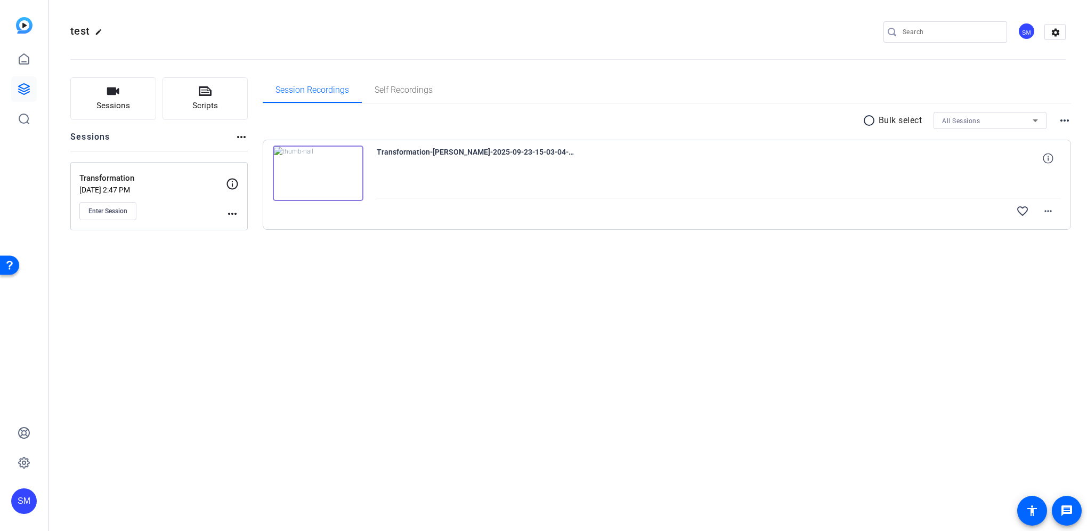
click at [329, 166] on img at bounding box center [318, 172] width 91 height 55
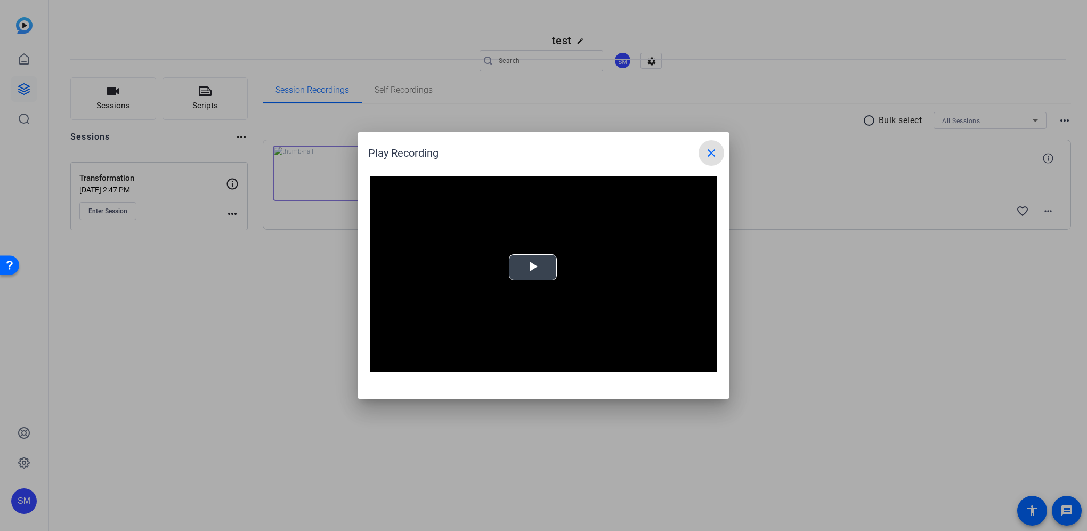
click at [533, 268] on span "Video Player" at bounding box center [533, 268] width 0 height 0
click at [715, 148] on mat-icon "close" at bounding box center [711, 153] width 13 height 13
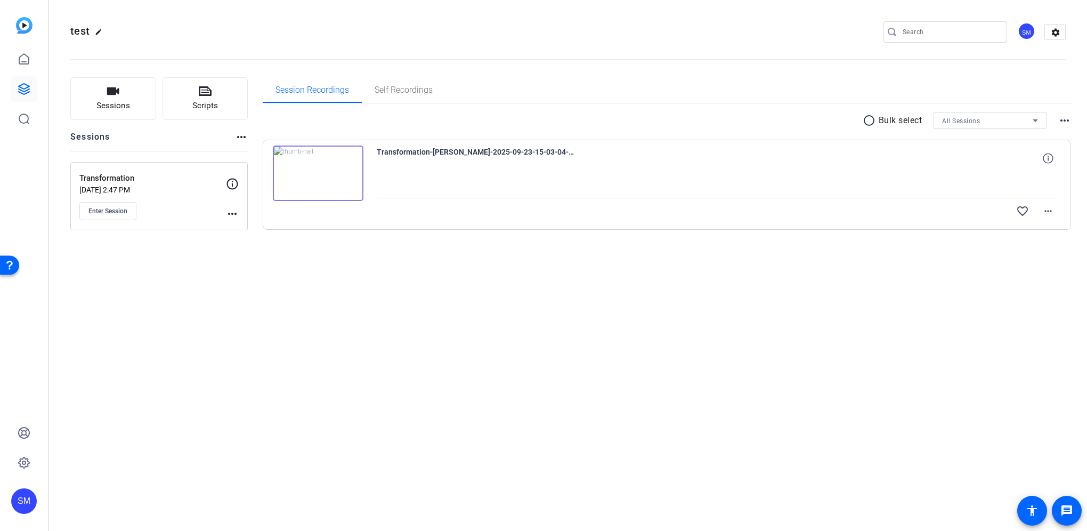
click at [231, 210] on mat-icon "more_horiz" at bounding box center [232, 213] width 13 height 13
click at [247, 228] on span "Edit Session" at bounding box center [258, 228] width 48 height 13
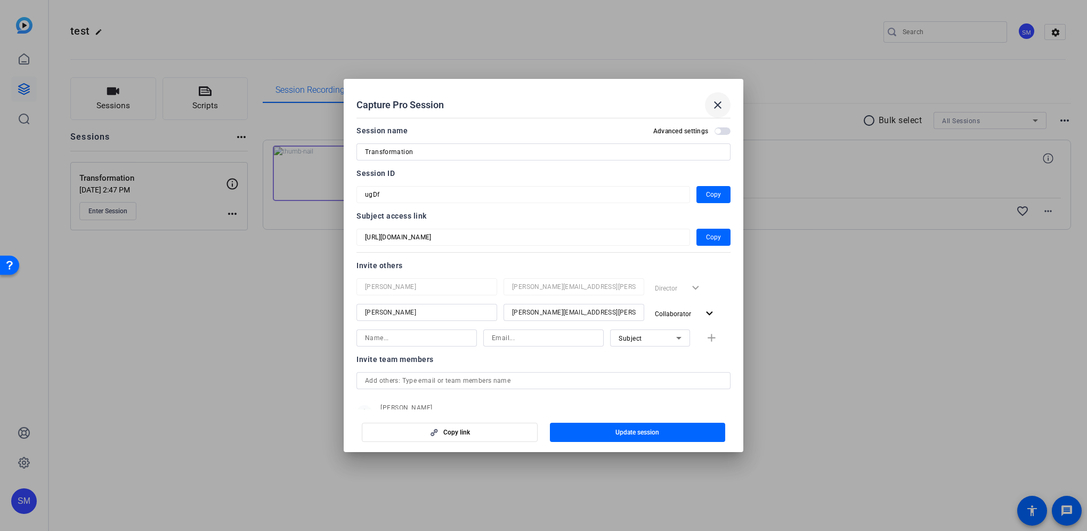
click at [719, 109] on mat-icon "close" at bounding box center [717, 105] width 13 height 13
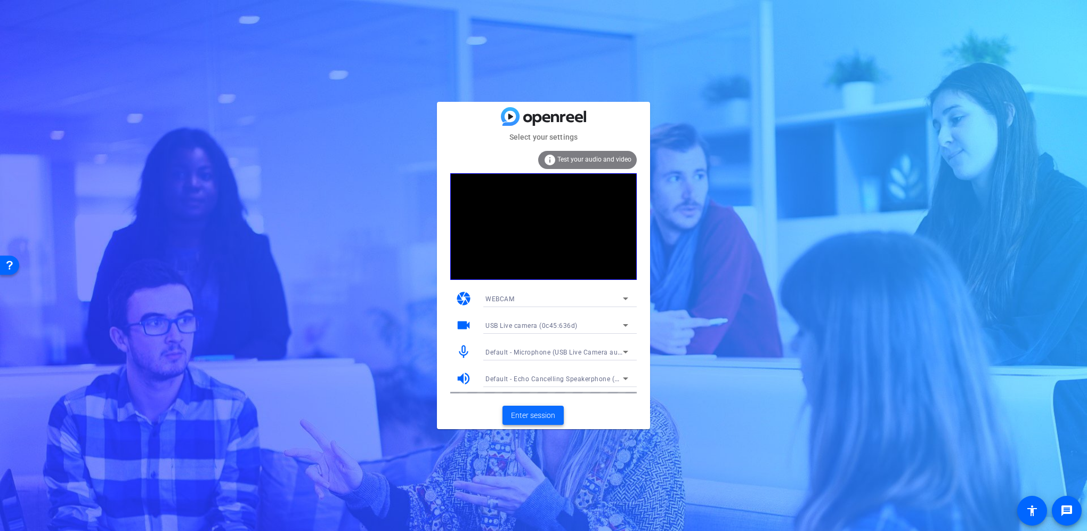
click at [528, 415] on span "Enter session" at bounding box center [533, 415] width 44 height 11
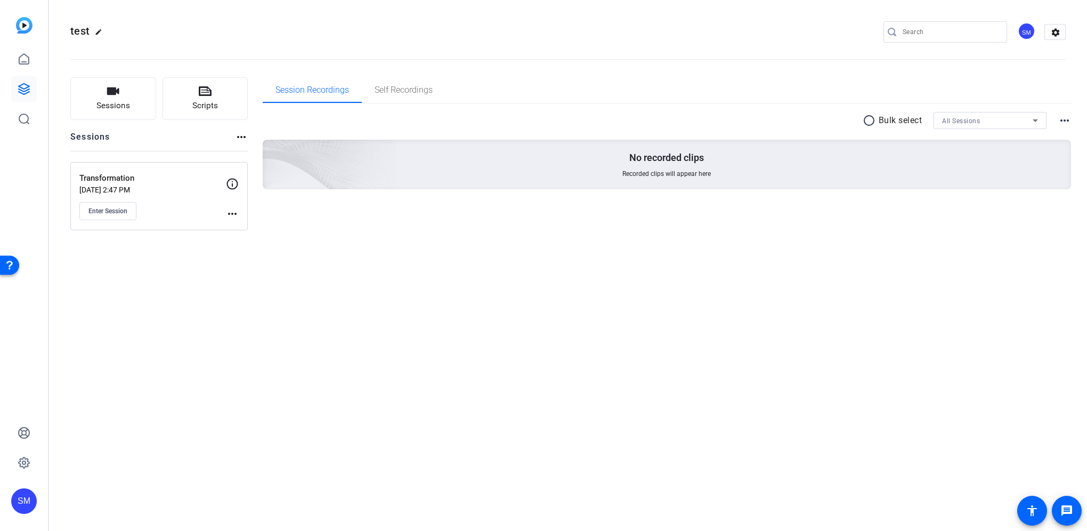
click at [230, 184] on icon at bounding box center [232, 183] width 13 height 13
click at [131, 185] on p "[DATE] 2:47 PM" at bounding box center [152, 189] width 147 height 9
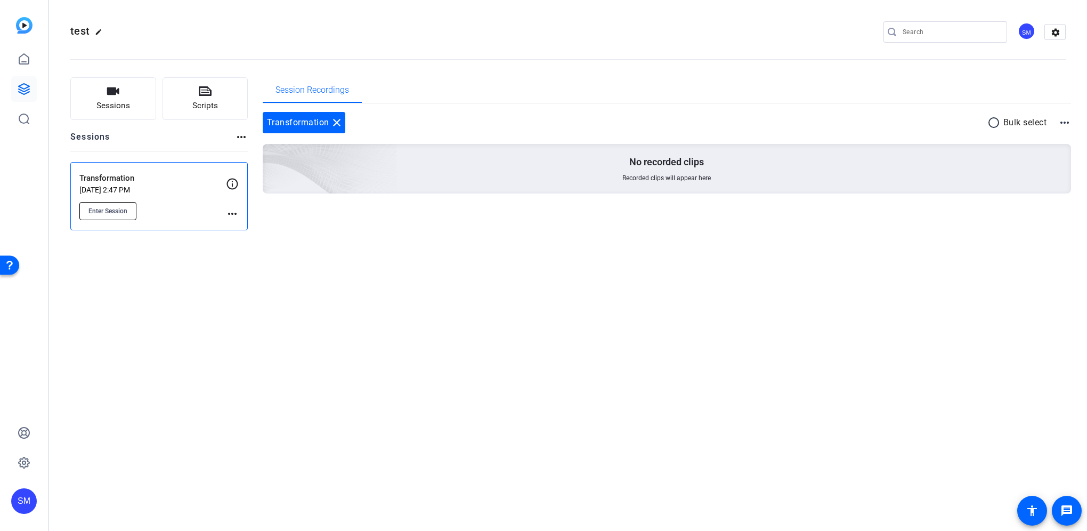
click at [107, 209] on span "Enter Session" at bounding box center [107, 211] width 39 height 9
click at [230, 211] on mat-icon "more_horiz" at bounding box center [232, 213] width 13 height 13
click at [256, 229] on span "Edit Session" at bounding box center [258, 228] width 48 height 13
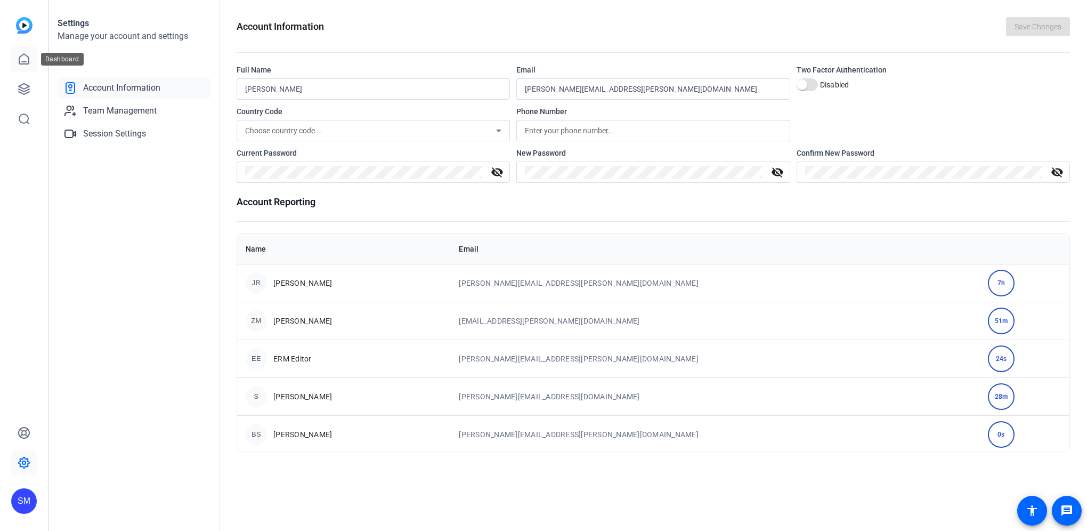
click at [29, 55] on icon at bounding box center [24, 59] width 13 height 13
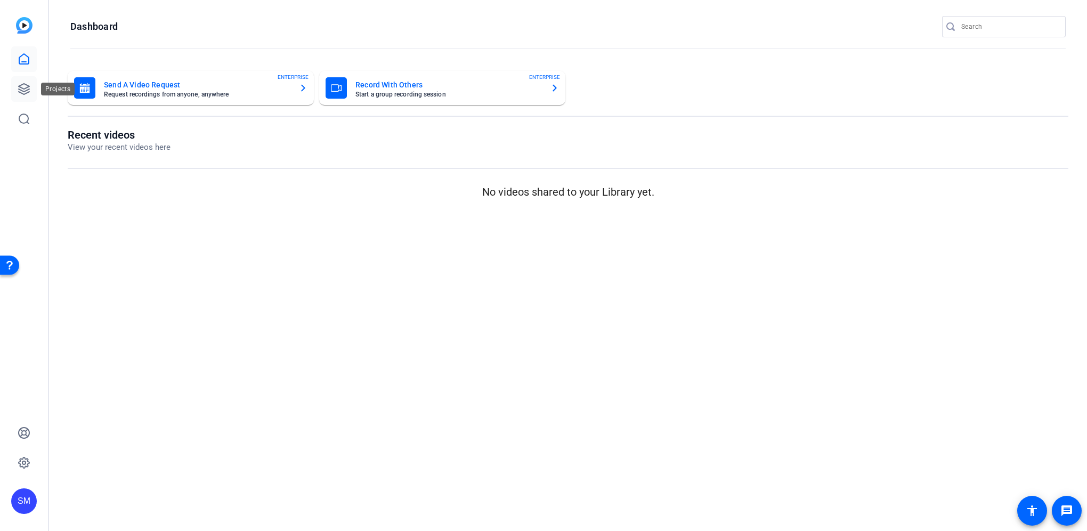
click at [23, 86] on icon at bounding box center [24, 89] width 13 height 13
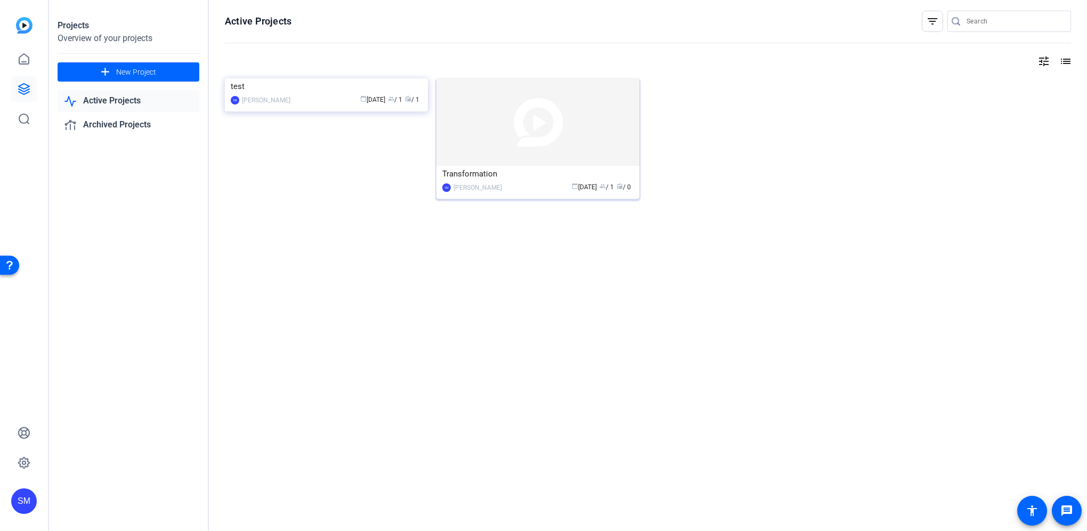
click at [511, 129] on img at bounding box center [537, 121] width 203 height 87
click at [253, 78] on img at bounding box center [326, 78] width 203 height 0
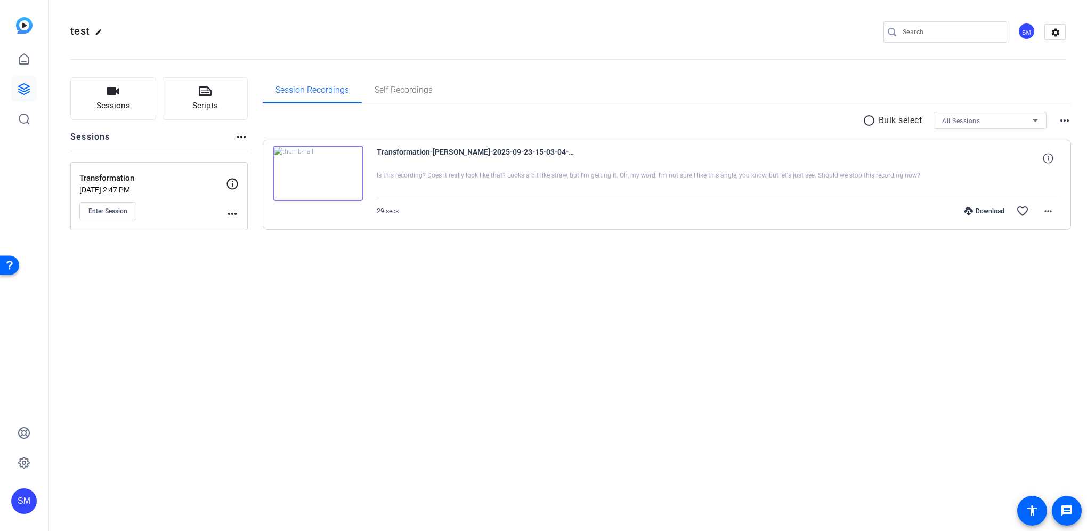
click at [232, 213] on mat-icon "more_horiz" at bounding box center [232, 213] width 13 height 13
click at [117, 211] on div at bounding box center [543, 265] width 1087 height 531
click at [94, 209] on span "Enter Session" at bounding box center [107, 211] width 39 height 9
click at [113, 88] on icon "button" at bounding box center [113, 90] width 12 height 7
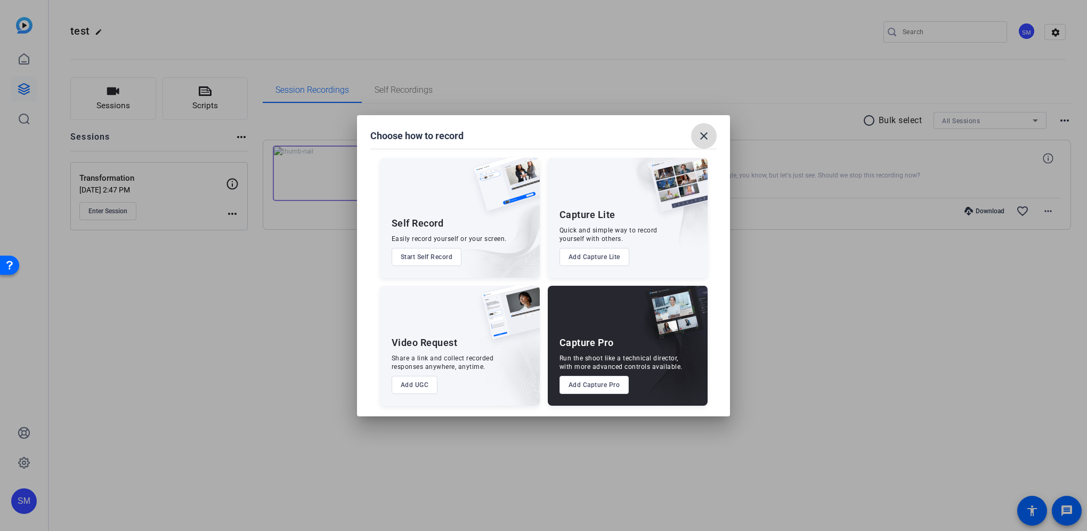
click at [707, 134] on mat-icon "close" at bounding box center [704, 135] width 13 height 13
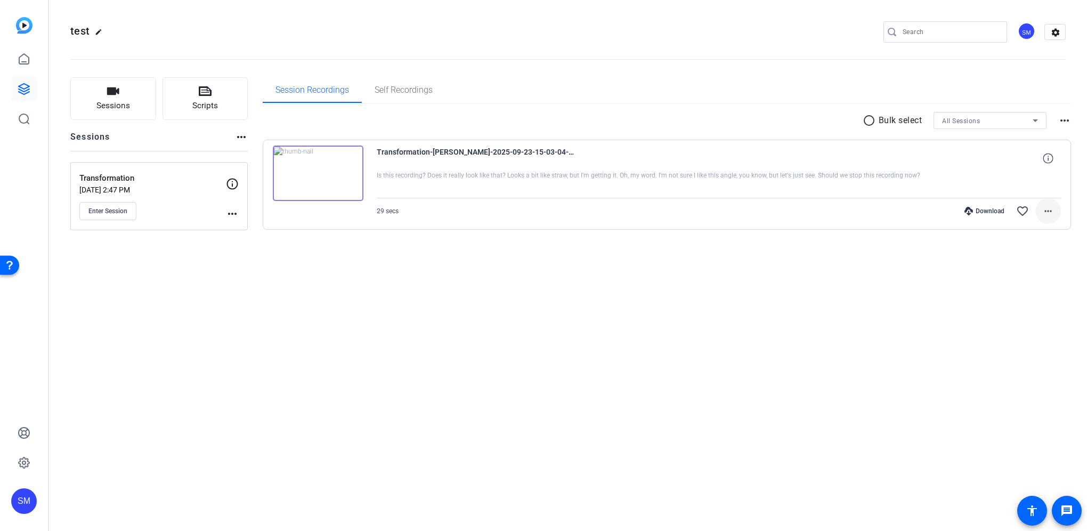
click at [1052, 209] on mat-icon "more_horiz" at bounding box center [1048, 211] width 13 height 13
click at [1052, 209] on div at bounding box center [543, 265] width 1087 height 531
click at [115, 98] on button "Sessions" at bounding box center [113, 98] width 86 height 43
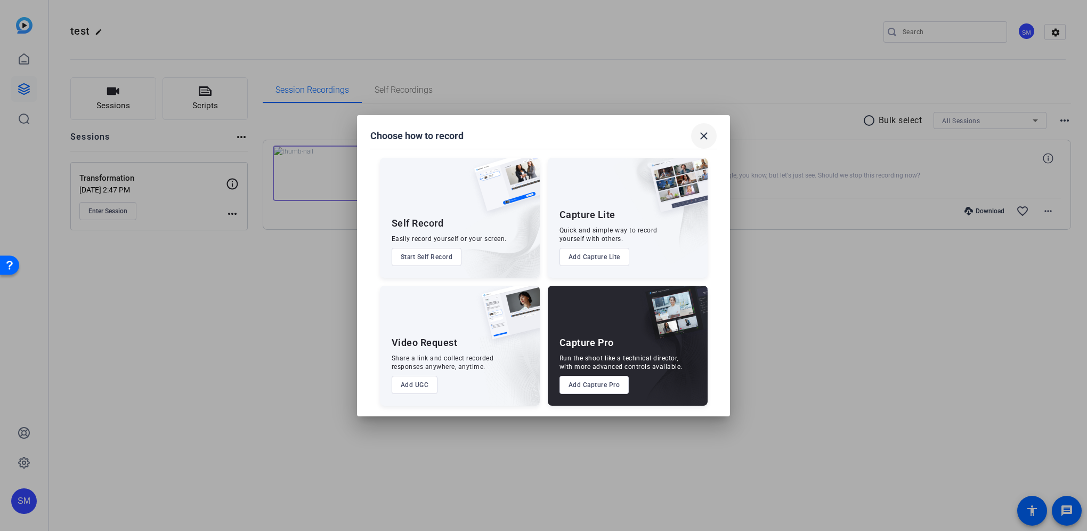
click at [703, 135] on mat-icon "close" at bounding box center [704, 135] width 13 height 13
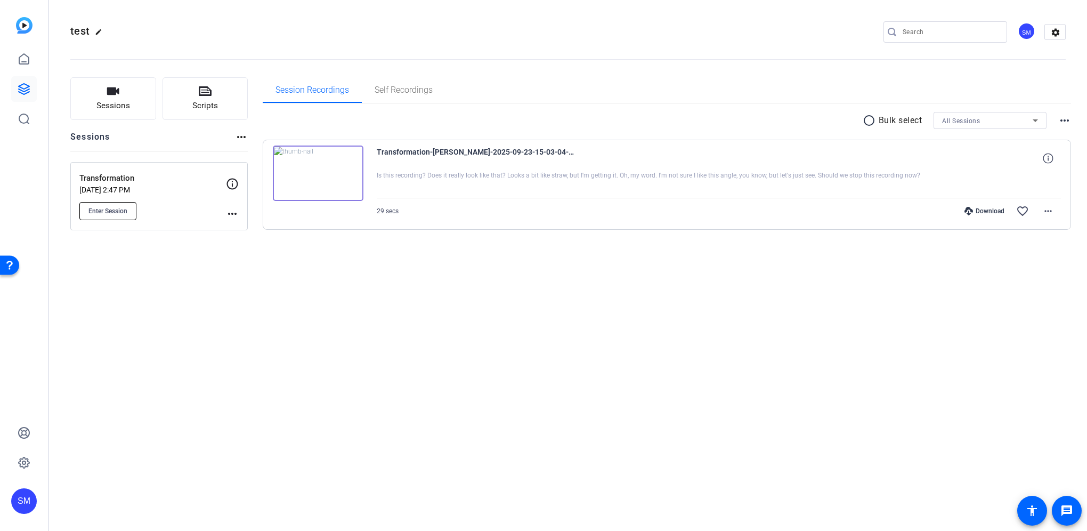
click at [111, 209] on span "Enter Session" at bounding box center [107, 211] width 39 height 9
click at [98, 213] on span "Enter Session" at bounding box center [107, 211] width 39 height 9
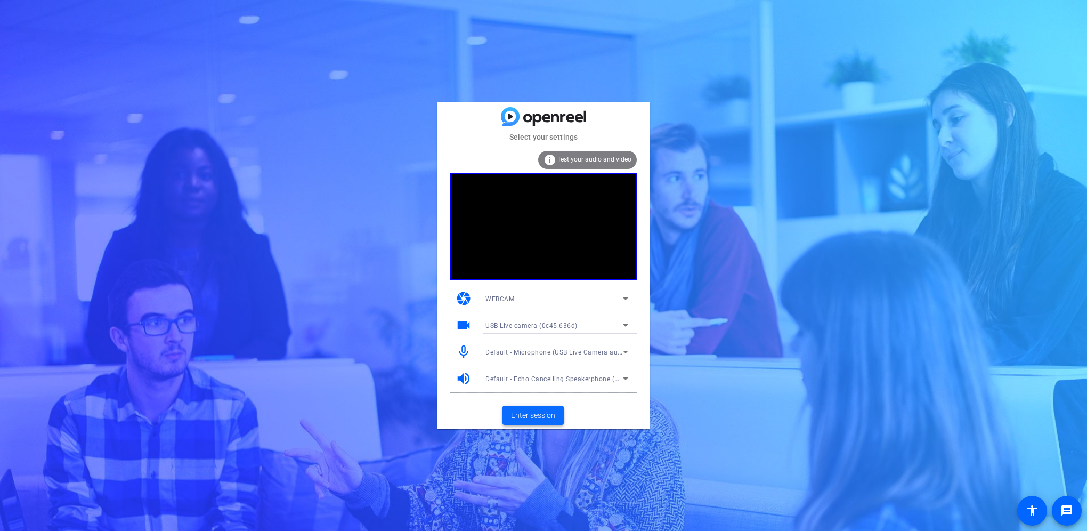
click at [540, 410] on span "Enter session" at bounding box center [533, 415] width 44 height 11
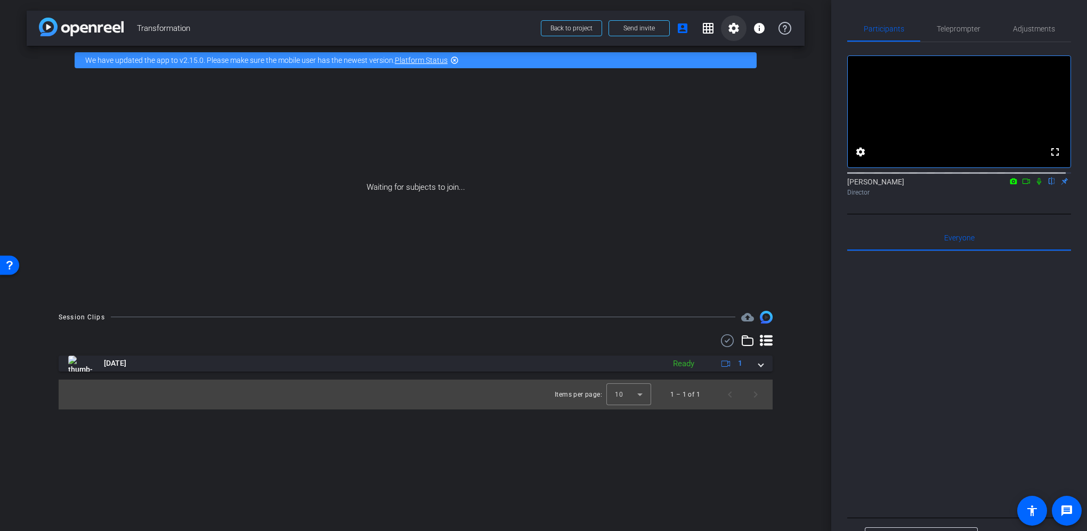
click at [731, 31] on mat-icon "settings" at bounding box center [733, 28] width 13 height 13
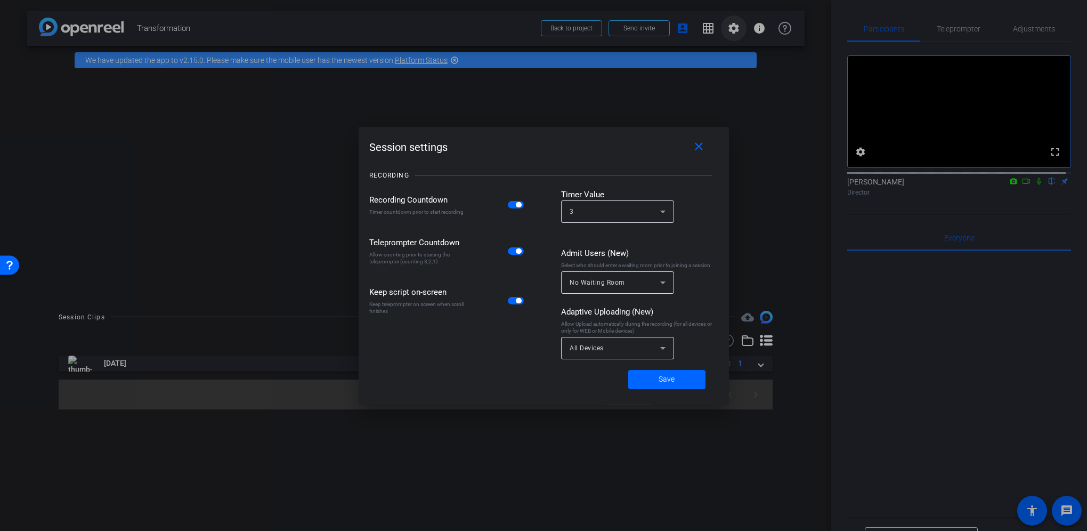
click at [731, 31] on div at bounding box center [543, 265] width 1087 height 531
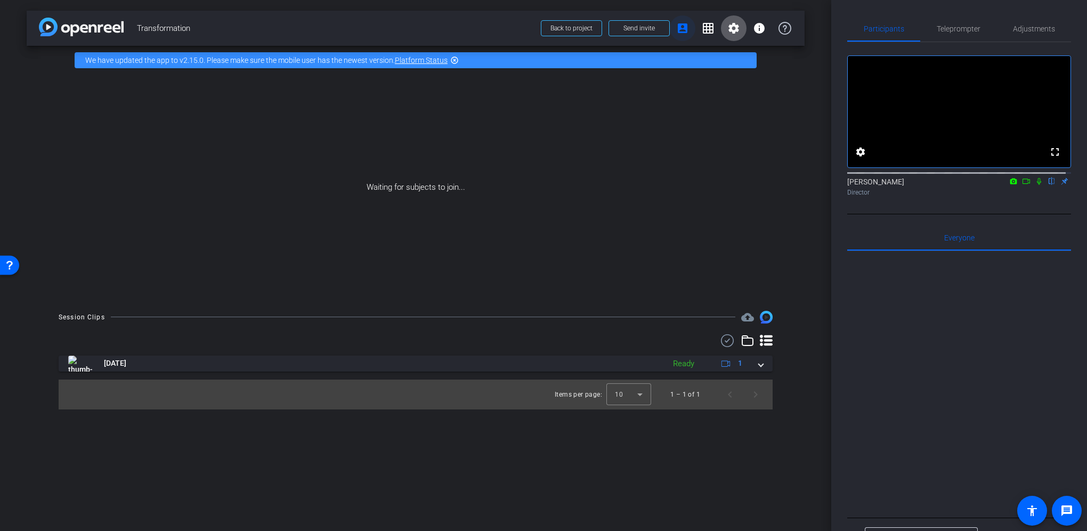
click at [684, 29] on mat-icon "account_box" at bounding box center [682, 28] width 13 height 13
click at [640, 28] on span "Send invite" at bounding box center [639, 28] width 31 height 9
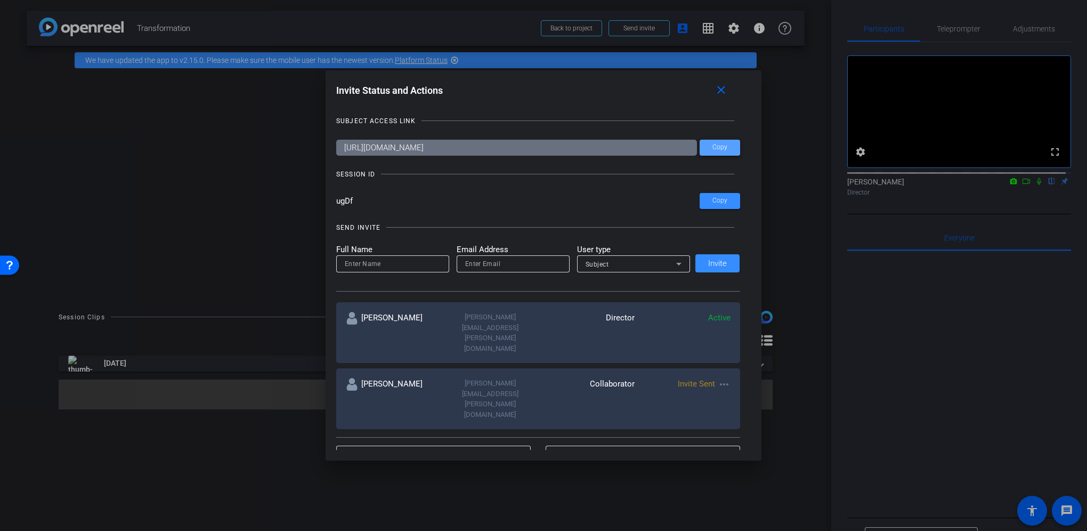
click at [718, 146] on span "Copy" at bounding box center [720, 147] width 15 height 8
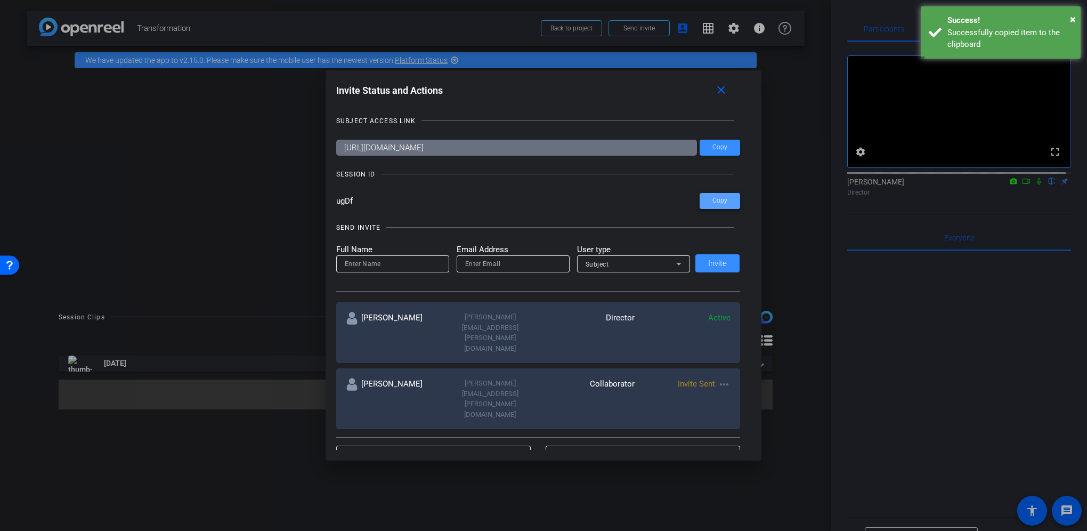
click at [723, 205] on span "Copy" at bounding box center [720, 201] width 15 height 8
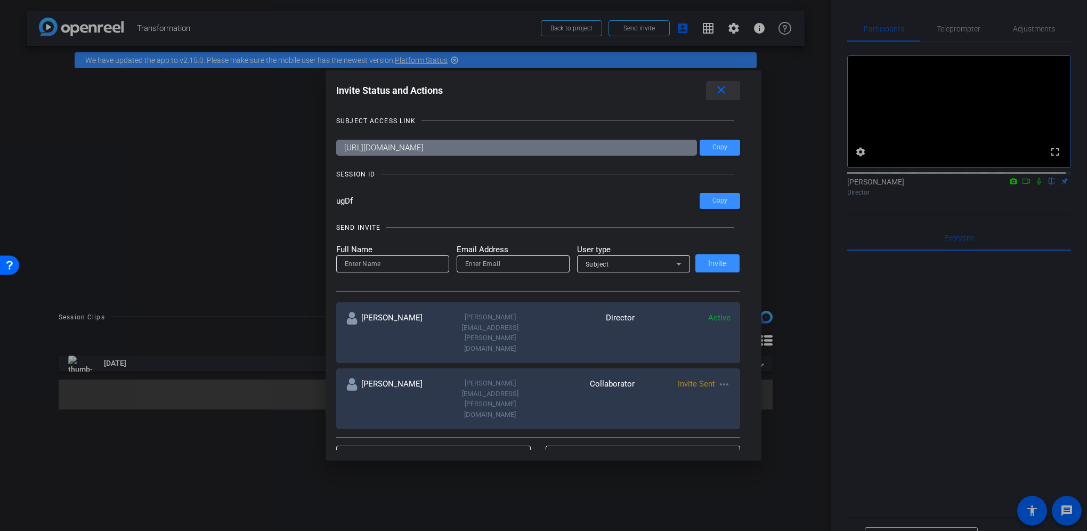
click at [728, 91] on mat-icon "close" at bounding box center [721, 90] width 13 height 13
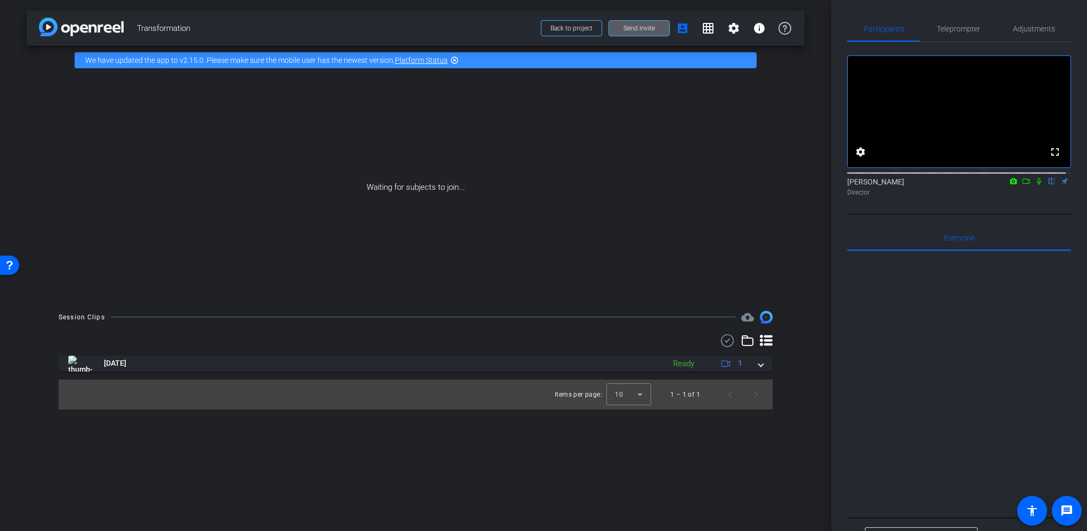
click at [1035, 185] on icon at bounding box center [1039, 180] width 9 height 7
click at [865, 158] on mat-icon "settings" at bounding box center [860, 151] width 13 height 13
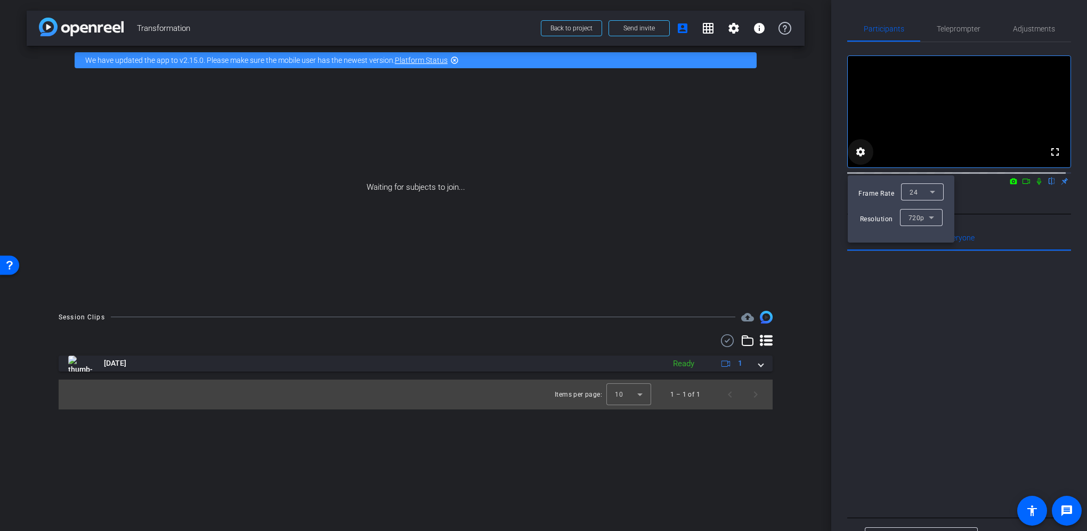
click at [865, 161] on div at bounding box center [543, 265] width 1087 height 531
click at [1021, 34] on span "Adjustments" at bounding box center [1034, 29] width 42 height 26
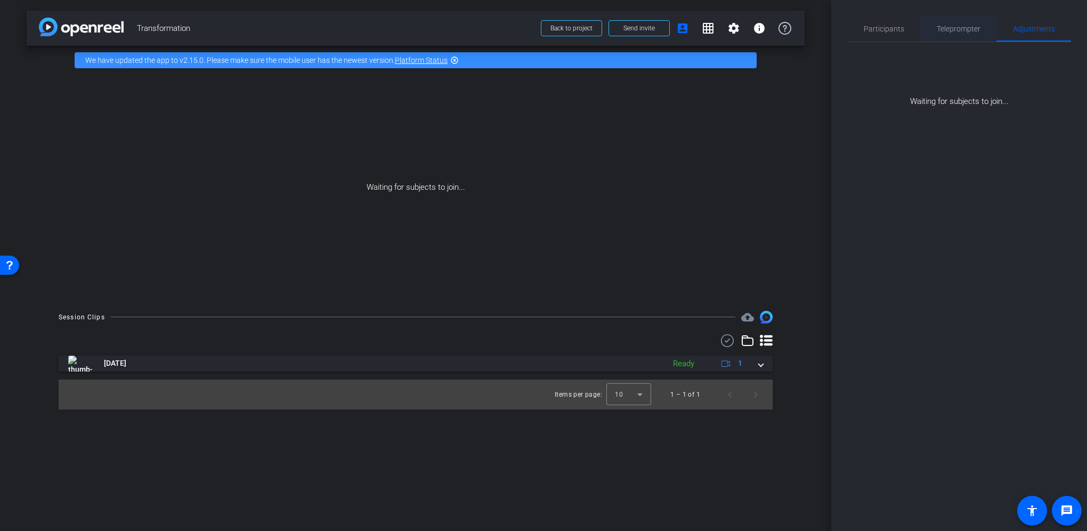
click at [959, 32] on span "Teleprompter" at bounding box center [959, 28] width 44 height 7
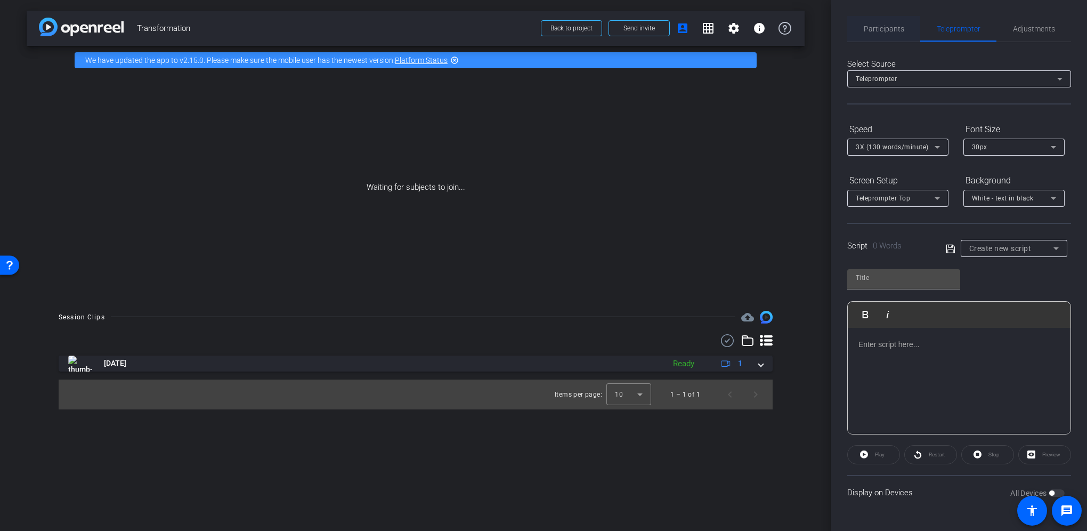
click at [884, 26] on span "Participants" at bounding box center [884, 28] width 41 height 7
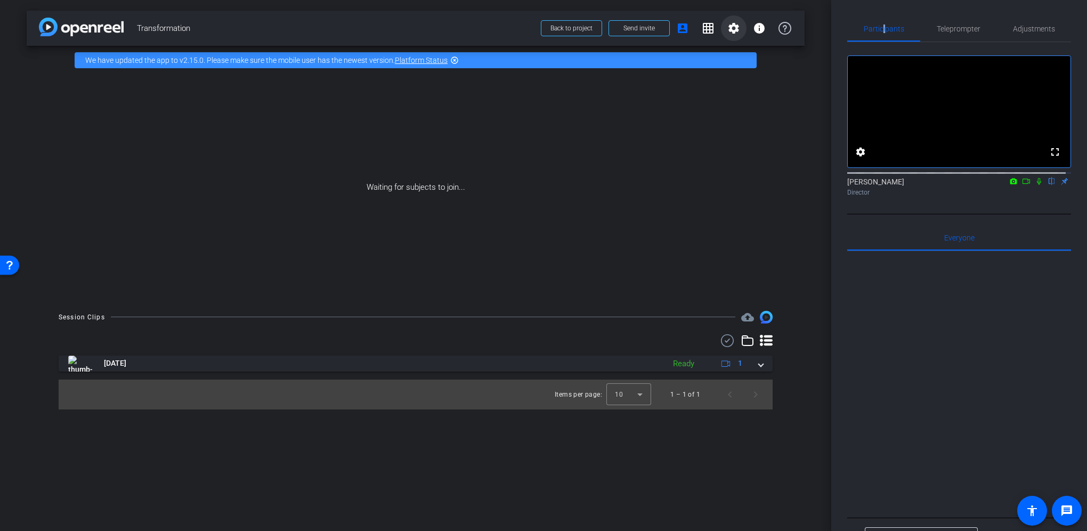
click at [731, 28] on mat-icon "settings" at bounding box center [733, 28] width 13 height 13
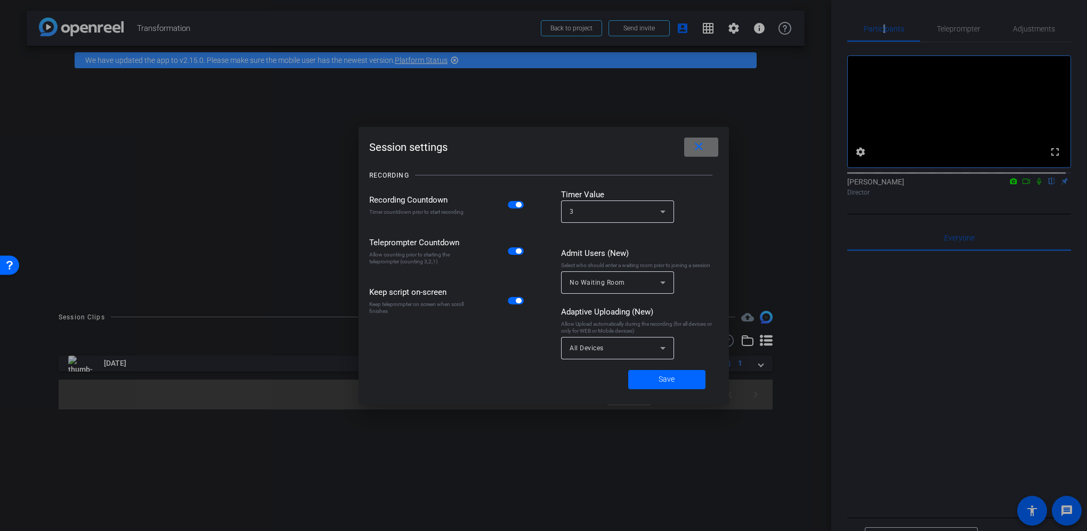
click at [703, 150] on mat-icon "close" at bounding box center [698, 146] width 13 height 13
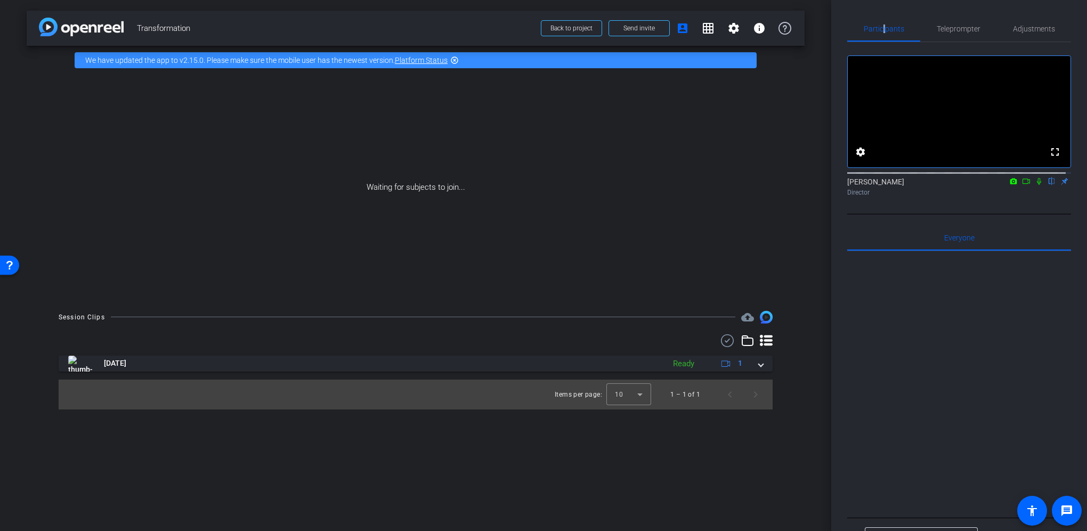
click at [1037, 185] on icon at bounding box center [1039, 181] width 4 height 7
click at [1035, 185] on icon at bounding box center [1039, 180] width 9 height 7
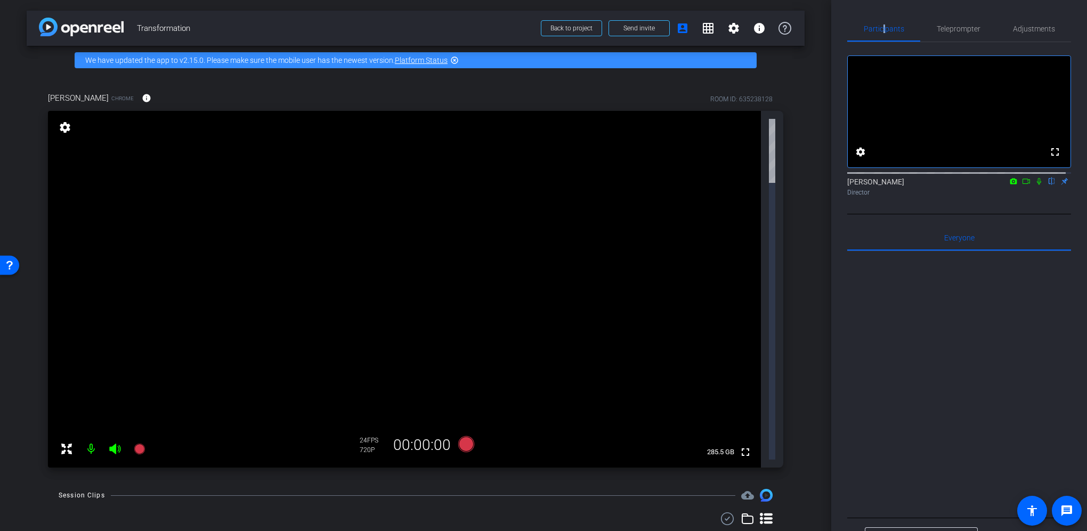
click at [60, 438] on mat-icon at bounding box center [66, 448] width 21 height 21
click at [67, 442] on icon at bounding box center [66, 448] width 13 height 13
click at [959, 250] on span "Everyone 0" at bounding box center [959, 238] width 30 height 26
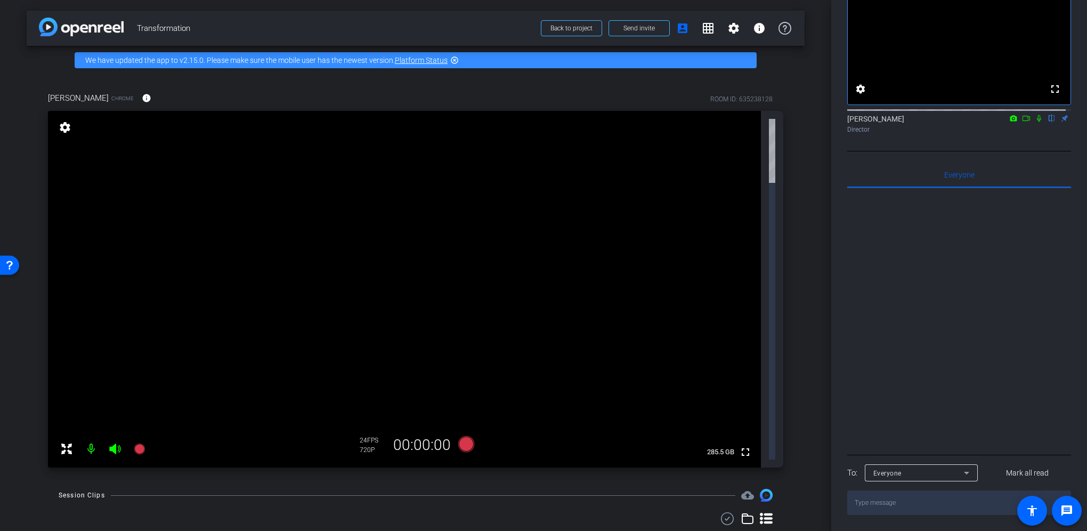
scroll to position [73, 0]
click at [795, 183] on div "Laura Ellerker Chrome info ROOM ID: 635238128 fullscreen settings 285.5 GB 24 F…" at bounding box center [416, 276] width 778 height 403
click at [659, 432] on div "arrow_back Transformation Back to project Send invite account_box grid_on setti…" at bounding box center [415, 265] width 831 height 531
click at [563, 27] on span "Back to project" at bounding box center [571, 28] width 42 height 7
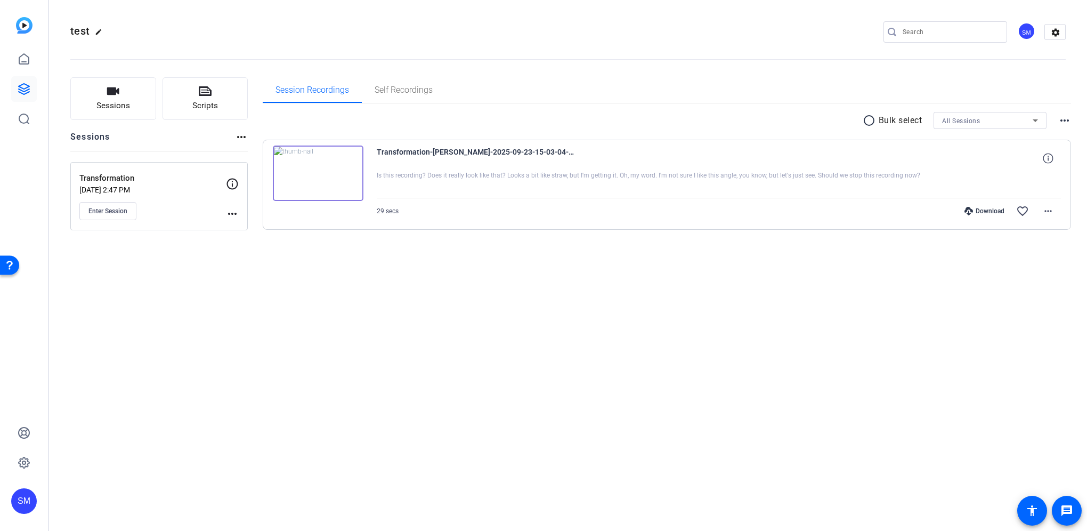
click at [234, 212] on mat-icon "more_horiz" at bounding box center [232, 213] width 13 height 13
click at [26, 59] on div at bounding box center [543, 265] width 1087 height 531
click at [24, 94] on icon at bounding box center [24, 89] width 11 height 11
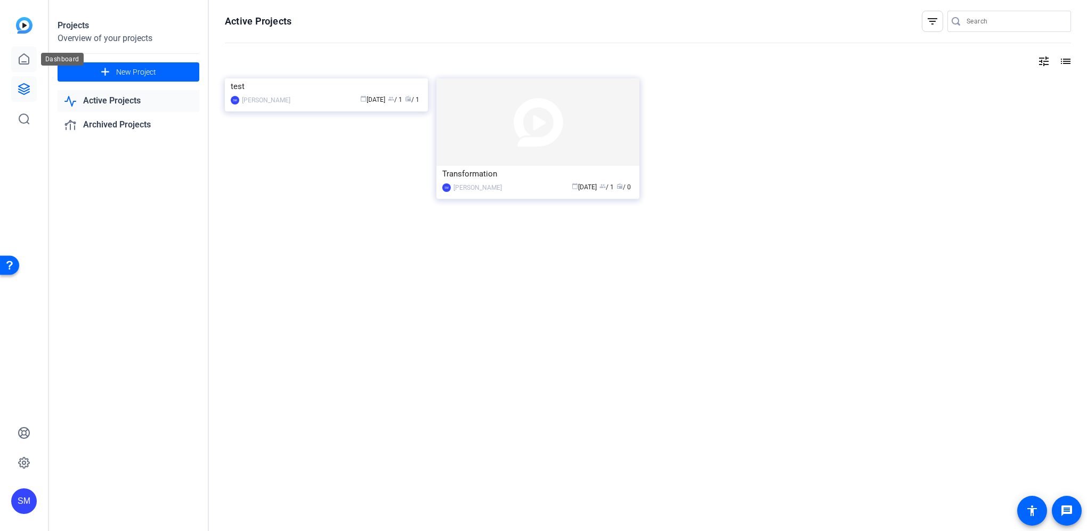
click at [25, 58] on icon at bounding box center [24, 59] width 13 height 13
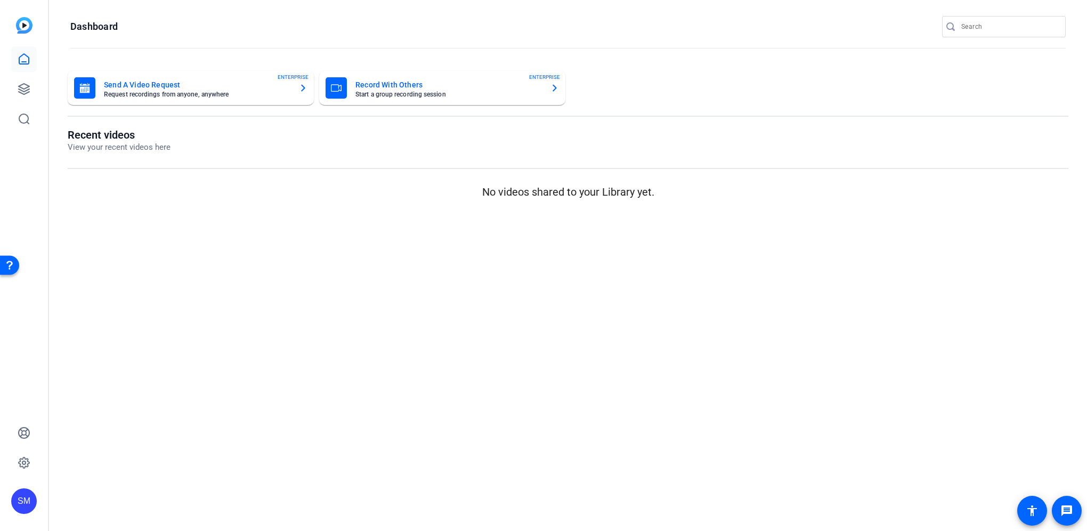
click at [131, 94] on mat-card-subtitle "Request recordings from anyone, anywhere" at bounding box center [197, 94] width 187 height 6
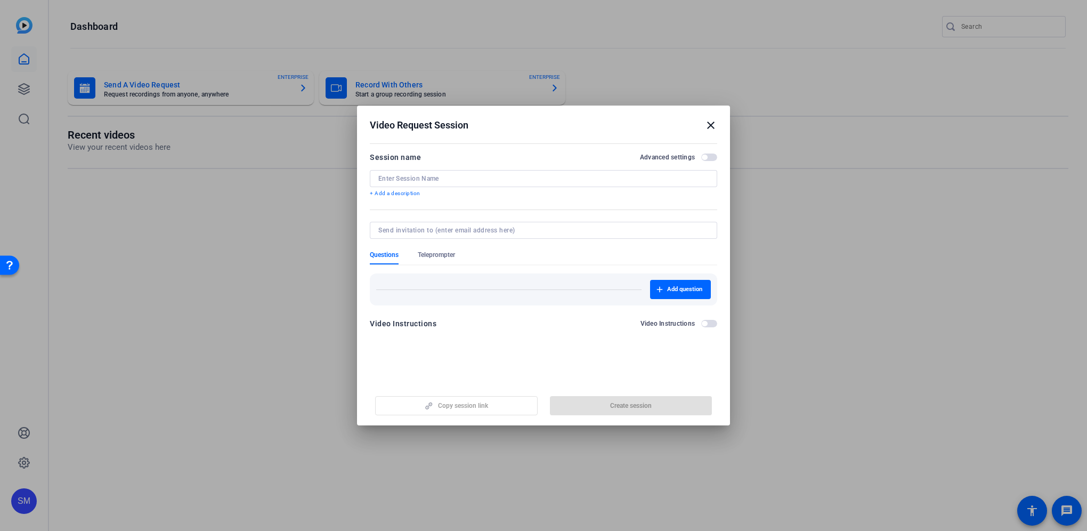
click at [709, 126] on mat-icon "close" at bounding box center [711, 125] width 13 height 13
